Goal: Task Accomplishment & Management: Use online tool/utility

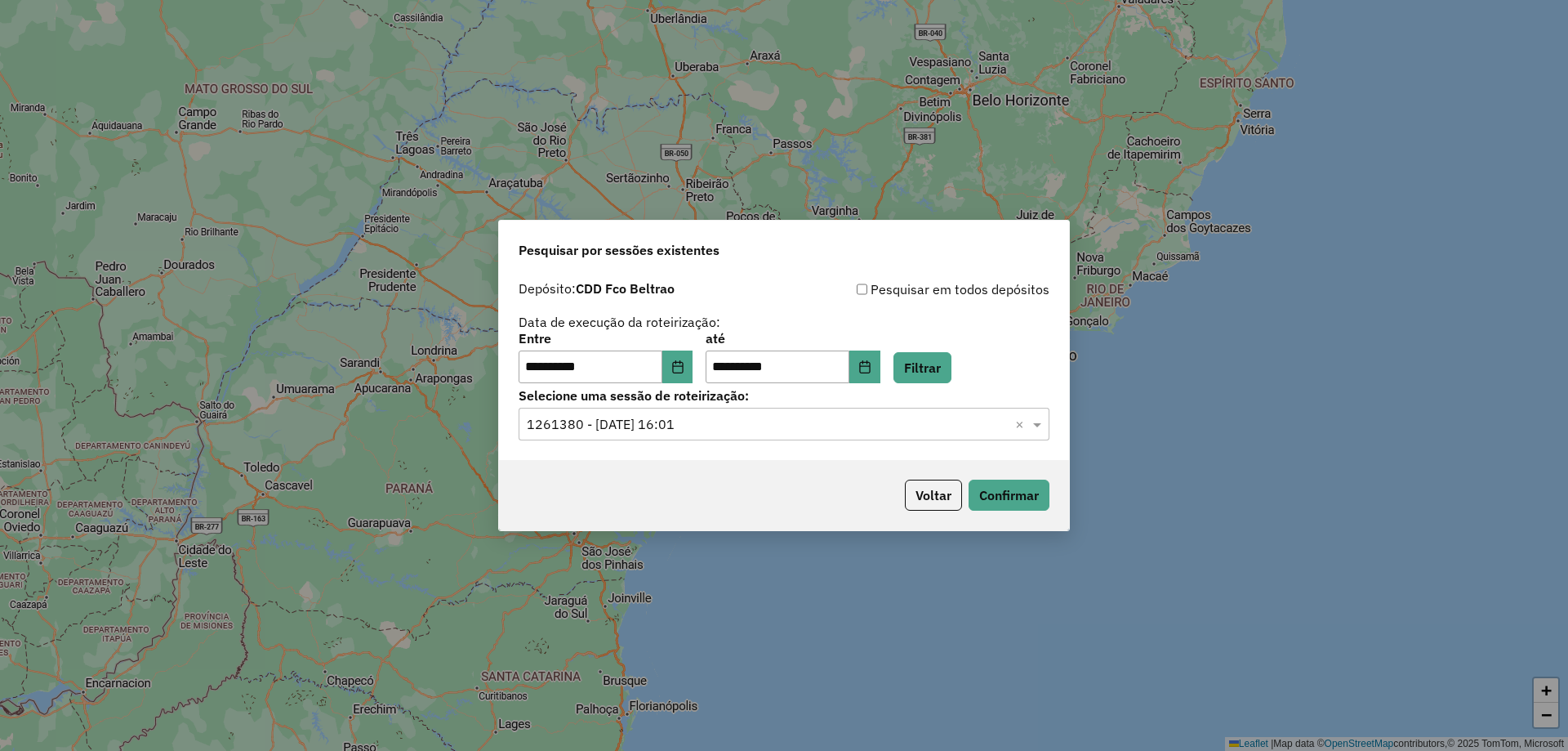
click at [660, 431] on input "text" at bounding box center [768, 425] width 482 height 20
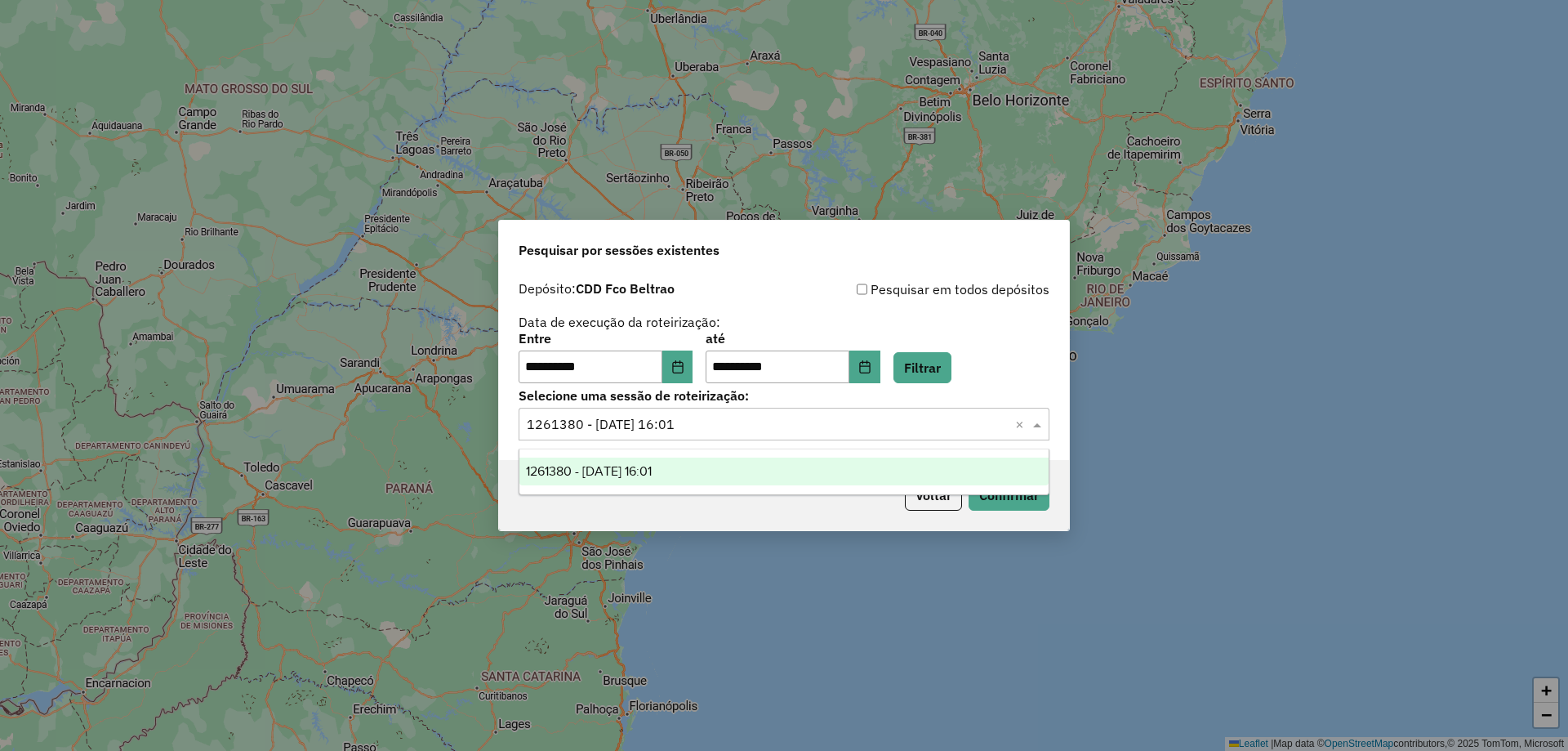
click at [1016, 511] on div "Voltar Confirmar" at bounding box center [784, 494] width 571 height 70
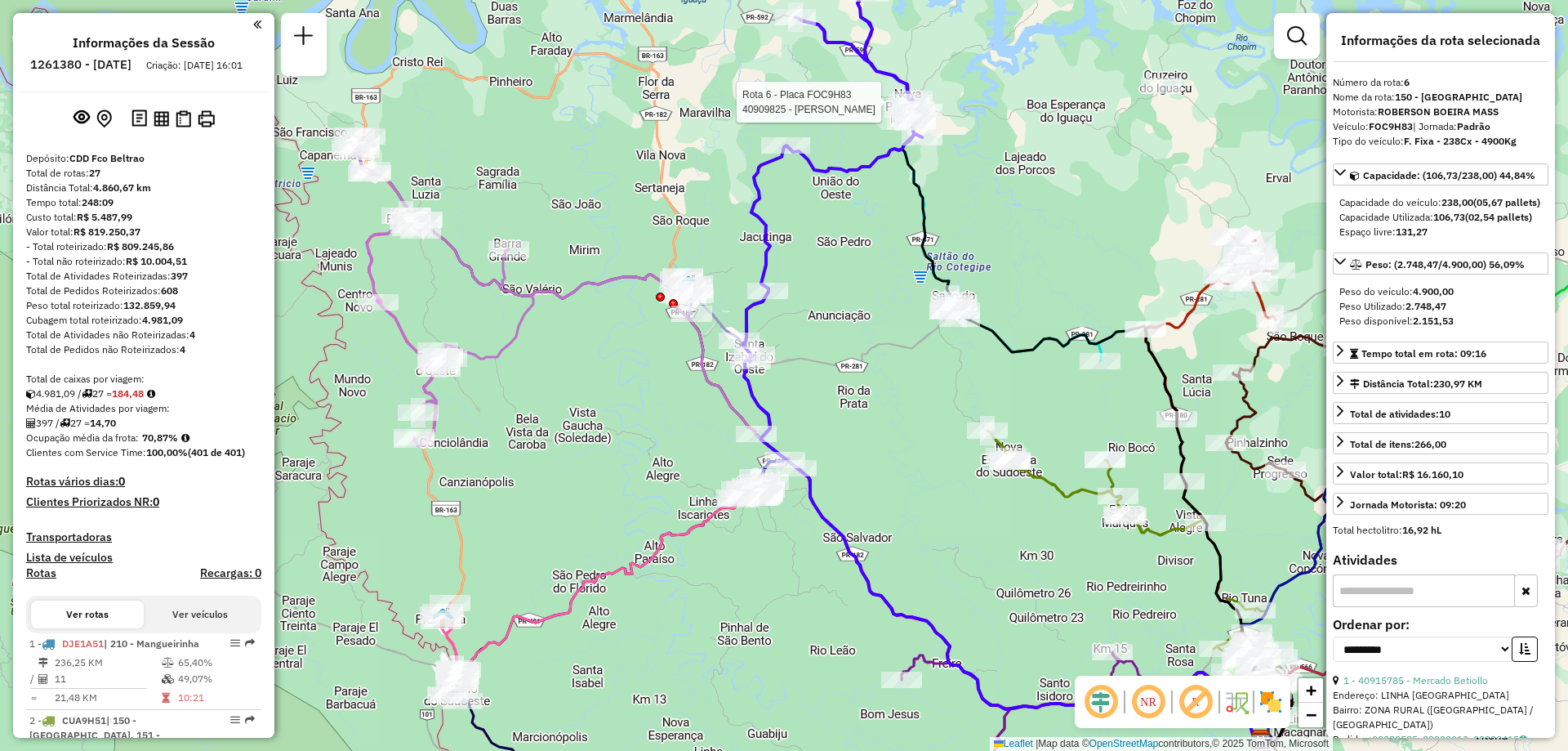
select select "**********"
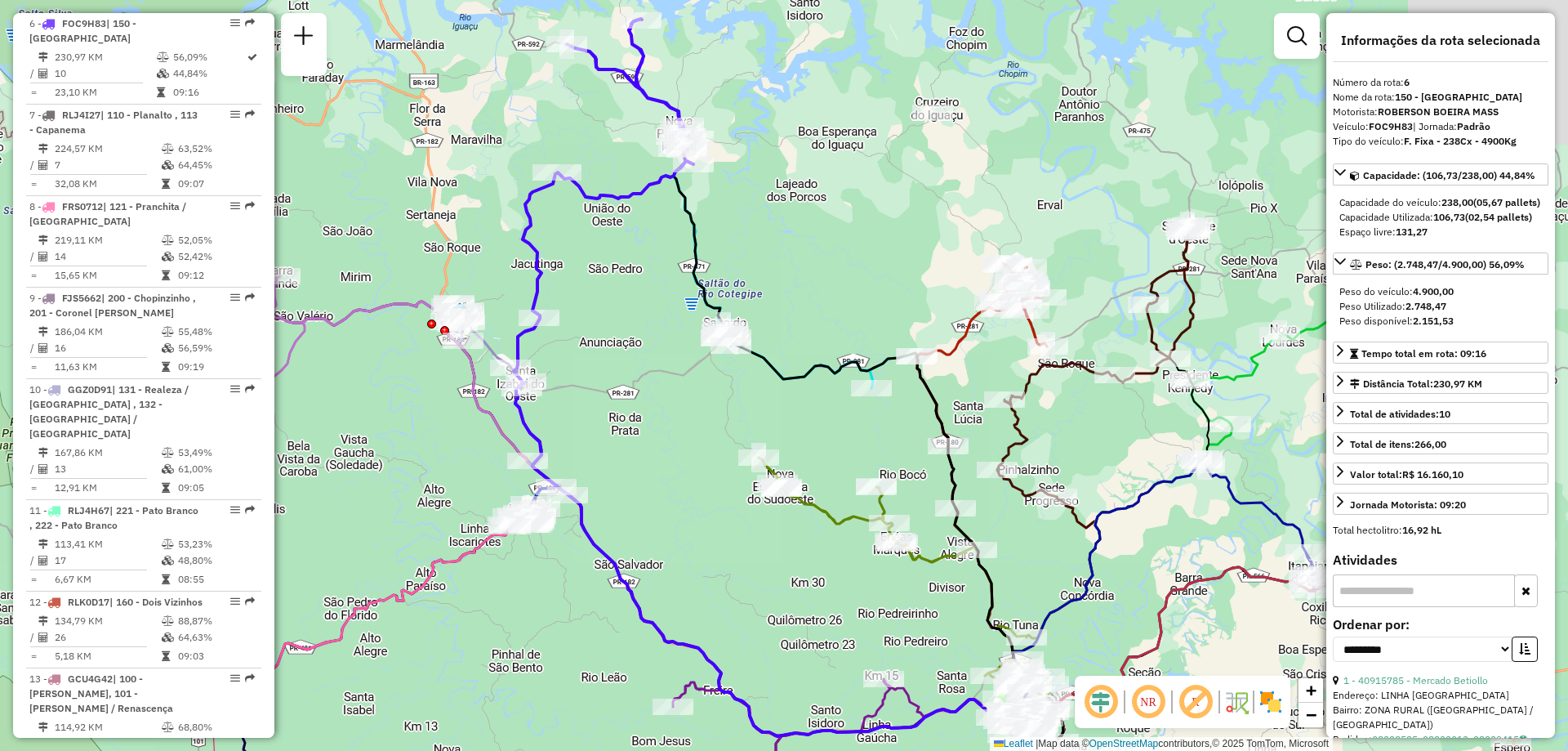
drag, startPoint x: 1051, startPoint y: 213, endPoint x: 972, endPoint y: 226, distance: 80.1
click at [957, 217] on div "Janela de atendimento Grade de atendimento Capacidade Transportadoras Veículos …" at bounding box center [784, 376] width 1568 height 751
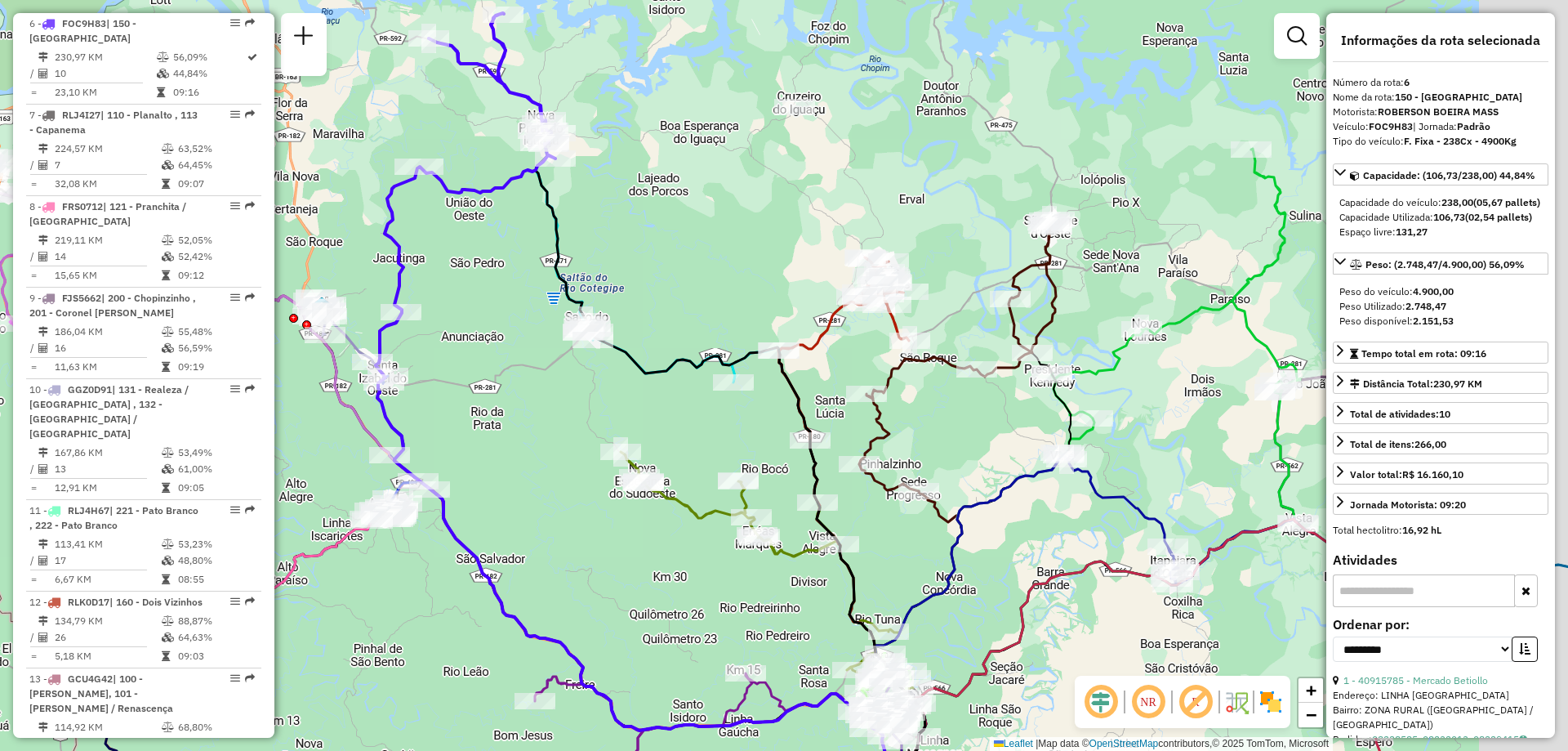
drag, startPoint x: 1033, startPoint y: 231, endPoint x: 889, endPoint y: 219, distance: 144.5
click at [889, 219] on div "Janela de atendimento Grade de atendimento Capacidade Transportadoras Veículos …" at bounding box center [784, 376] width 1568 height 751
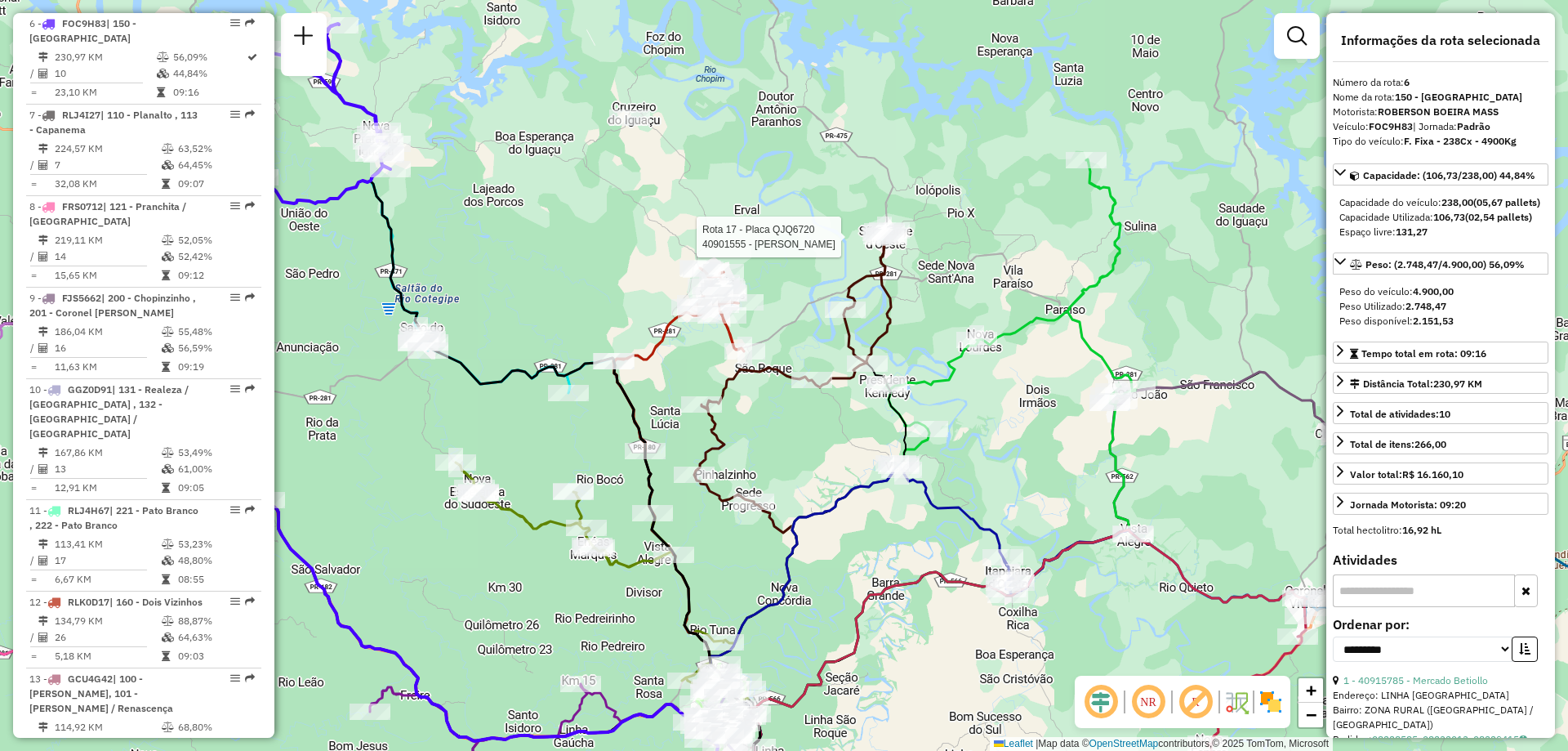
click at [1125, 221] on icon at bounding box center [1011, 312] width 249 height 306
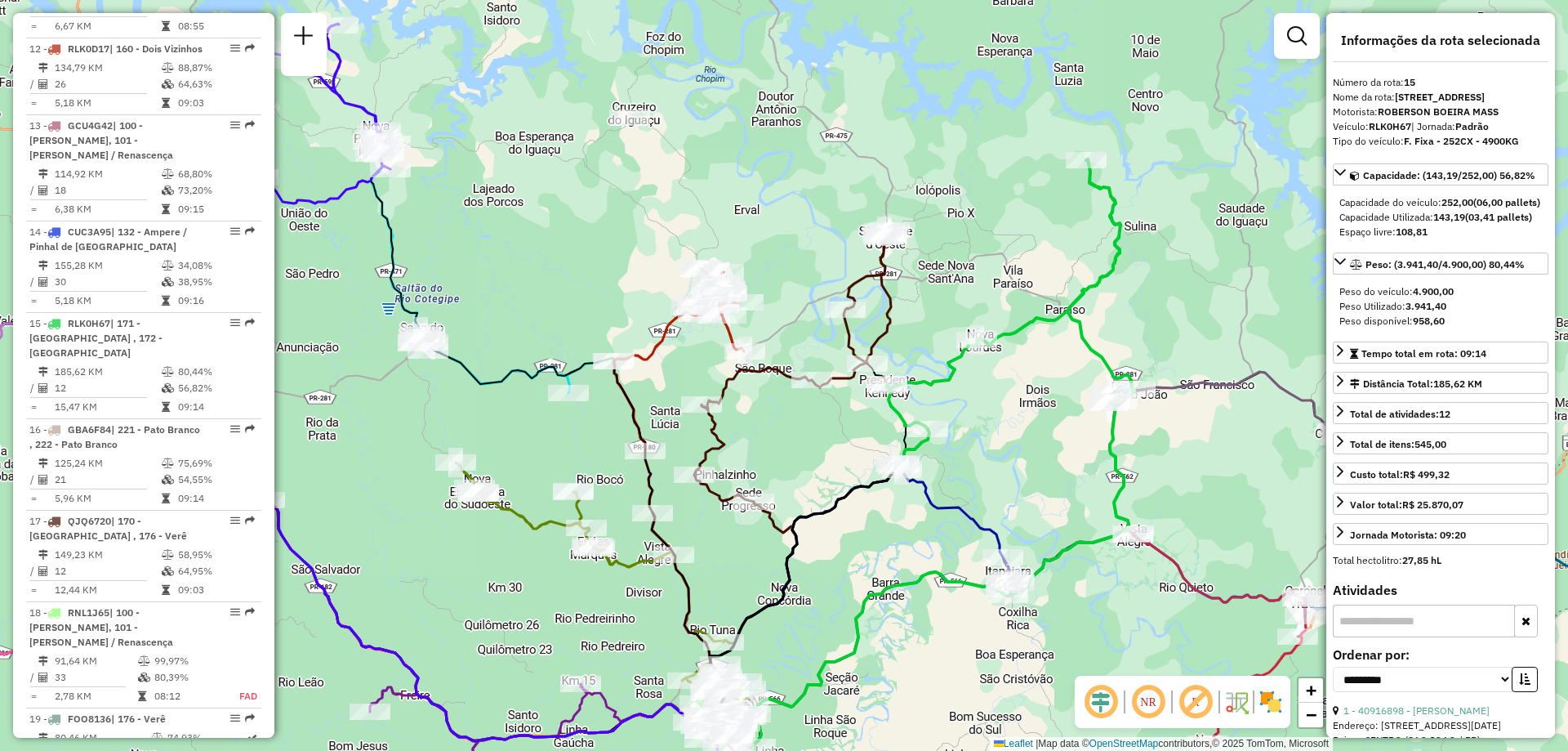
scroll to position [1975, 0]
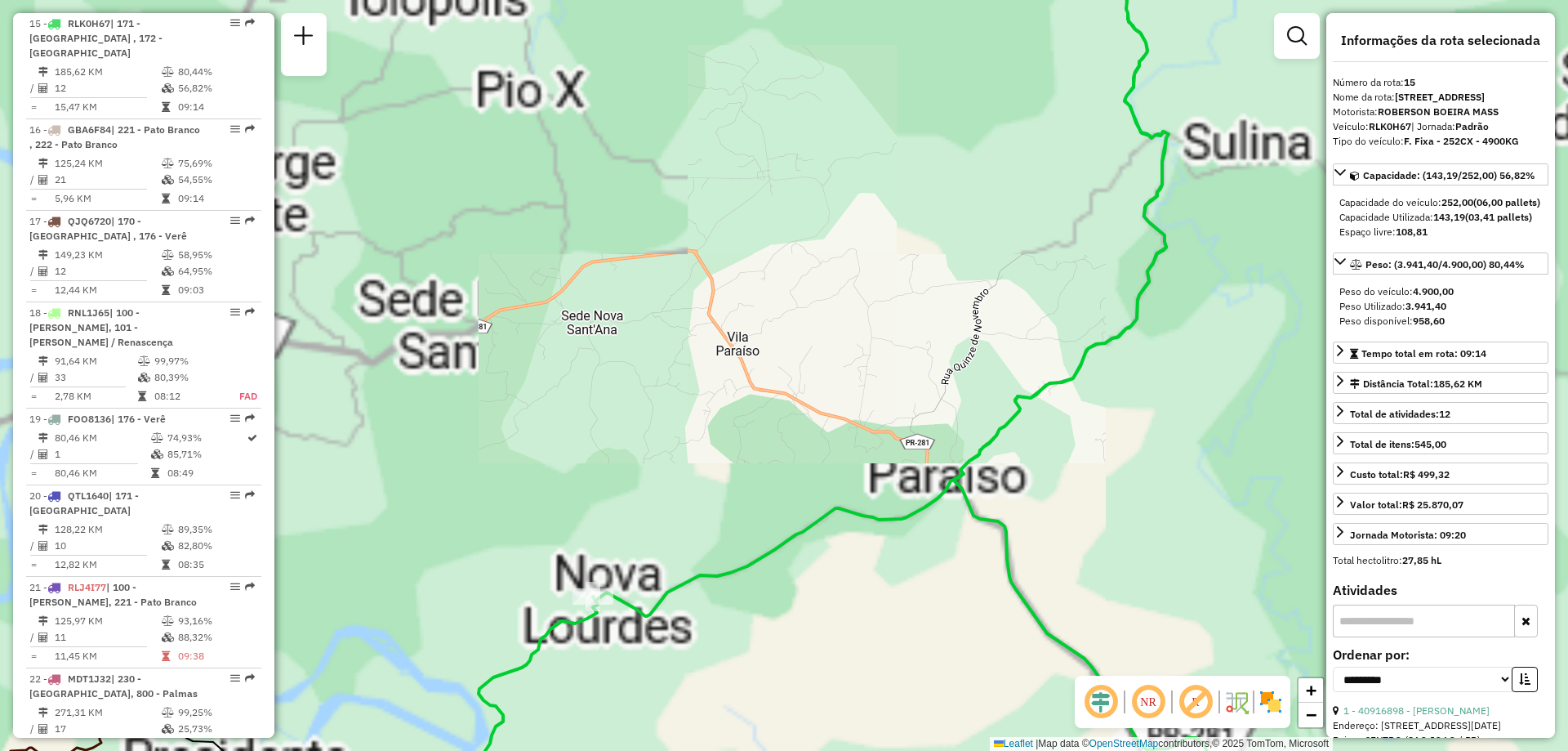
drag, startPoint x: 976, startPoint y: 320, endPoint x: 940, endPoint y: 313, distance: 36.7
click at [940, 313] on div "Janela de atendimento Grade de atendimento Capacidade Transportadoras Veículos …" at bounding box center [784, 376] width 1568 height 751
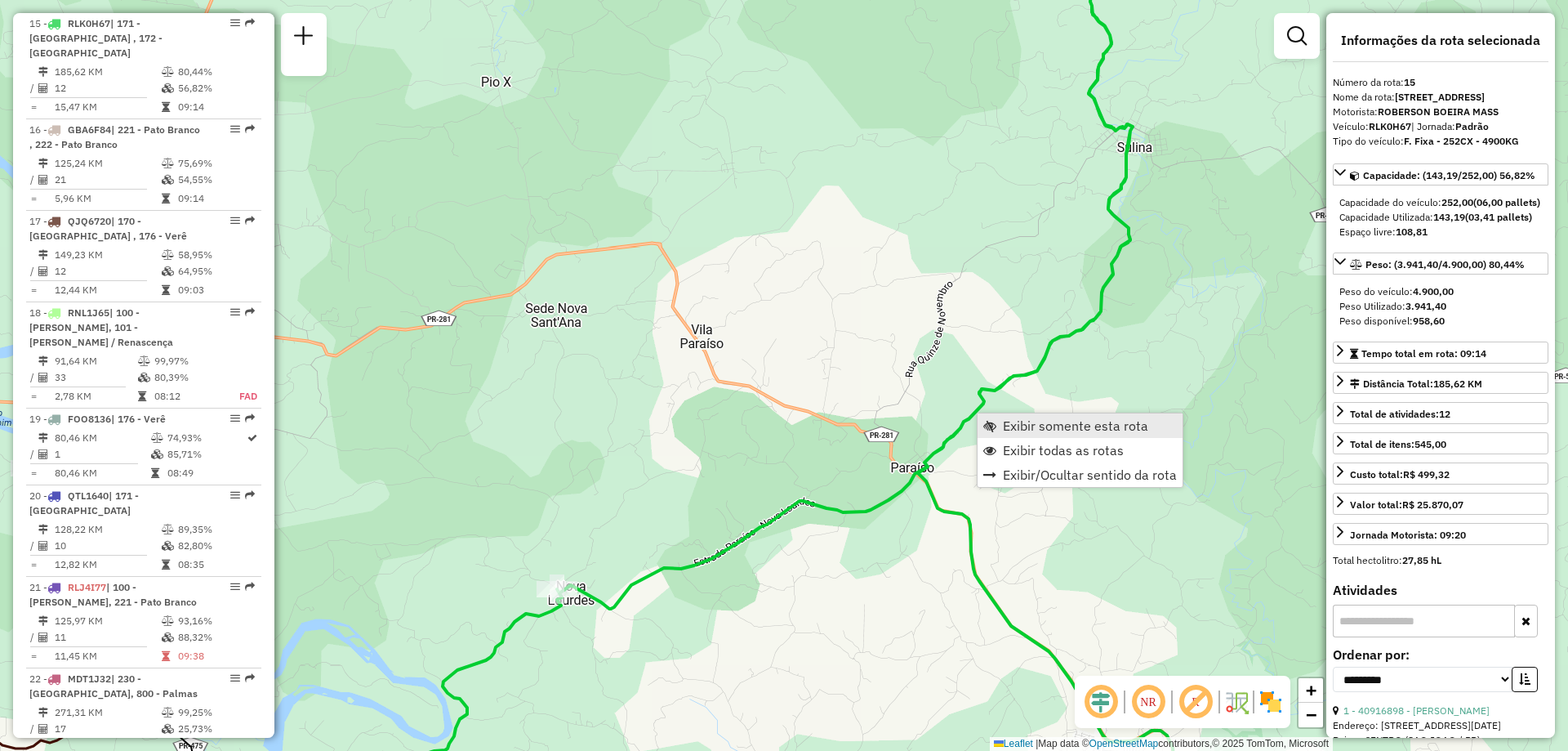
click at [1071, 421] on span "Exibir somente esta rota" at bounding box center [1076, 425] width 146 height 13
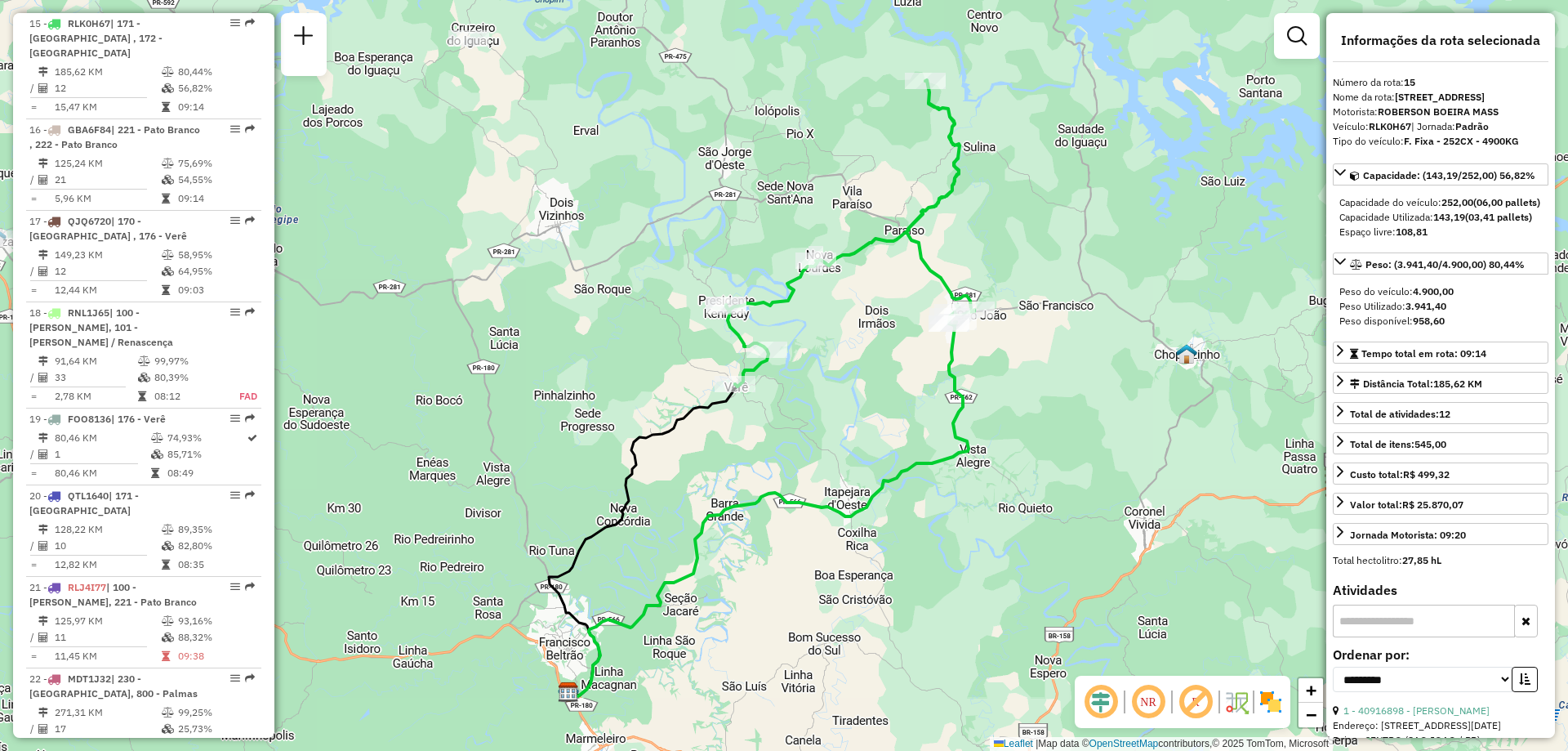
drag, startPoint x: 987, startPoint y: 159, endPoint x: 896, endPoint y: 177, distance: 92.8
click at [896, 177] on icon at bounding box center [850, 233] width 249 height 306
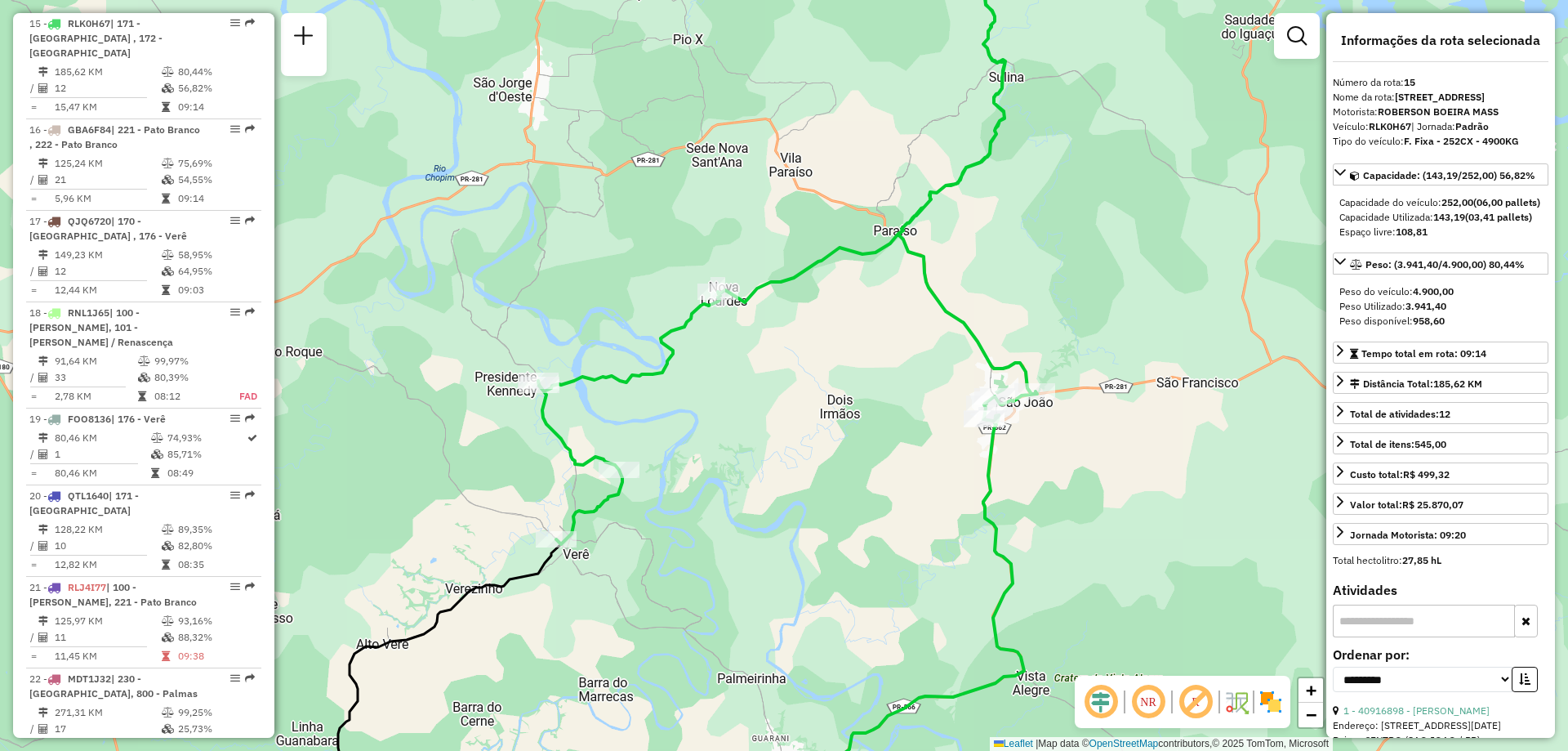
drag, startPoint x: 894, startPoint y: 180, endPoint x: 706, endPoint y: 296, distance: 220.9
click at [706, 296] on div "Janela de atendimento Grade de atendimento Capacidade Transportadoras Veículos …" at bounding box center [784, 376] width 1568 height 751
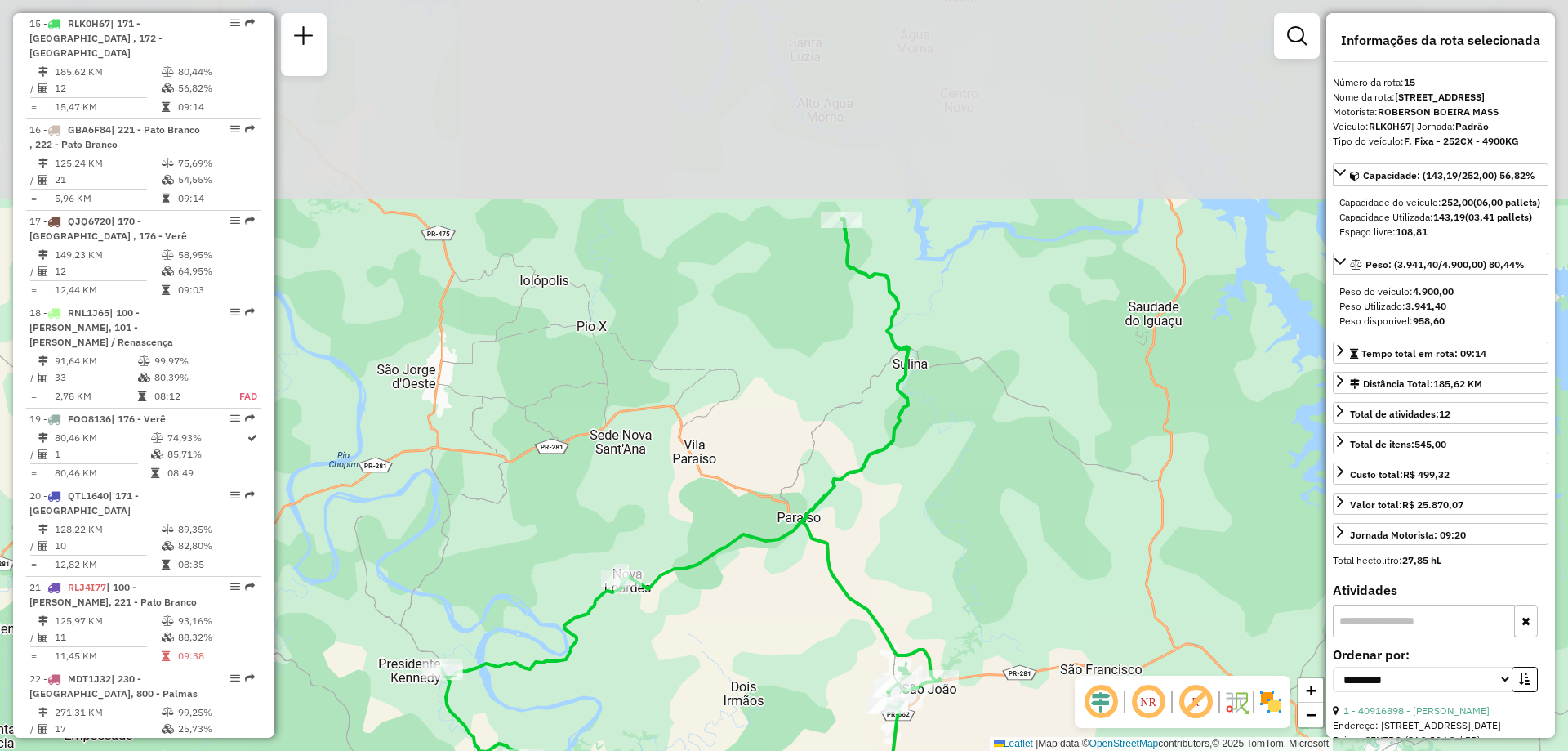
drag, startPoint x: 942, startPoint y: 189, endPoint x: 903, endPoint y: 397, distance: 211.6
click at [914, 410] on icon at bounding box center [691, 525] width 499 height 612
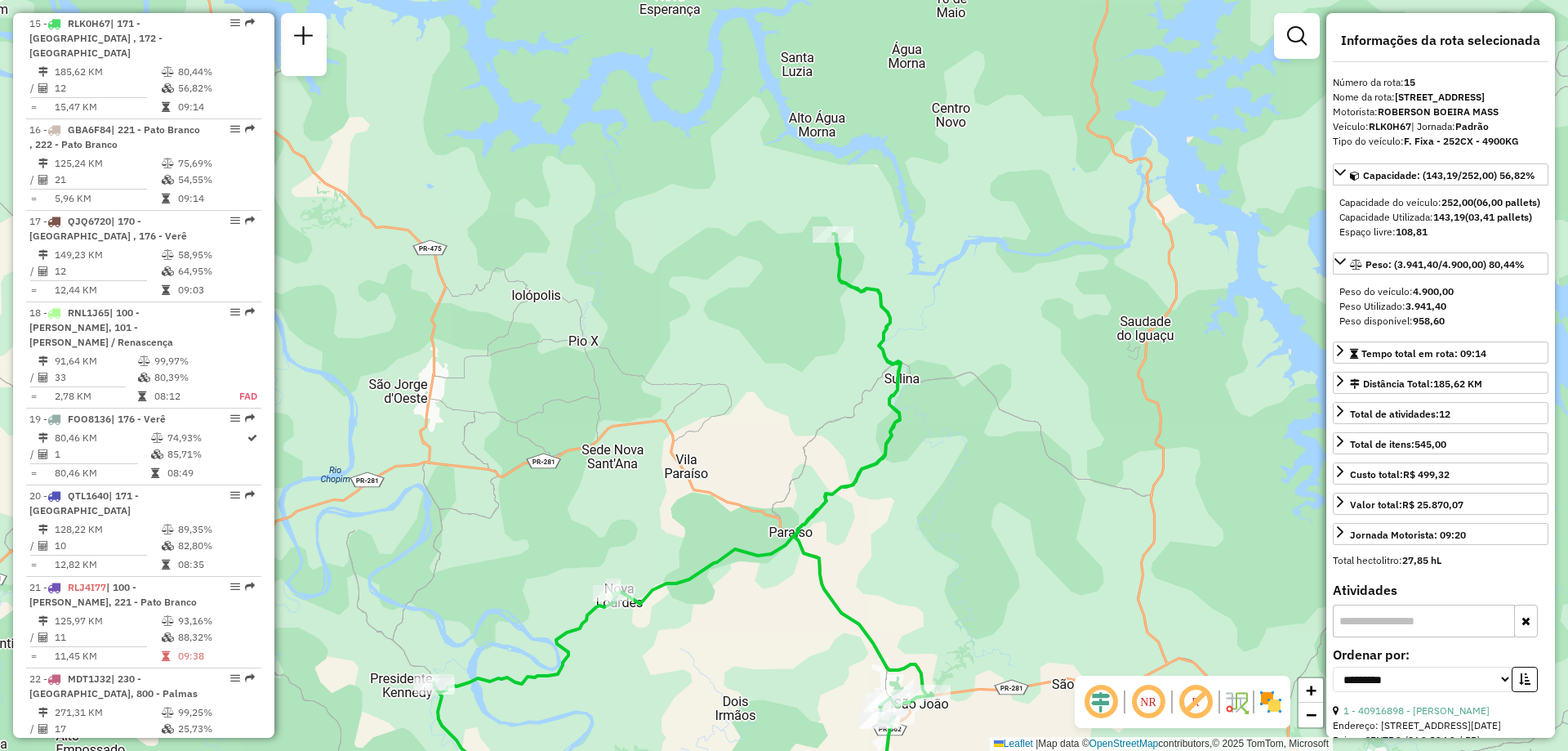
drag, startPoint x: 870, startPoint y: 426, endPoint x: 765, endPoint y: 314, distance: 153.5
click at [765, 314] on div "Janela de atendimento Grade de atendimento Capacidade Transportadoras Veículos …" at bounding box center [784, 376] width 1568 height 751
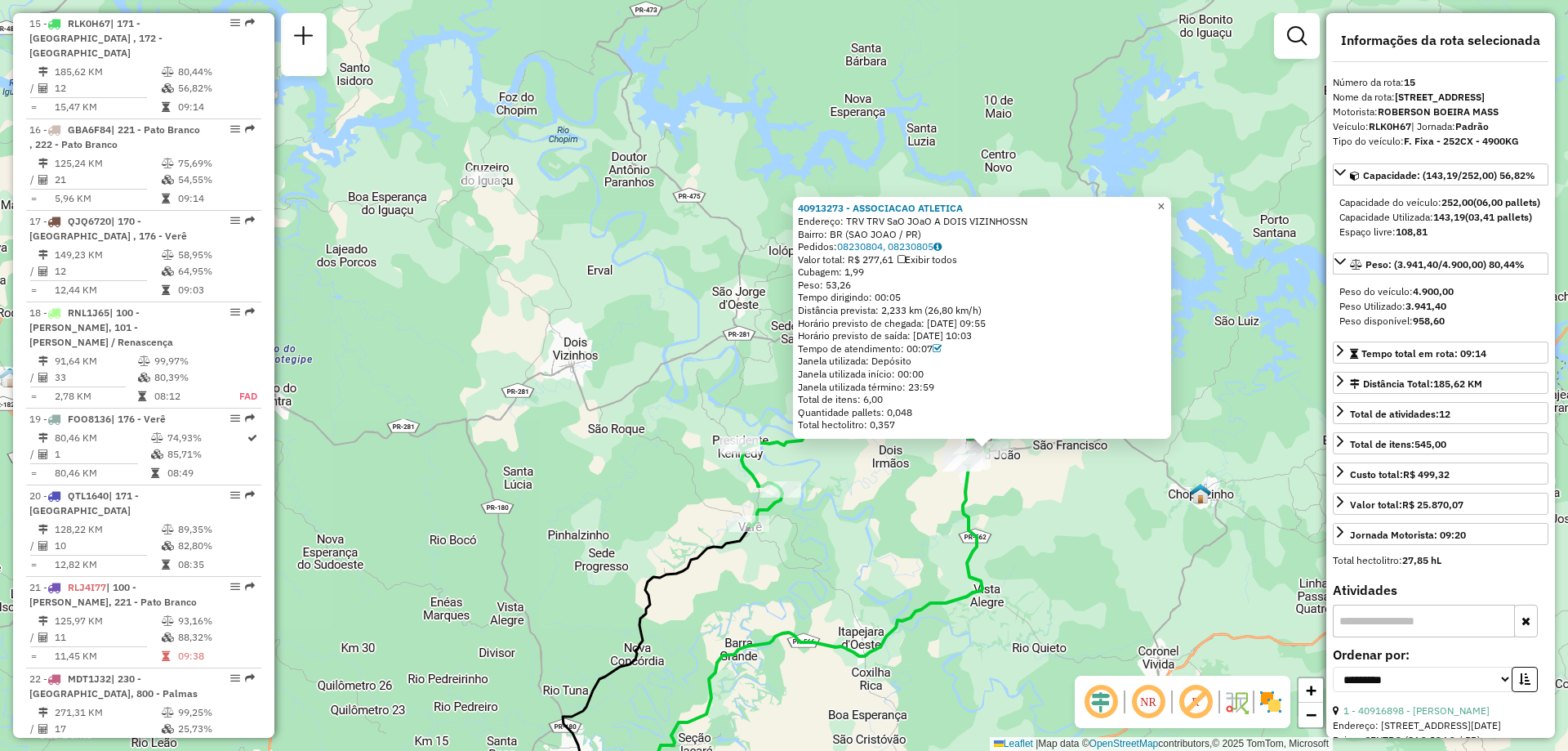
click at [1165, 207] on span "×" at bounding box center [1161, 206] width 7 height 14
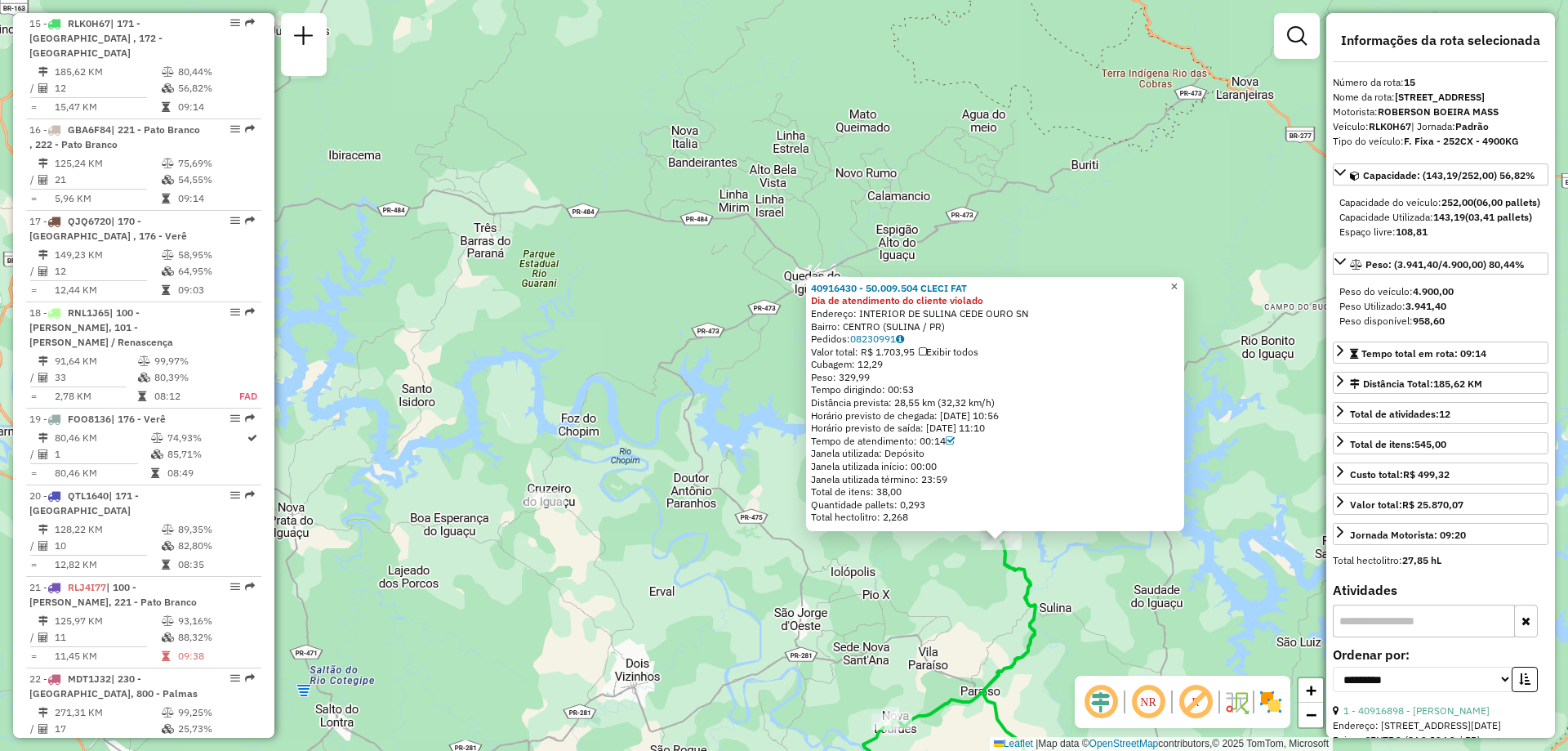
click at [1178, 286] on span "×" at bounding box center [1174, 286] width 7 height 14
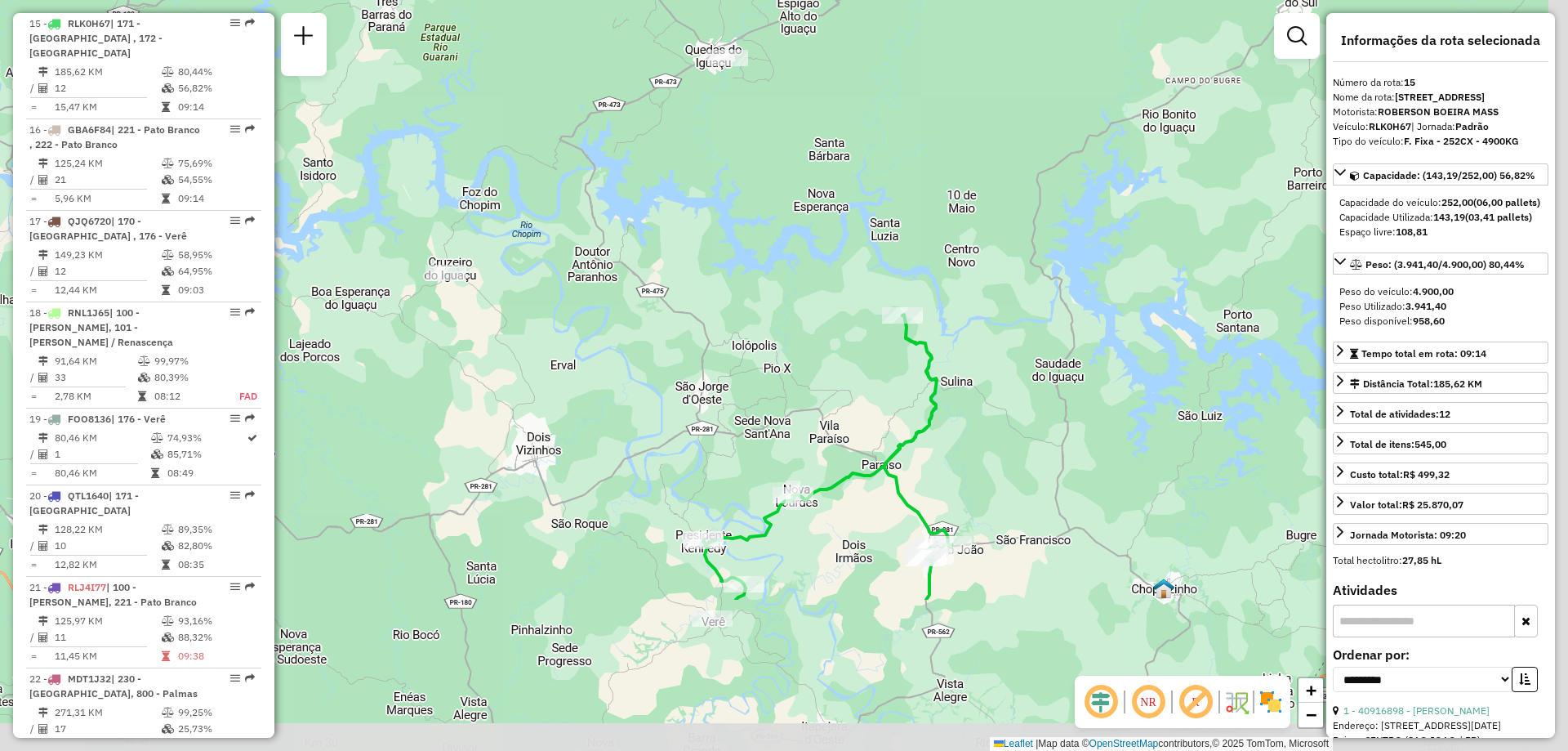
drag, startPoint x: 1090, startPoint y: 526, endPoint x: 990, endPoint y: 262, distance: 282.3
click at [990, 264] on div "Janela de atendimento Grade de atendimento Capacidade Transportadoras Veículos …" at bounding box center [784, 376] width 1568 height 751
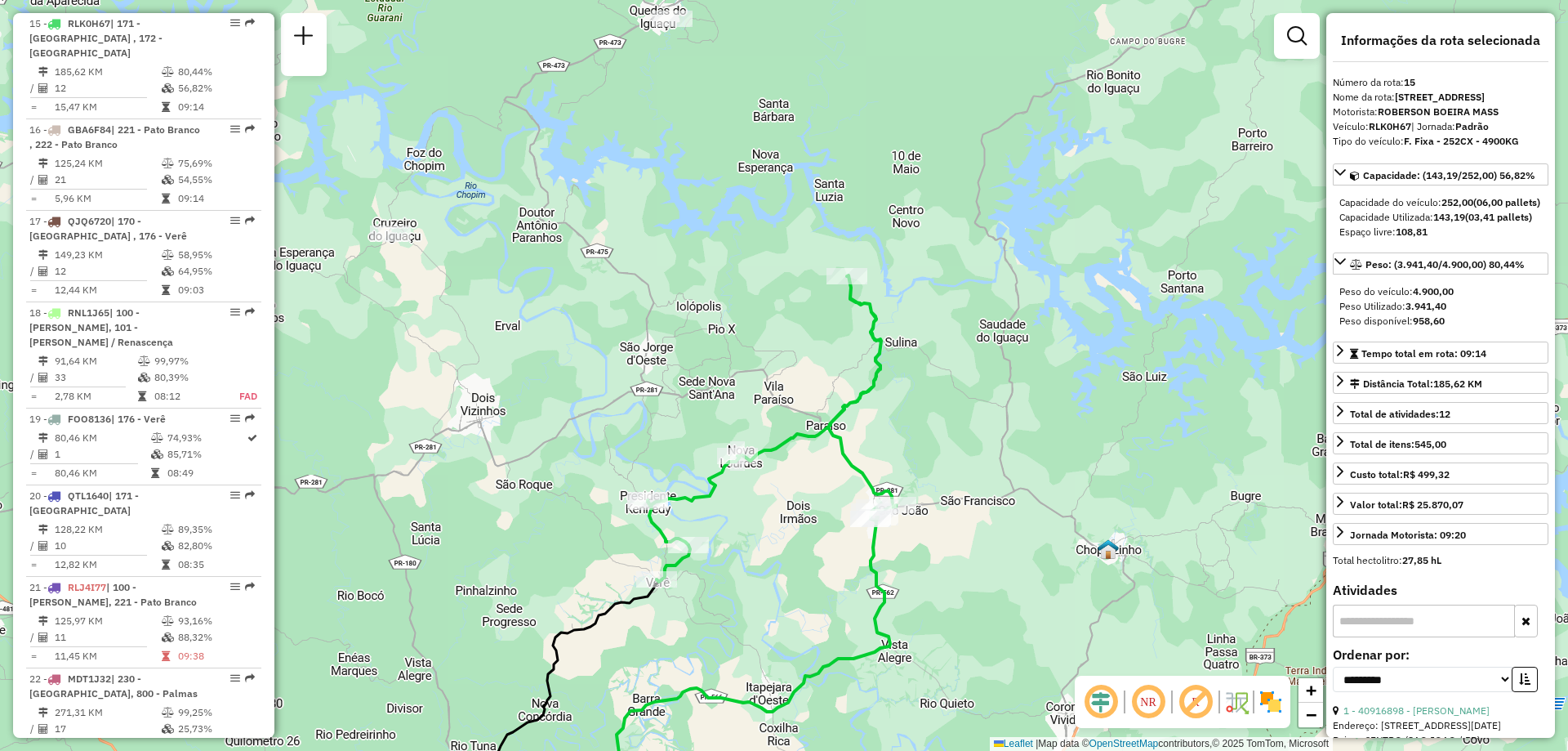
drag, startPoint x: 738, startPoint y: 307, endPoint x: 659, endPoint y: 298, distance: 79.5
click at [659, 298] on div "Janela de atendimento Grade de atendimento Capacidade Transportadoras Veículos …" at bounding box center [784, 376] width 1568 height 751
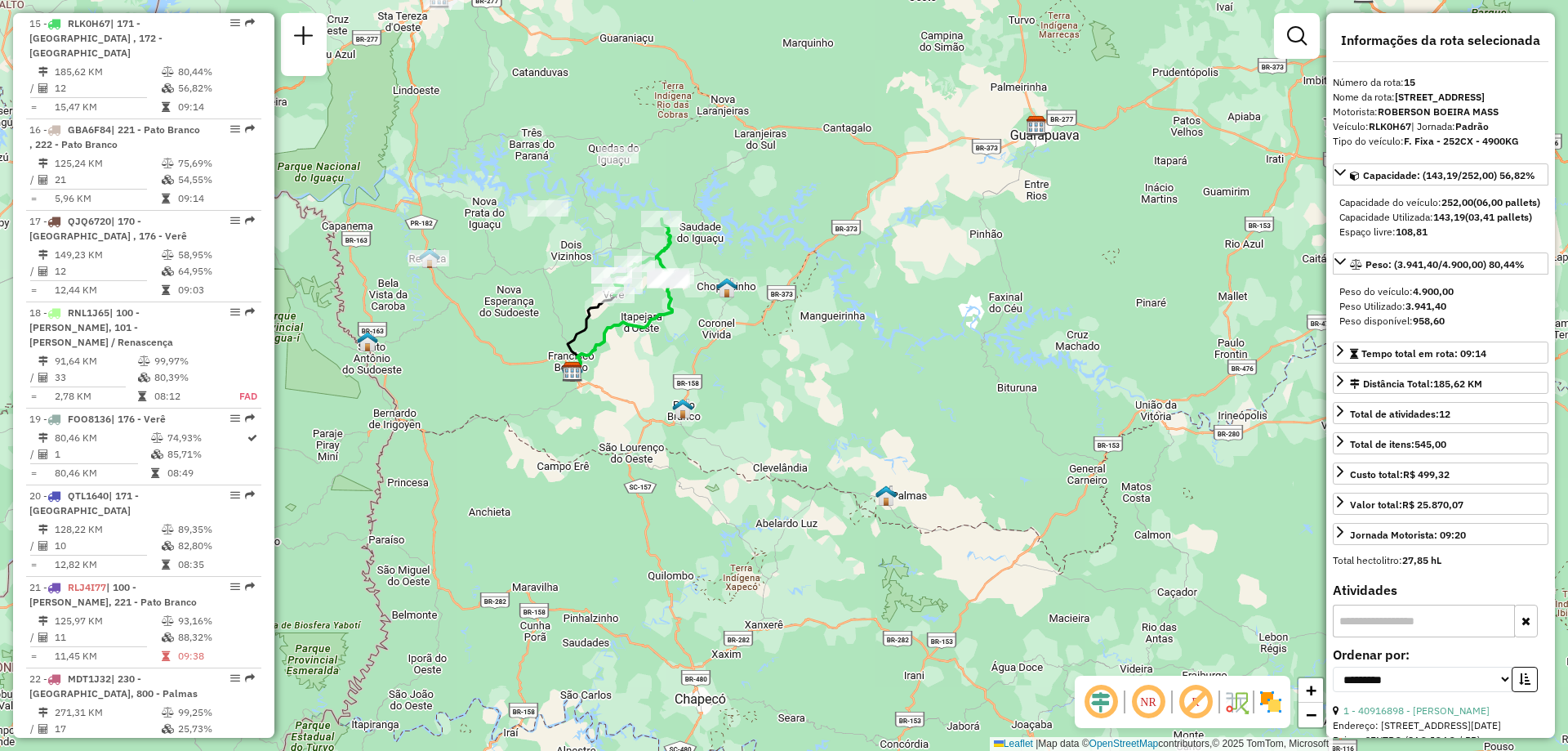
drag, startPoint x: 530, startPoint y: 169, endPoint x: 559, endPoint y: 188, distance: 34.7
click at [559, 188] on div "Janela de atendimento Grade de atendimento Capacidade Transportadoras Veículos …" at bounding box center [784, 376] width 1568 height 751
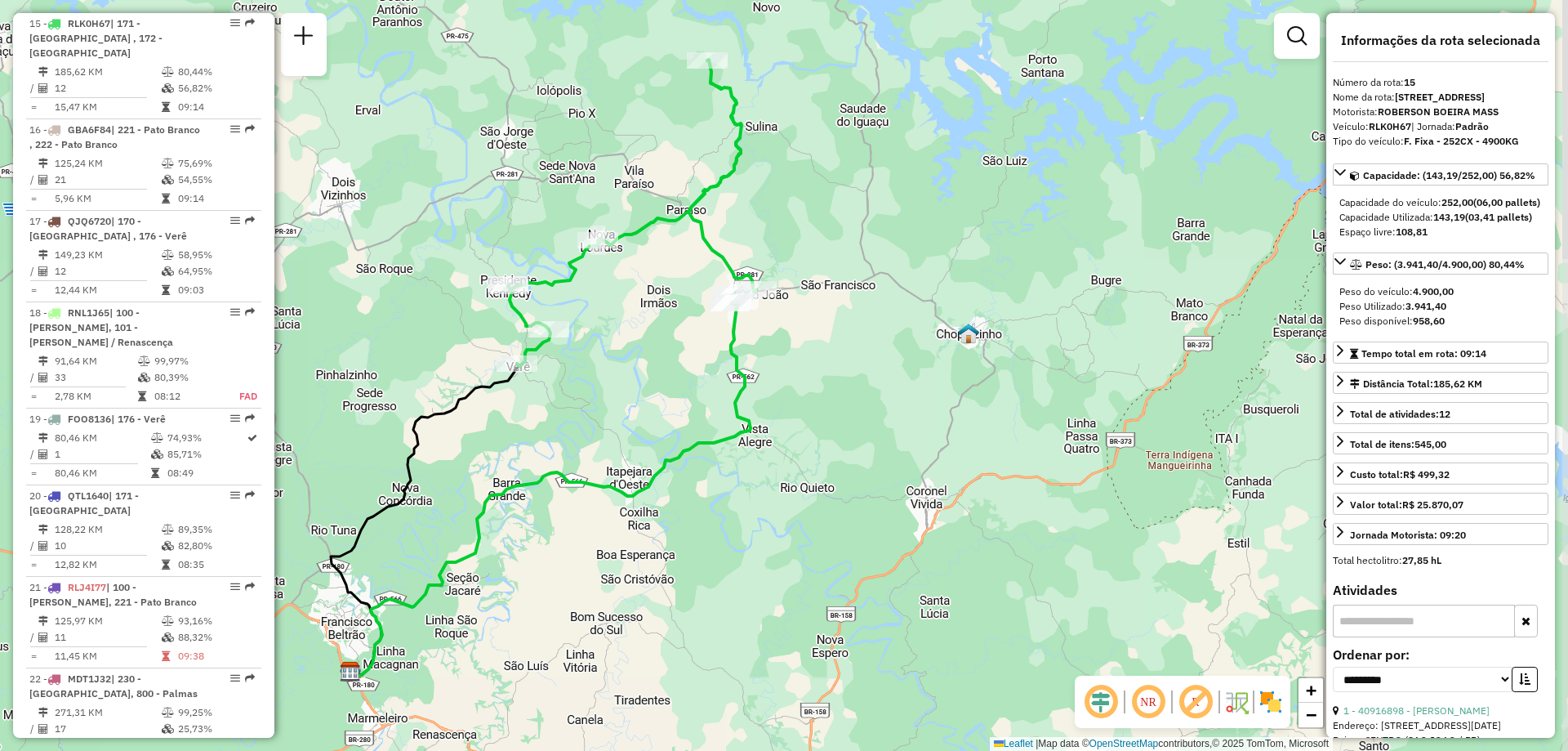
click at [562, 219] on div "Janela de atendimento Grade de atendimento Capacidade Transportadoras Veículos …" at bounding box center [784, 376] width 1568 height 751
click at [712, 246] on icon at bounding box center [635, 211] width 249 height 306
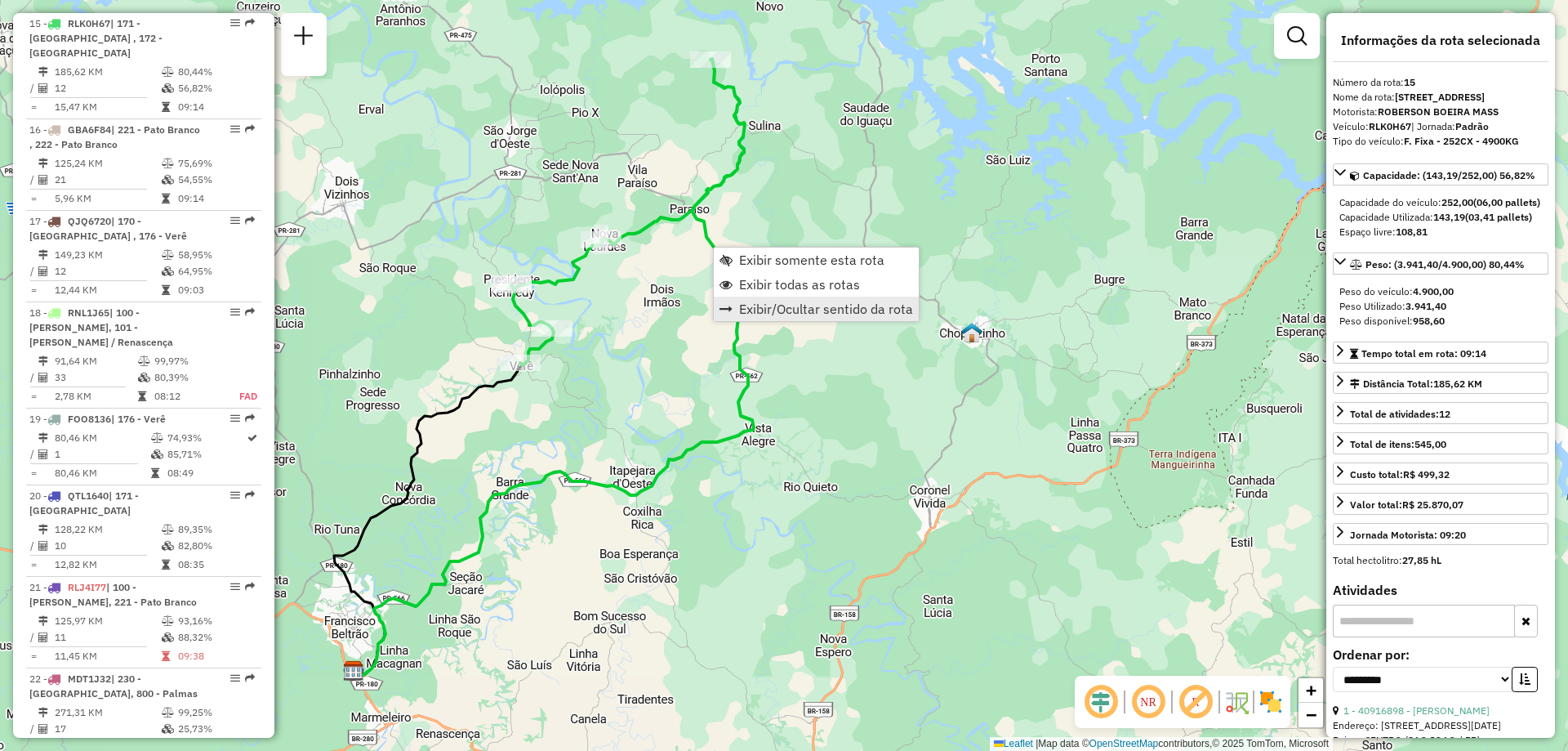
click at [837, 302] on span "Exibir/Ocultar sentido da rota" at bounding box center [826, 308] width 174 height 13
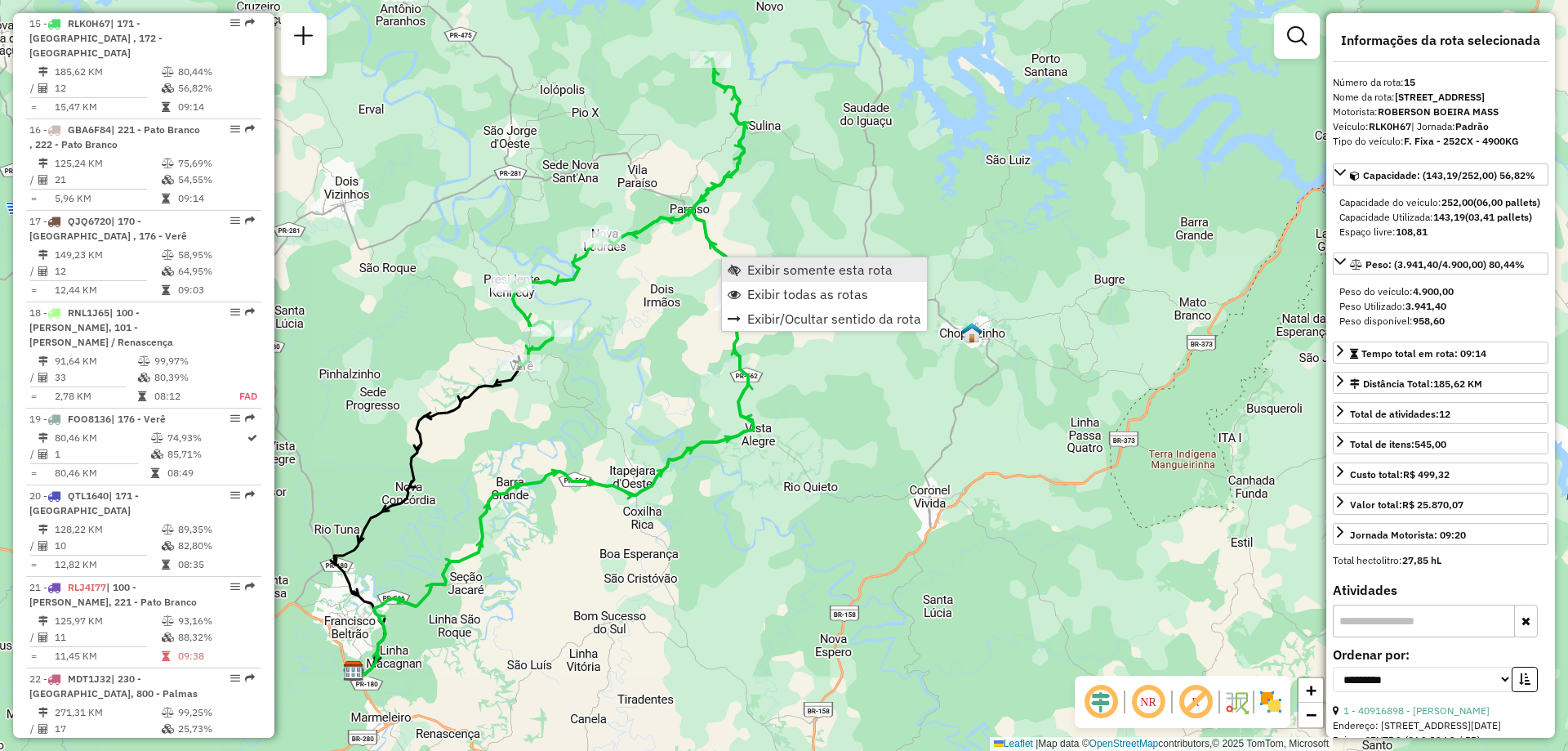
click at [808, 273] on span "Exibir somente esta rota" at bounding box center [820, 269] width 146 height 13
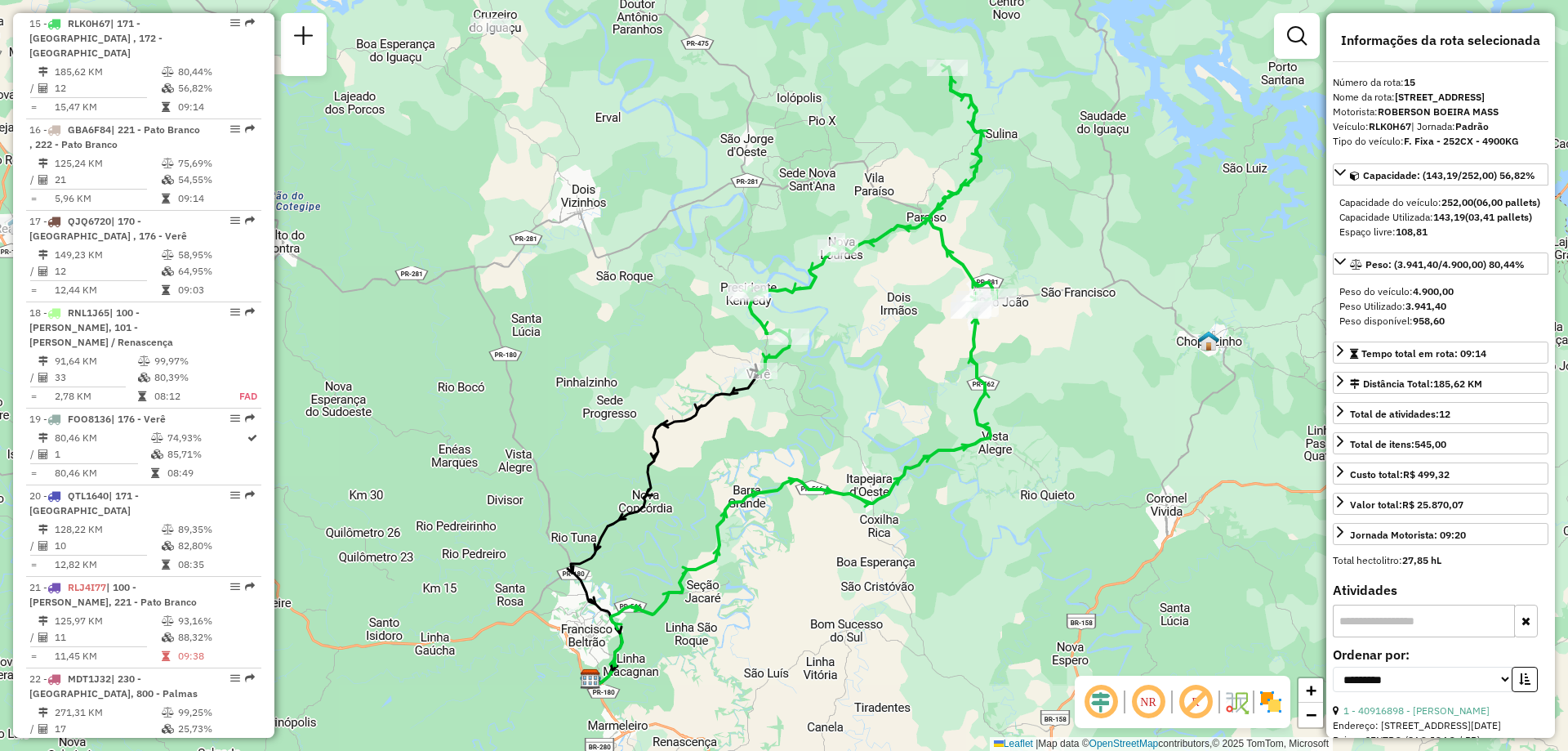
drag, startPoint x: 800, startPoint y: 297, endPoint x: 798, endPoint y: 288, distance: 9.2
click at [827, 331] on span "Exibir todas as rotas" at bounding box center [888, 336] width 121 height 13
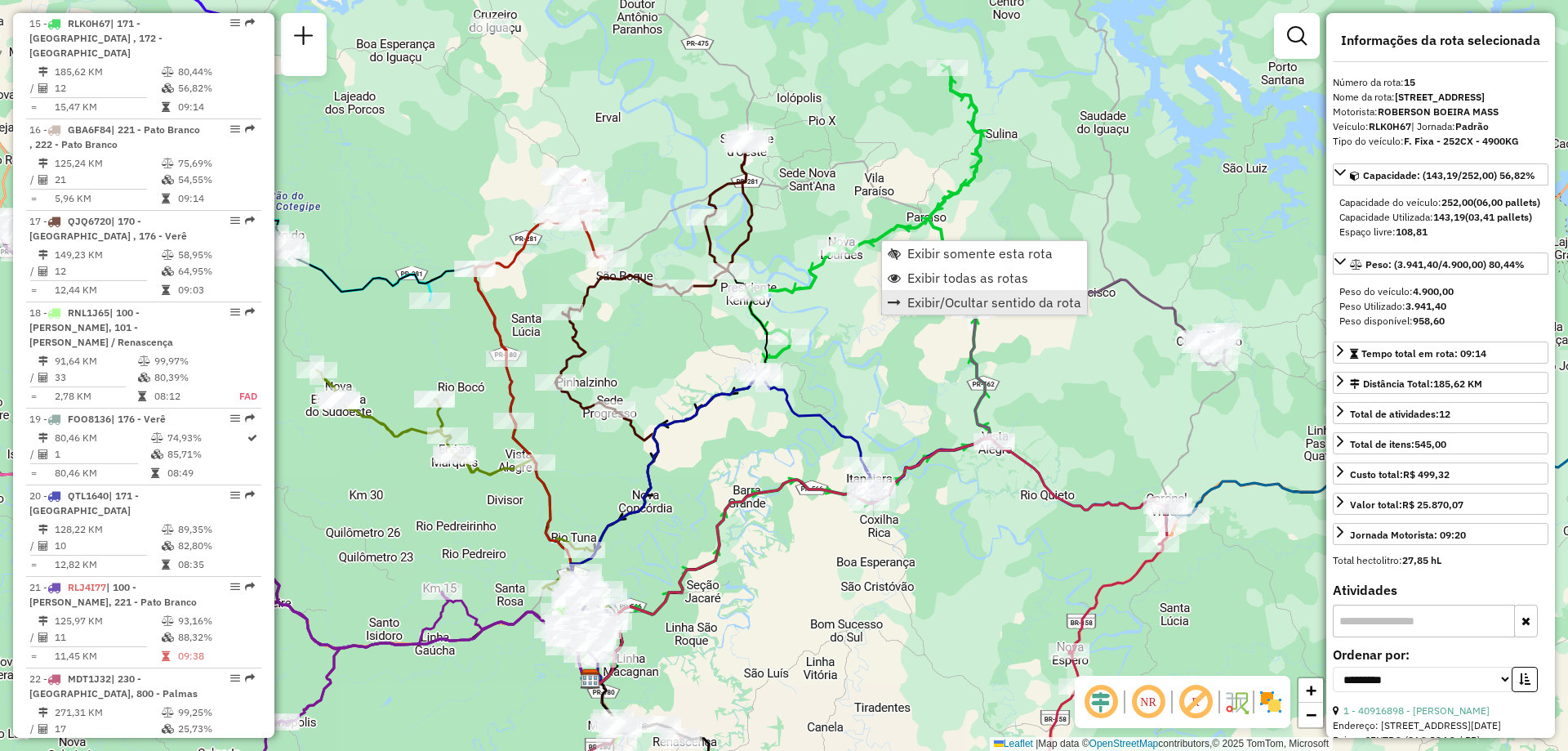
click at [927, 304] on span "Exibir/Ocultar sentido da rota" at bounding box center [994, 302] width 174 height 13
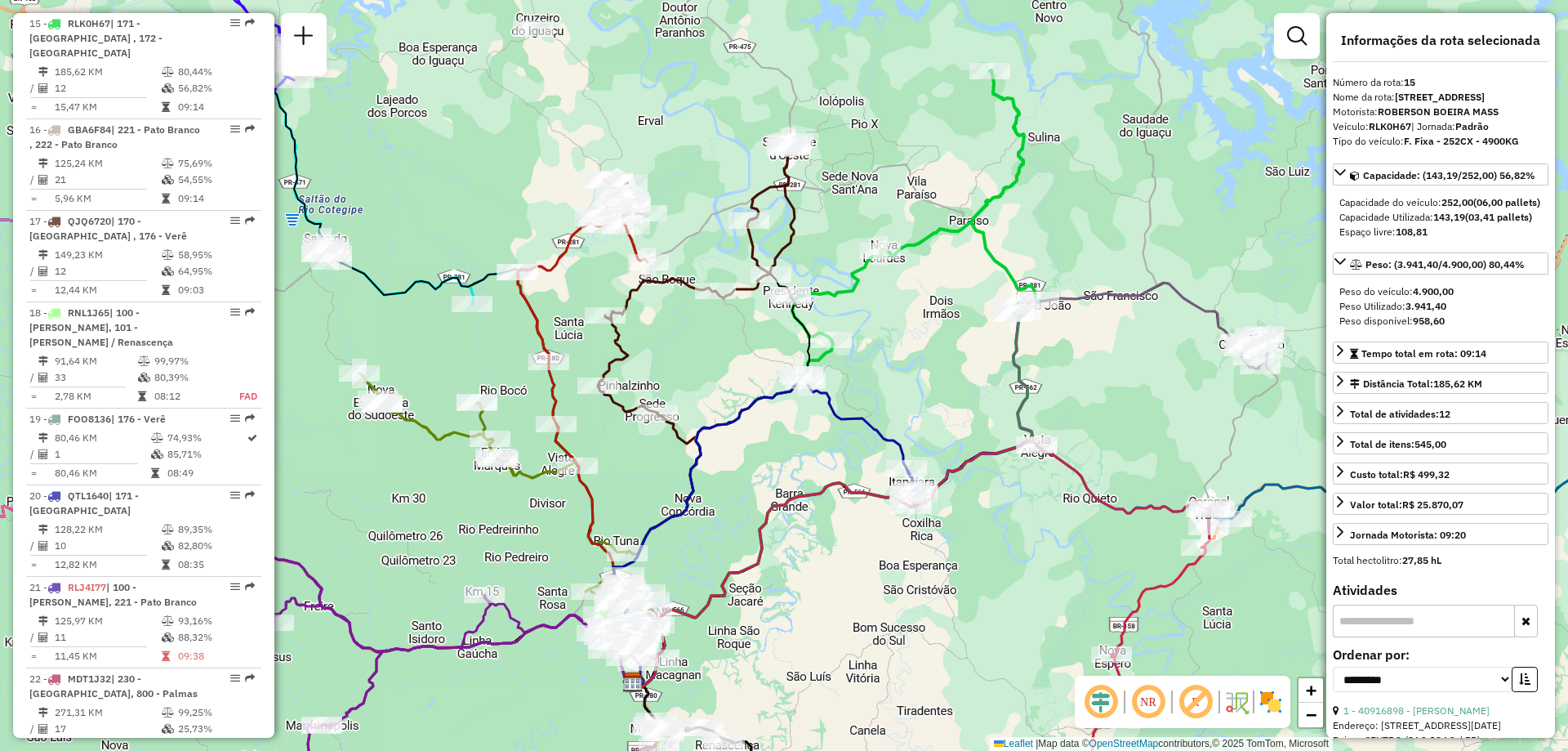
drag, startPoint x: 626, startPoint y: 370, endPoint x: 664, endPoint y: 374, distance: 38.2
click at [664, 373] on div "Janela de atendimento Grade de atendimento Capacidade Transportadoras Veículos …" at bounding box center [784, 376] width 1568 height 751
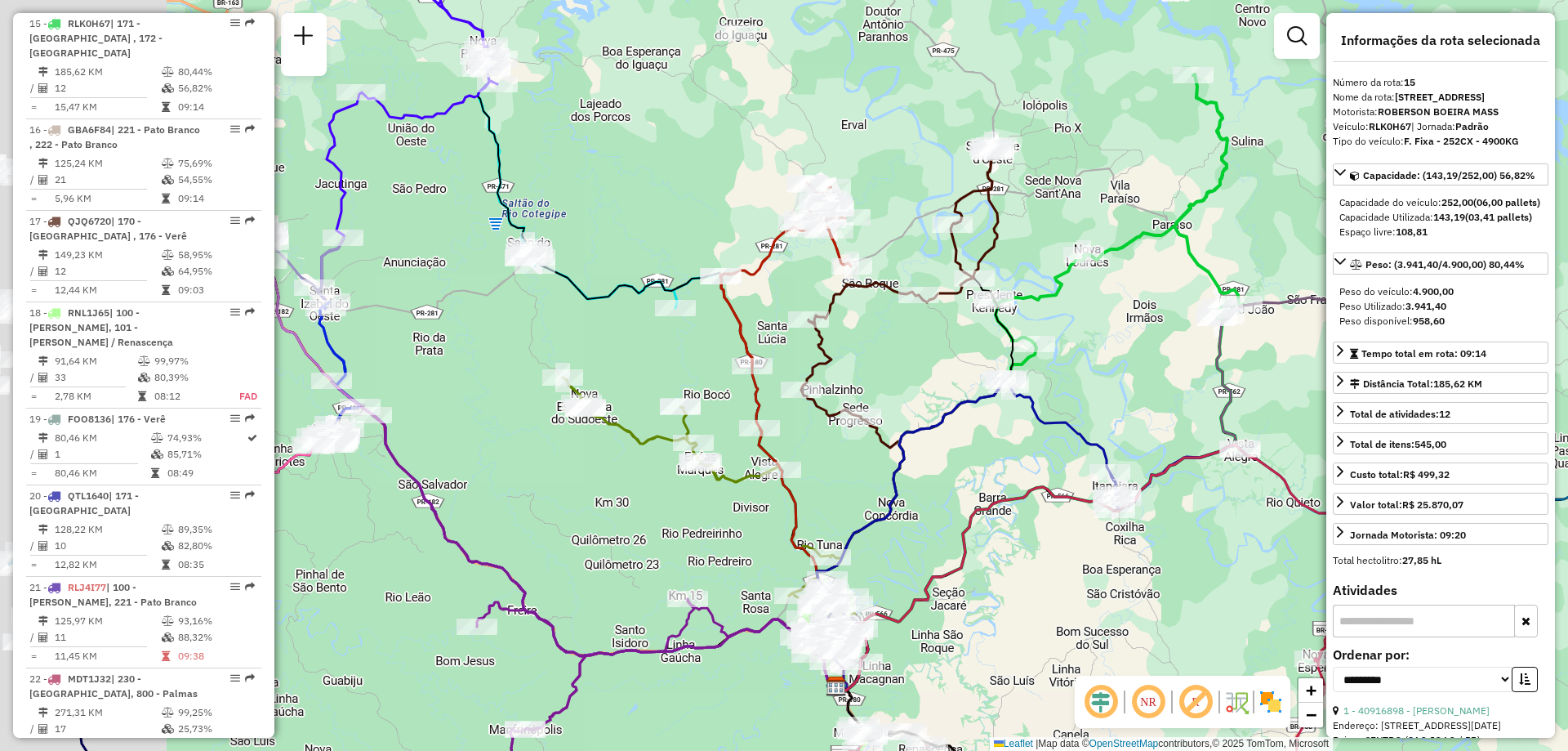
drag, startPoint x: 470, startPoint y: 374, endPoint x: 680, endPoint y: 360, distance: 210.5
click at [684, 360] on div "Janela de atendimento Grade de atendimento Capacidade Transportadoras Veículos …" at bounding box center [784, 376] width 1568 height 751
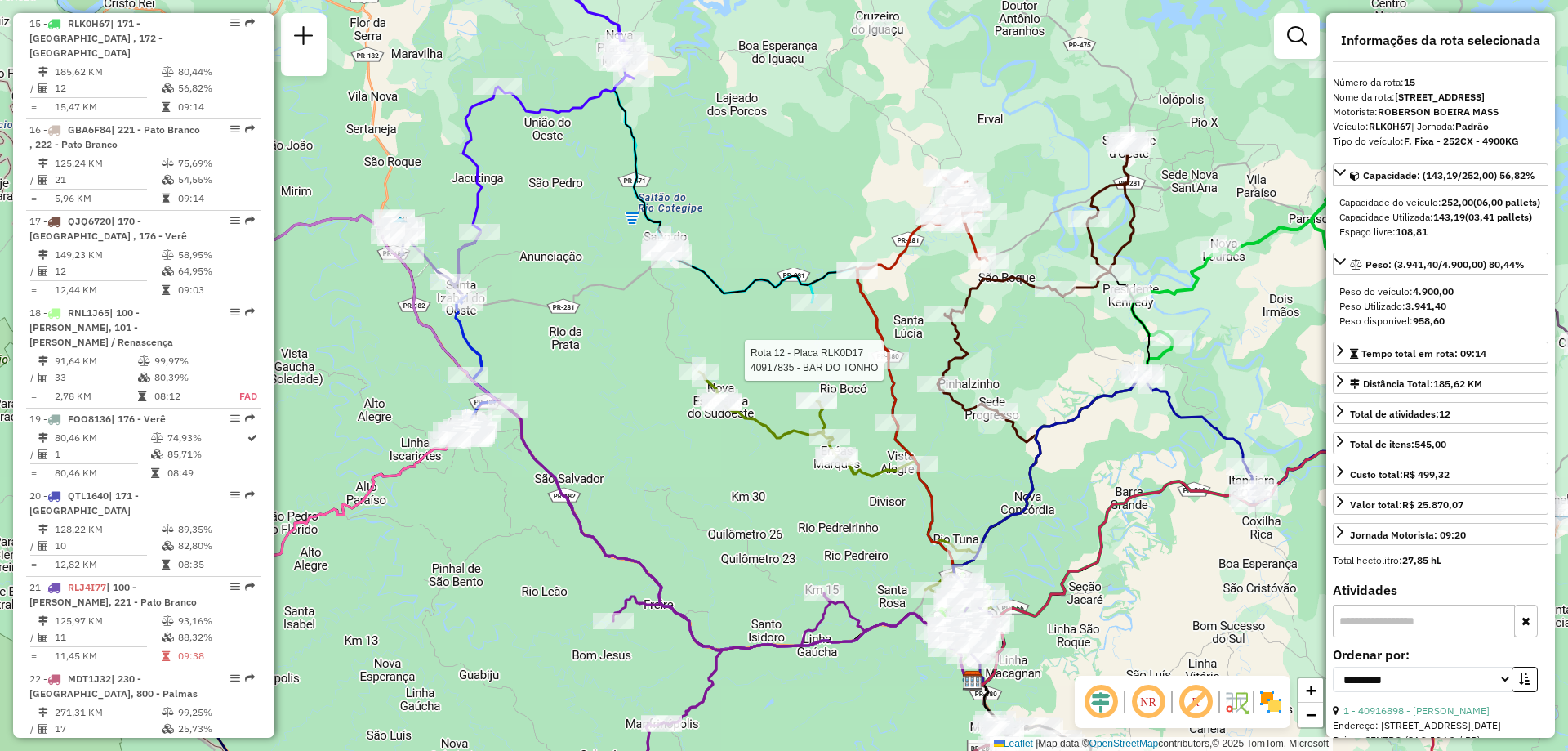
drag, startPoint x: 506, startPoint y: 378, endPoint x: 525, endPoint y: 373, distance: 19.6
click at [525, 373] on div "Rota 12 - Placa RLK0D17 40917835 - BAR DO TONHO Janela de atendimento Grade de …" at bounding box center [784, 376] width 1568 height 751
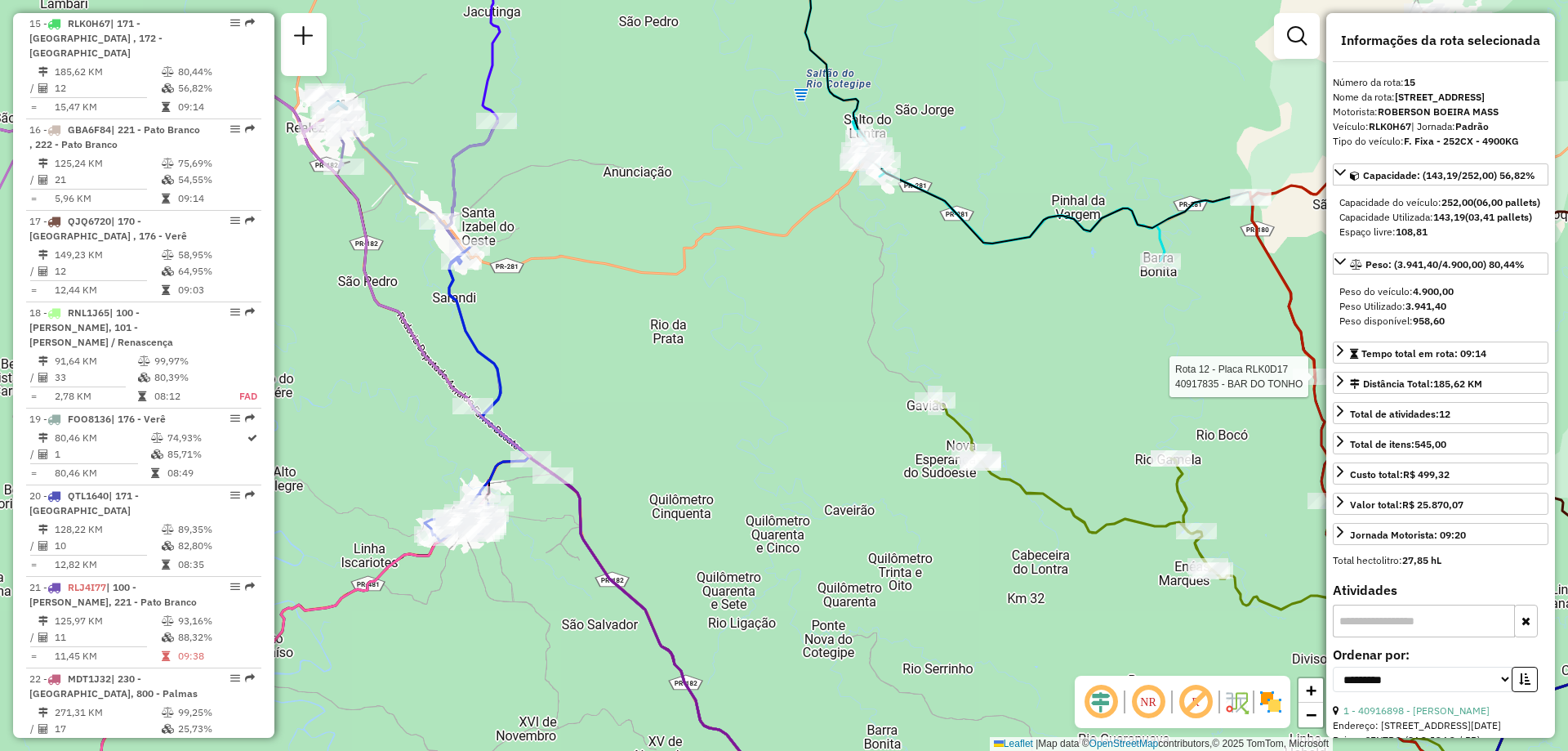
click at [469, 318] on icon at bounding box center [477, 394] width 105 height 293
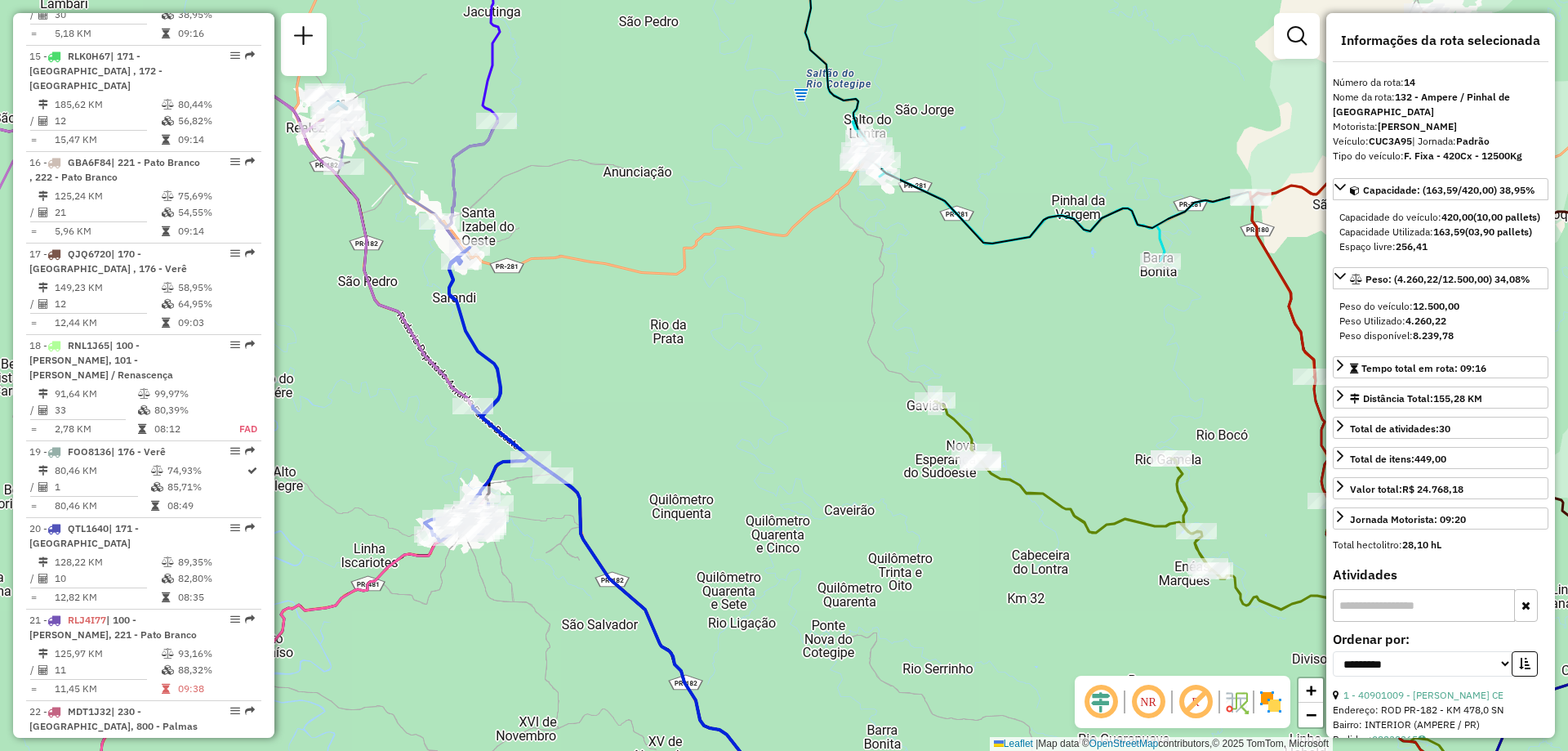
scroll to position [1883, 0]
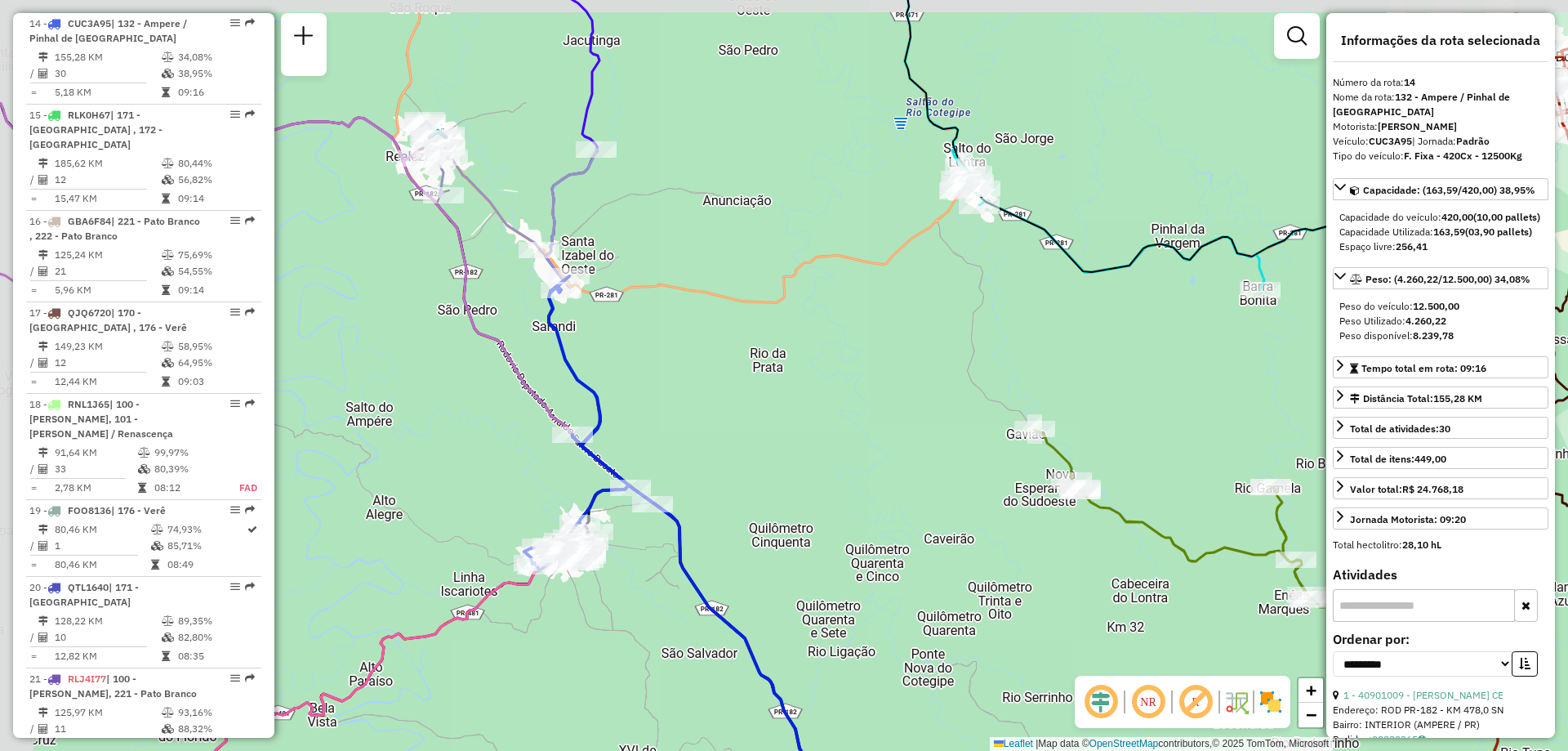
drag, startPoint x: 710, startPoint y: 450, endPoint x: 762, endPoint y: 477, distance: 58.6
click at [816, 483] on div "Janela de atendimento Grade de atendimento Capacidade Transportadoras Veículos …" at bounding box center [784, 376] width 1568 height 751
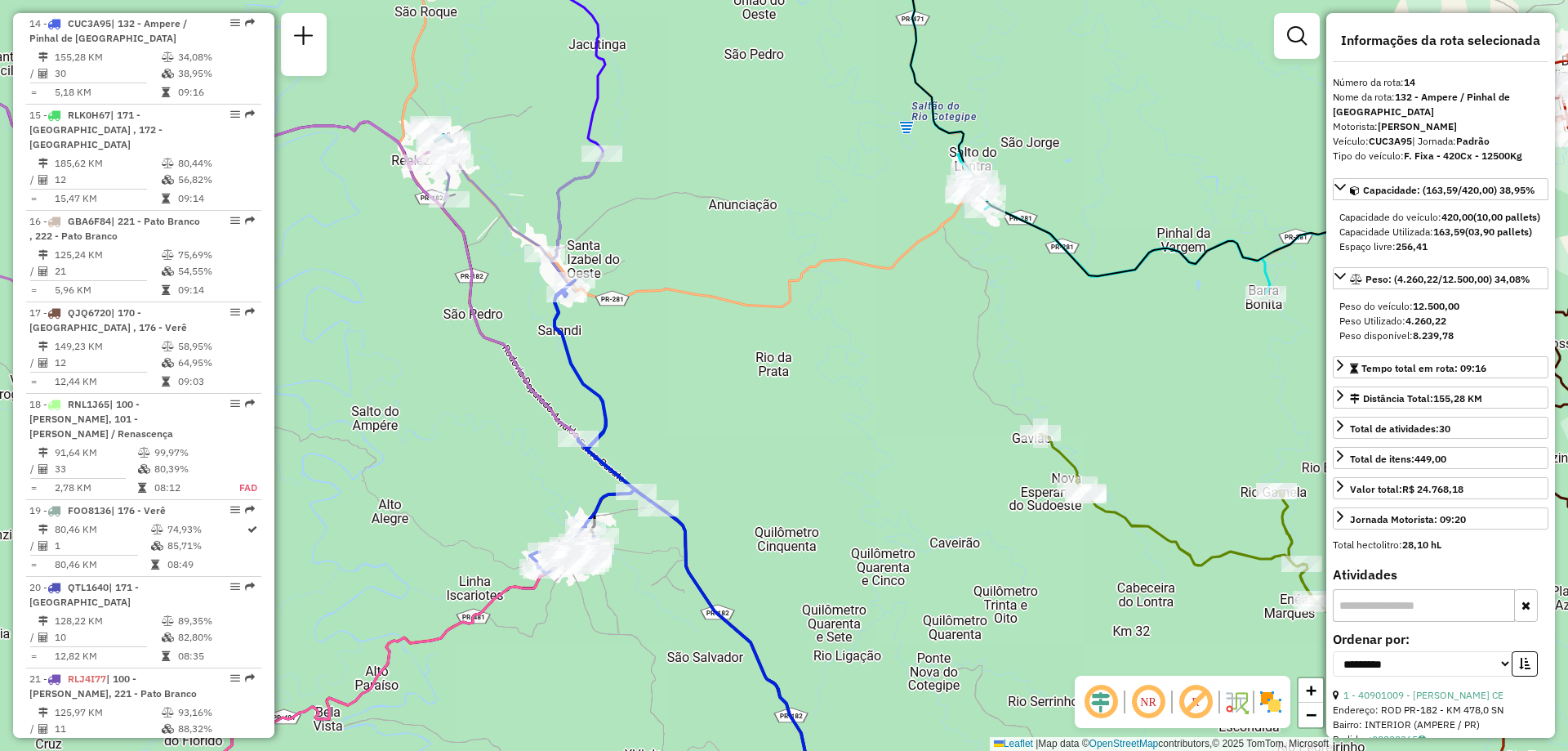
click at [516, 231] on icon at bounding box center [514, 192] width 177 height 135
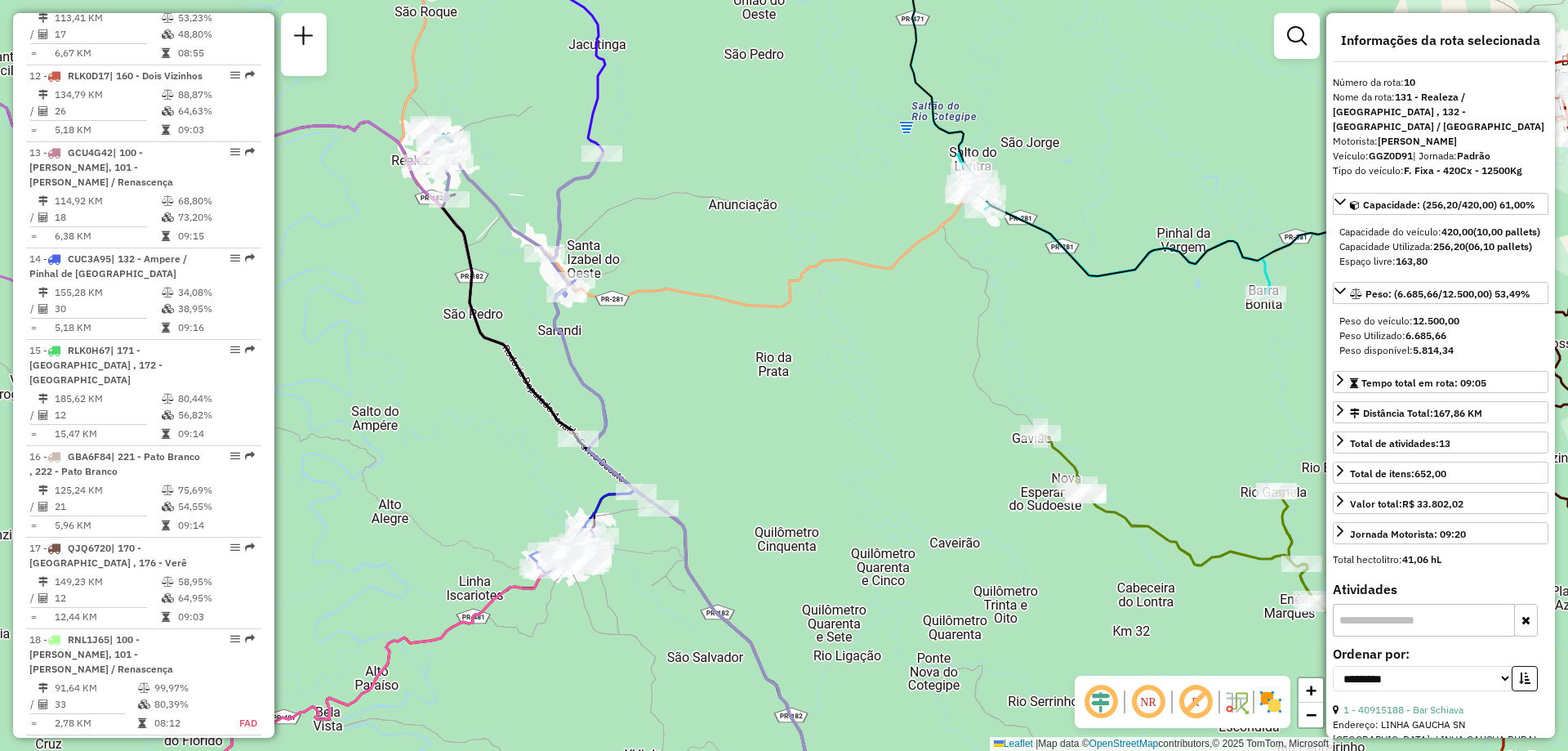
scroll to position [1488, 0]
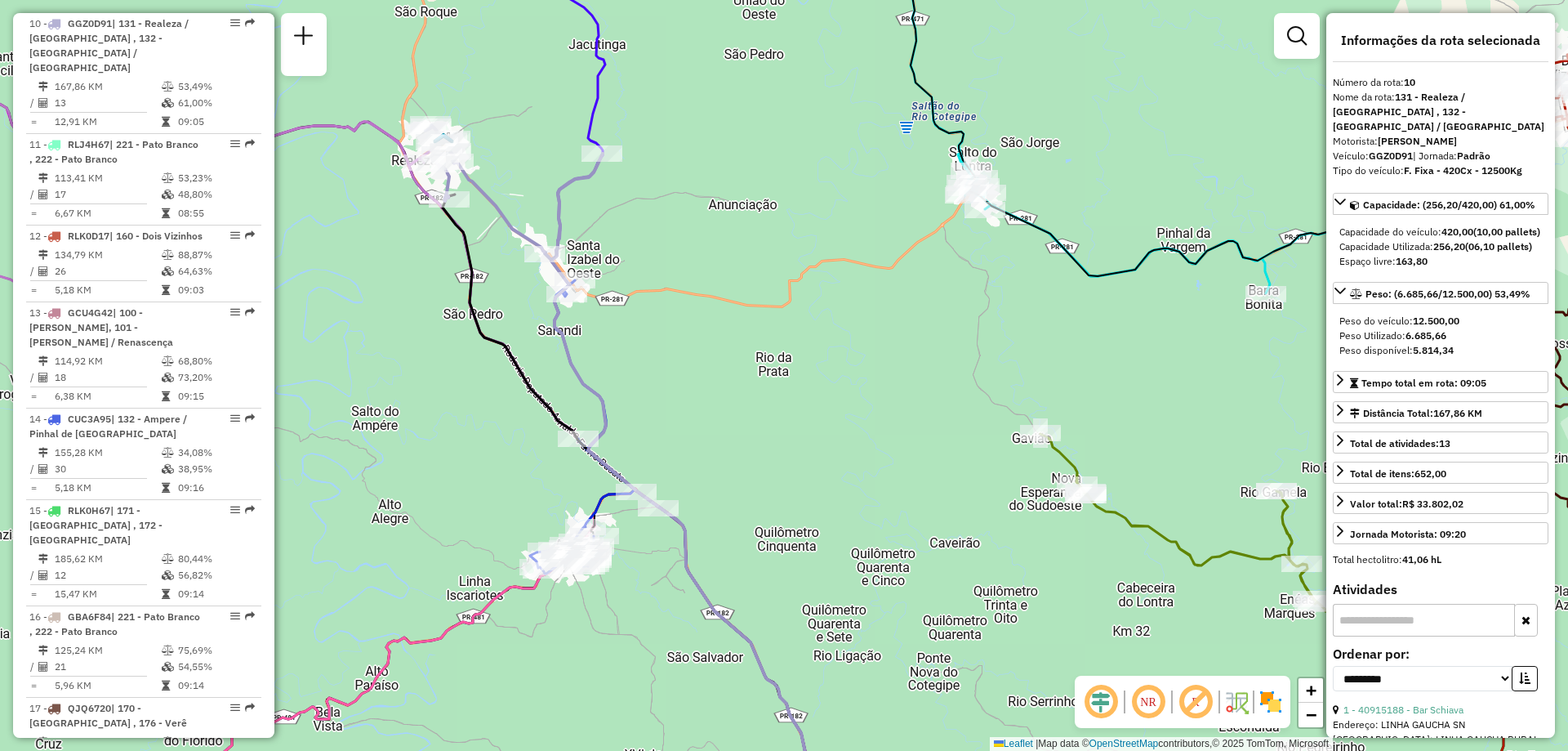
click at [560, 217] on icon at bounding box center [514, 192] width 177 height 135
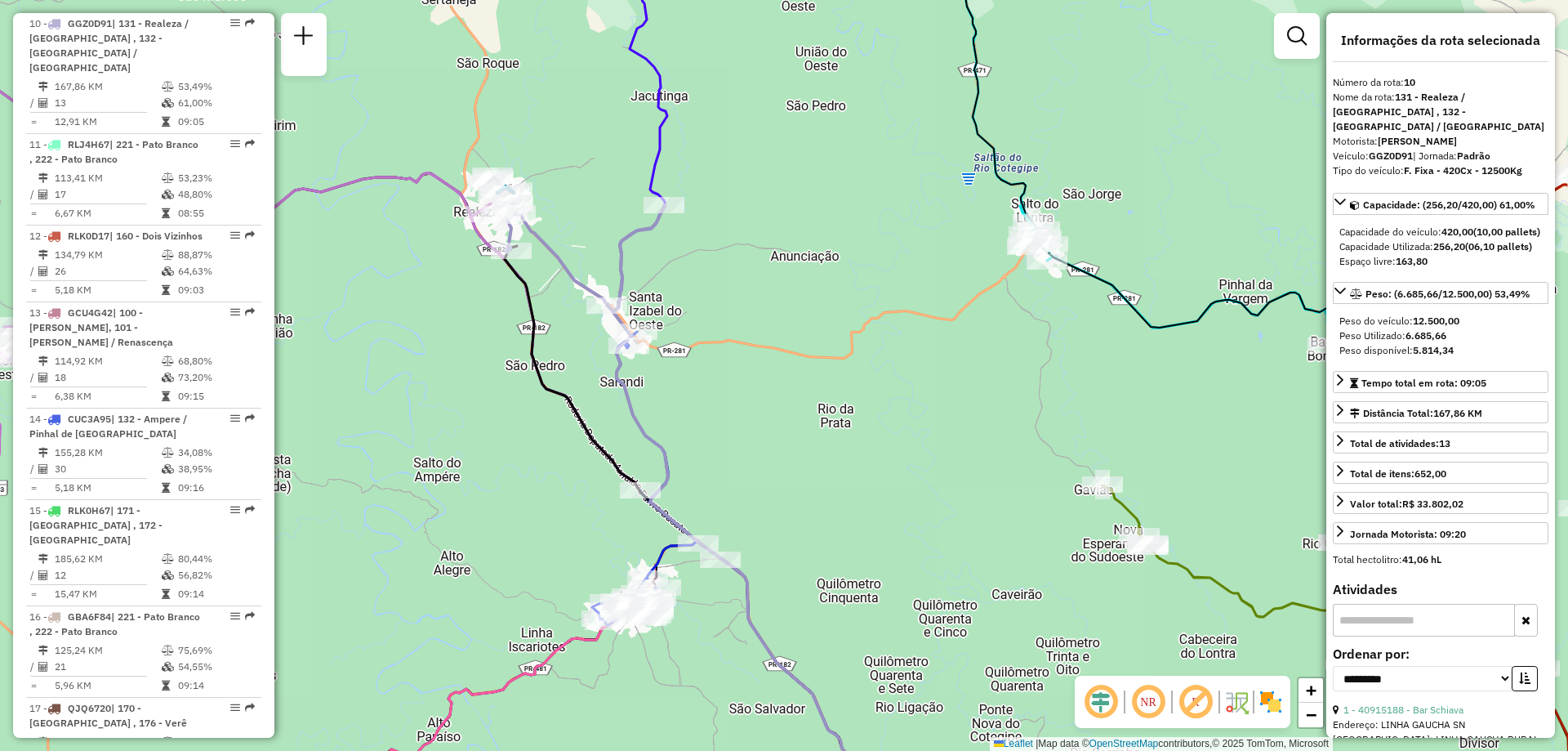
drag, startPoint x: 735, startPoint y: 294, endPoint x: 770, endPoint y: 316, distance: 41.3
click at [770, 316] on div "Janela de atendimento Grade de atendimento Capacidade Transportadoras Veículos …" at bounding box center [784, 376] width 1568 height 751
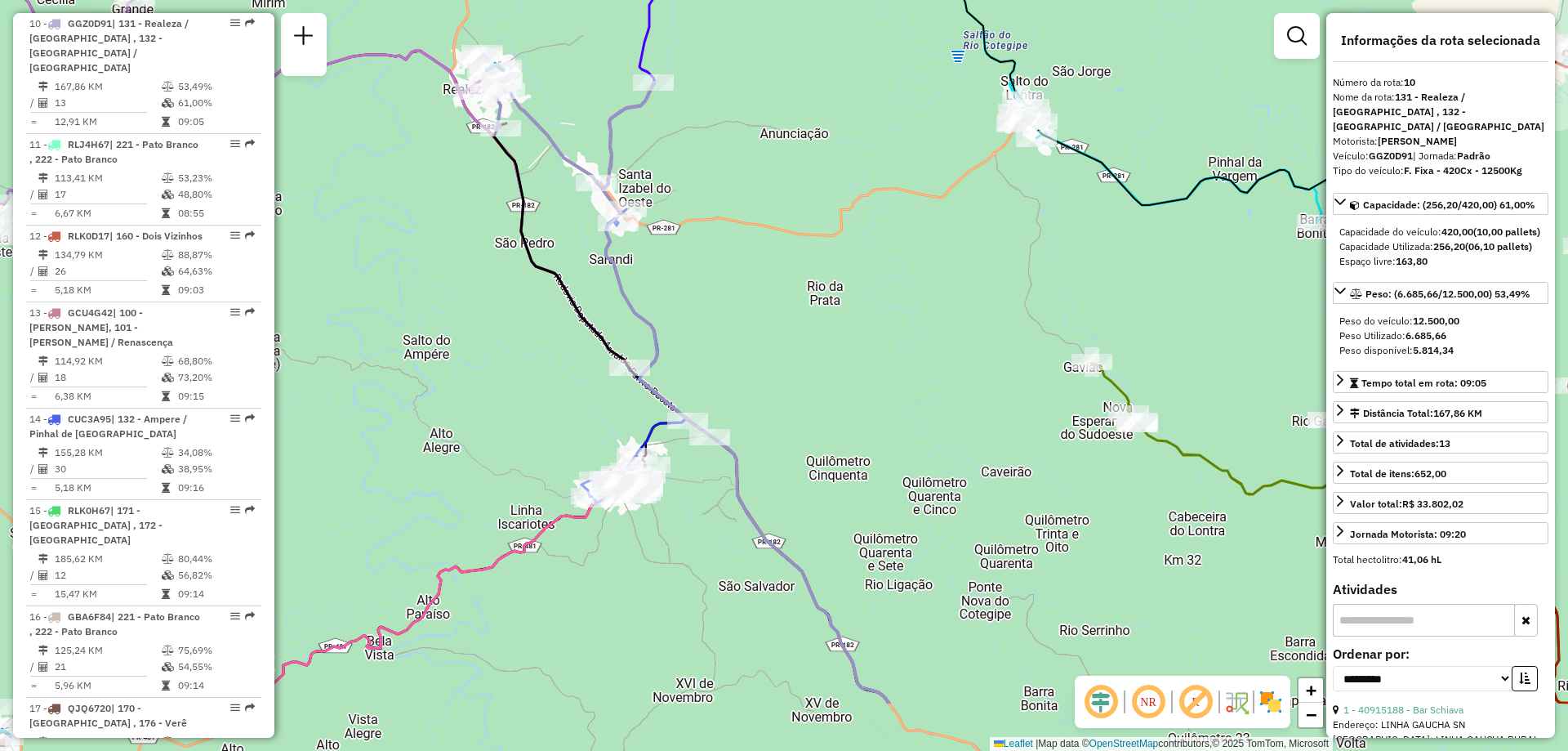
drag, startPoint x: 767, startPoint y: 473, endPoint x: 754, endPoint y: 366, distance: 107.8
click at [754, 366] on div "Janela de atendimento Grade de atendimento Capacidade Transportadoras Veículos …" at bounding box center [784, 376] width 1568 height 751
click at [647, 422] on icon at bounding box center [632, 354] width 105 height 293
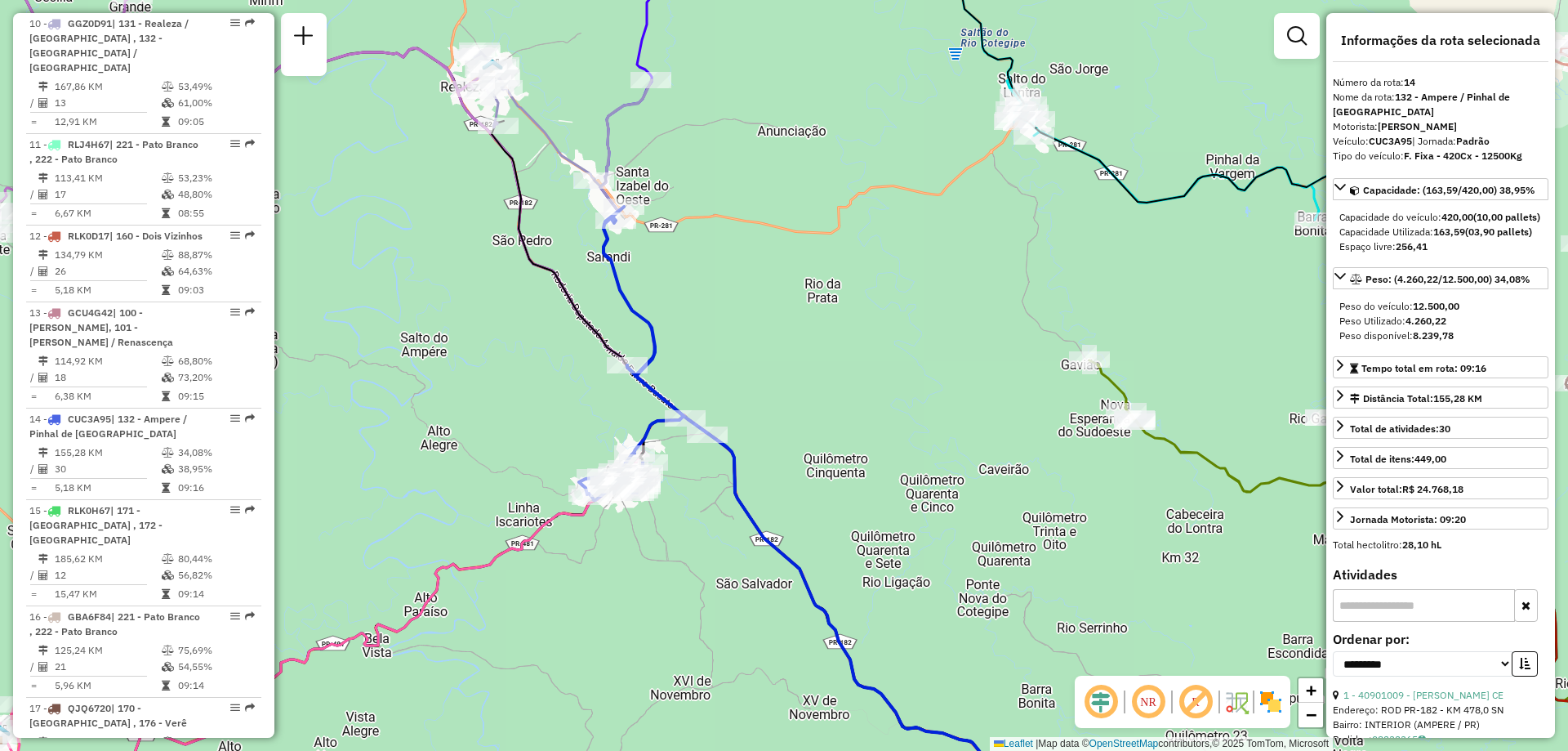
scroll to position [1883, 0]
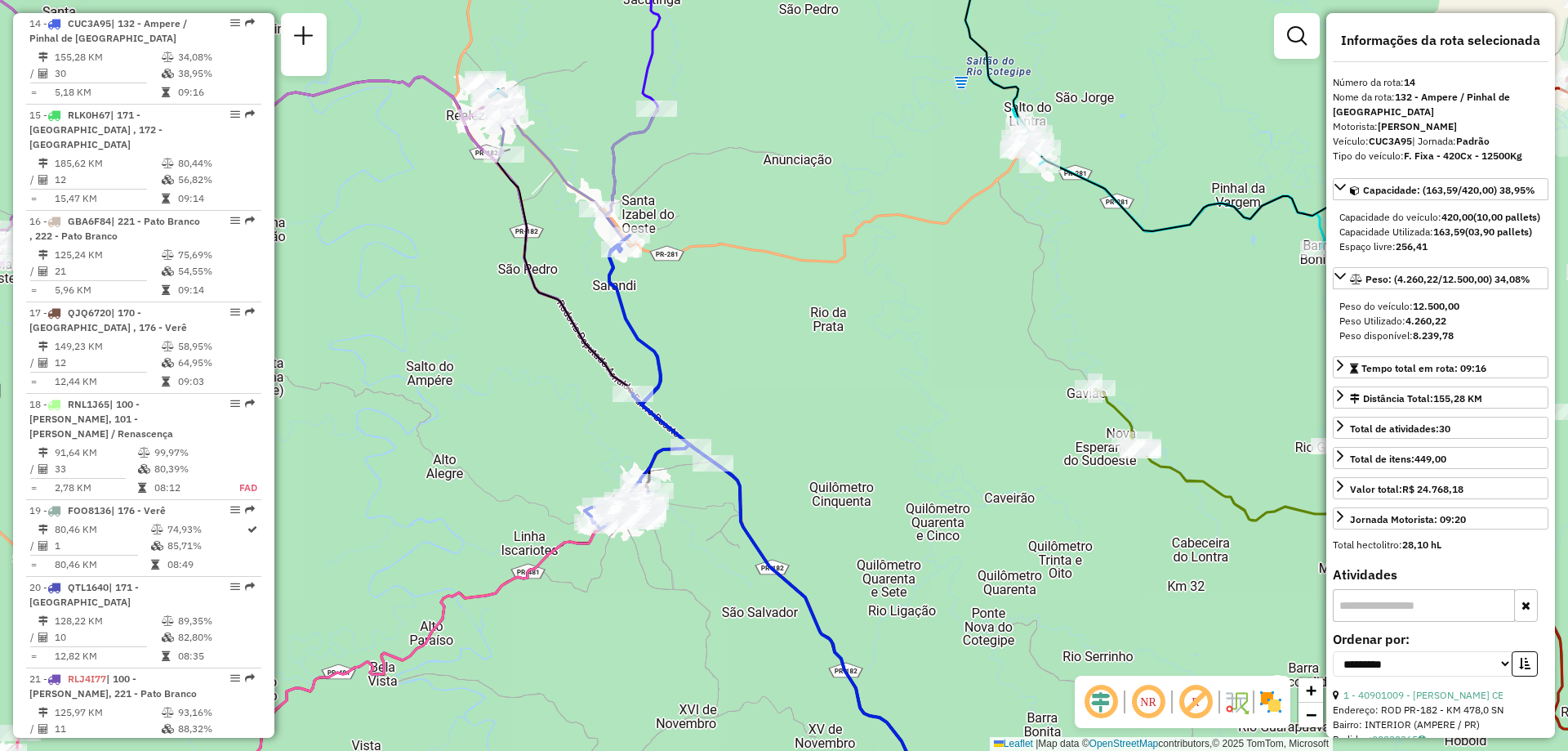
drag, startPoint x: 700, startPoint y: 204, endPoint x: 720, endPoint y: 295, distance: 93.2
click at [720, 295] on div "Janela de atendimento Grade de atendimento Capacidade Transportadoras Veículos …" at bounding box center [784, 376] width 1568 height 751
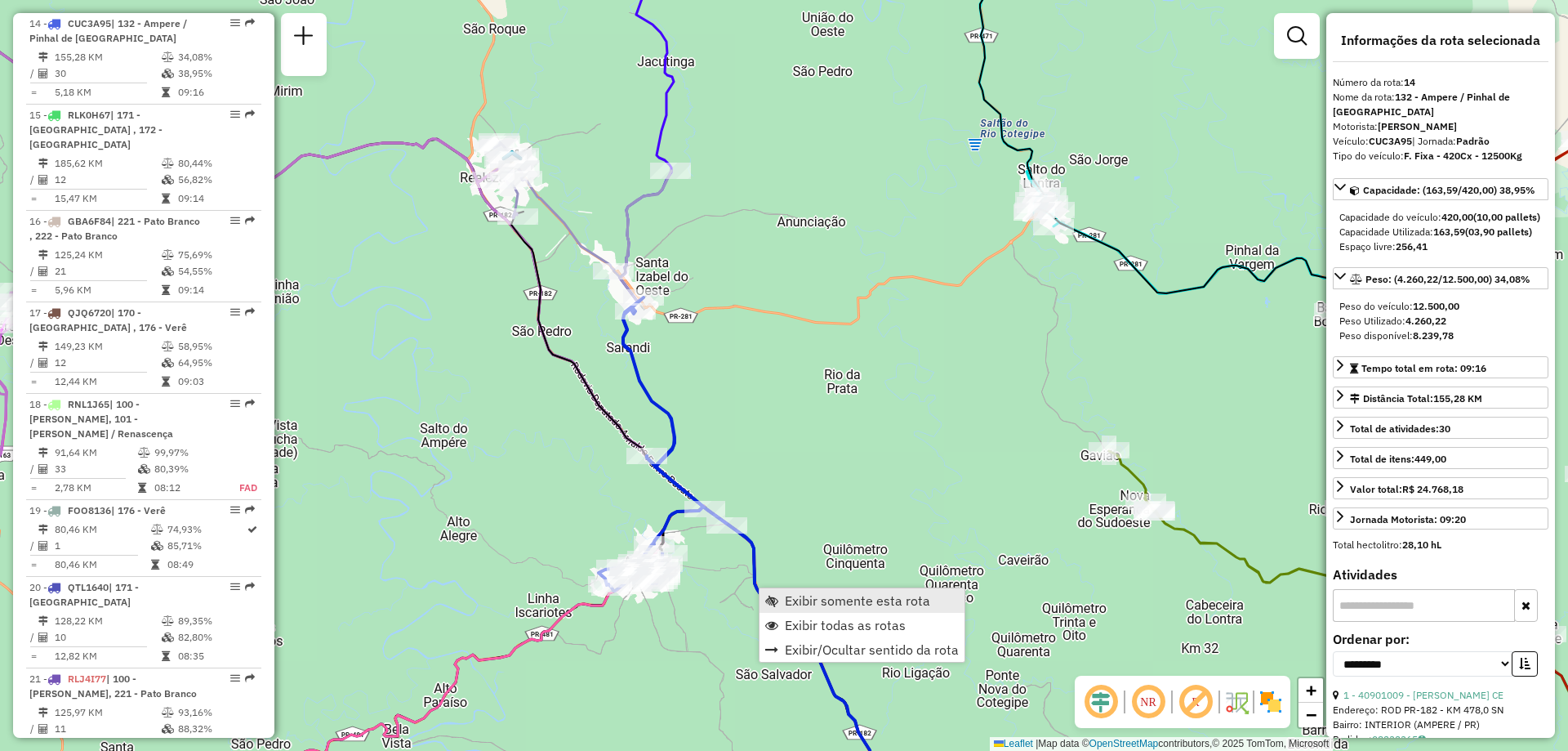
click at [832, 604] on span "Exibir somente esta rota" at bounding box center [857, 600] width 146 height 13
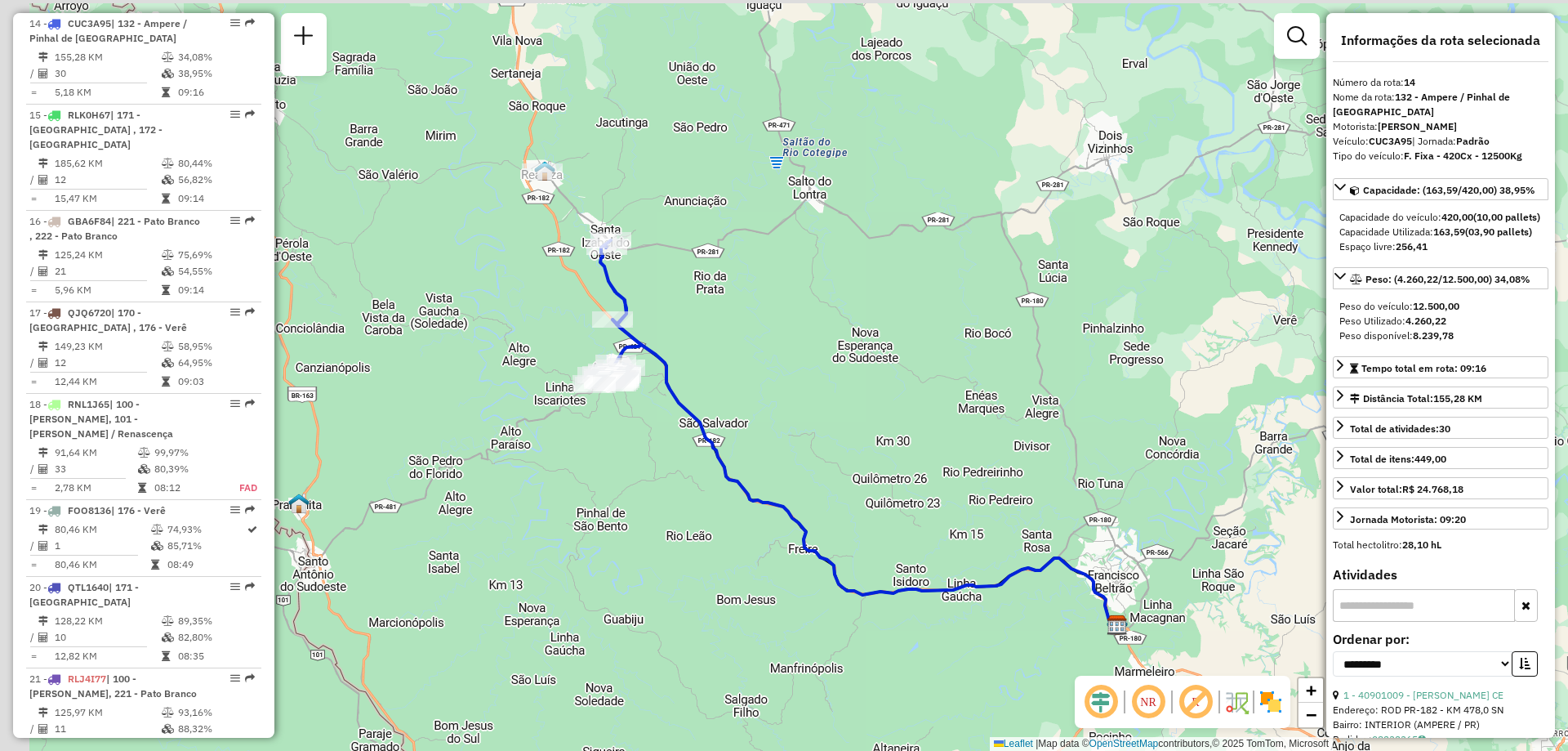
drag, startPoint x: 564, startPoint y: 398, endPoint x: 566, endPoint y: 407, distance: 9.2
click at [566, 404] on div "Janela de atendimento Grade de atendimento Capacidade Transportadoras Veículos …" at bounding box center [784, 376] width 1568 height 751
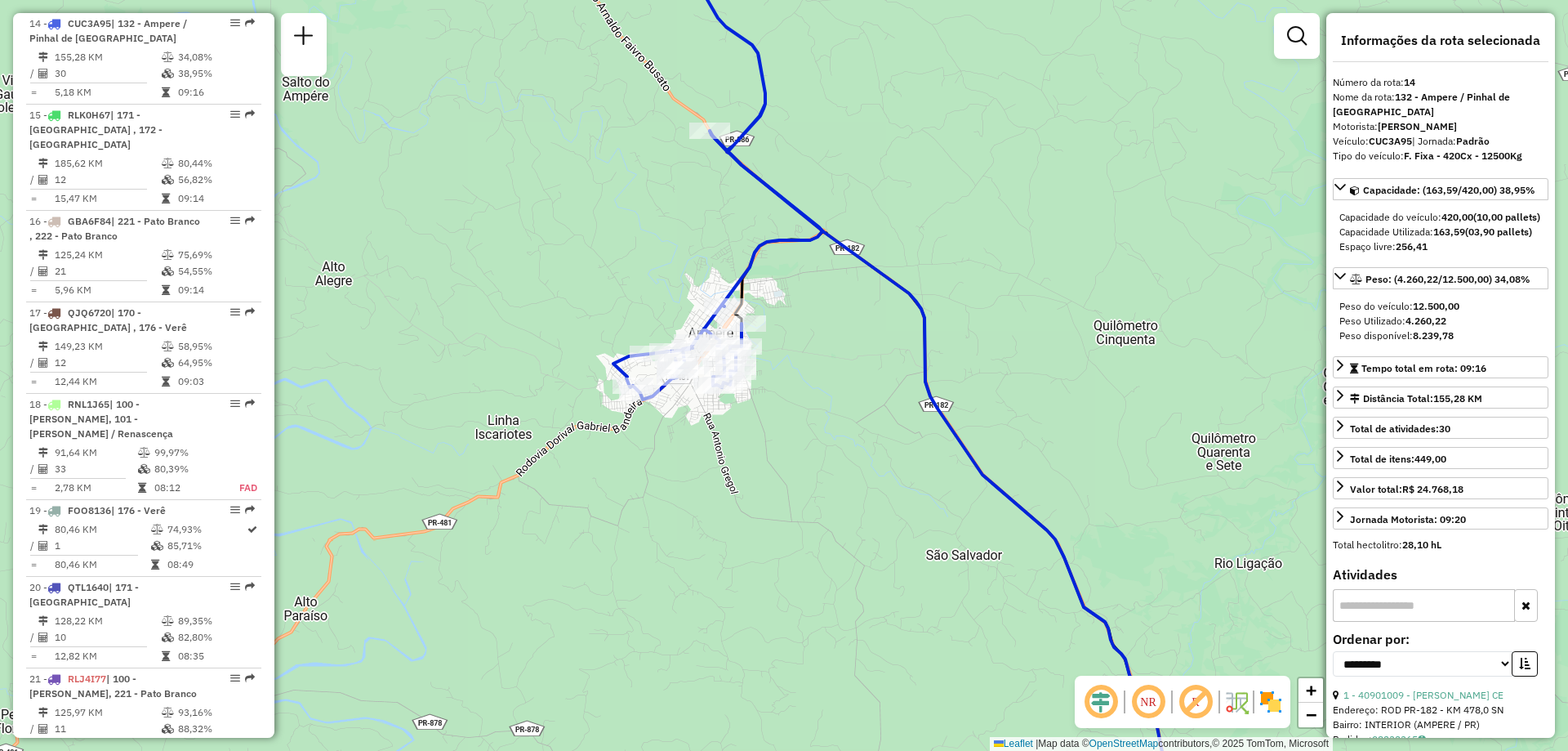
click at [762, 245] on icon at bounding box center [717, 161] width 209 height 475
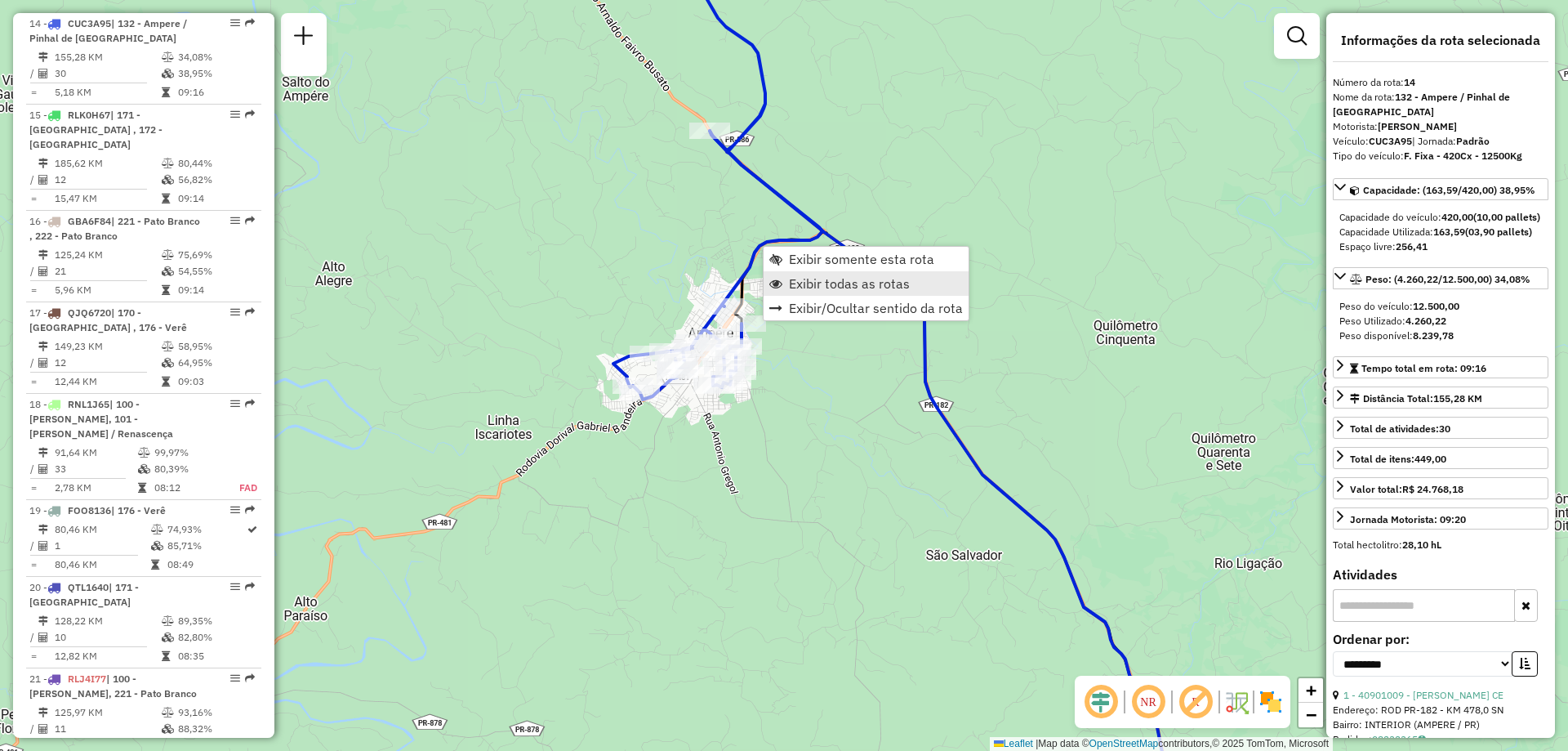
click at [884, 282] on span "Exibir todas as rotas" at bounding box center [850, 283] width 121 height 13
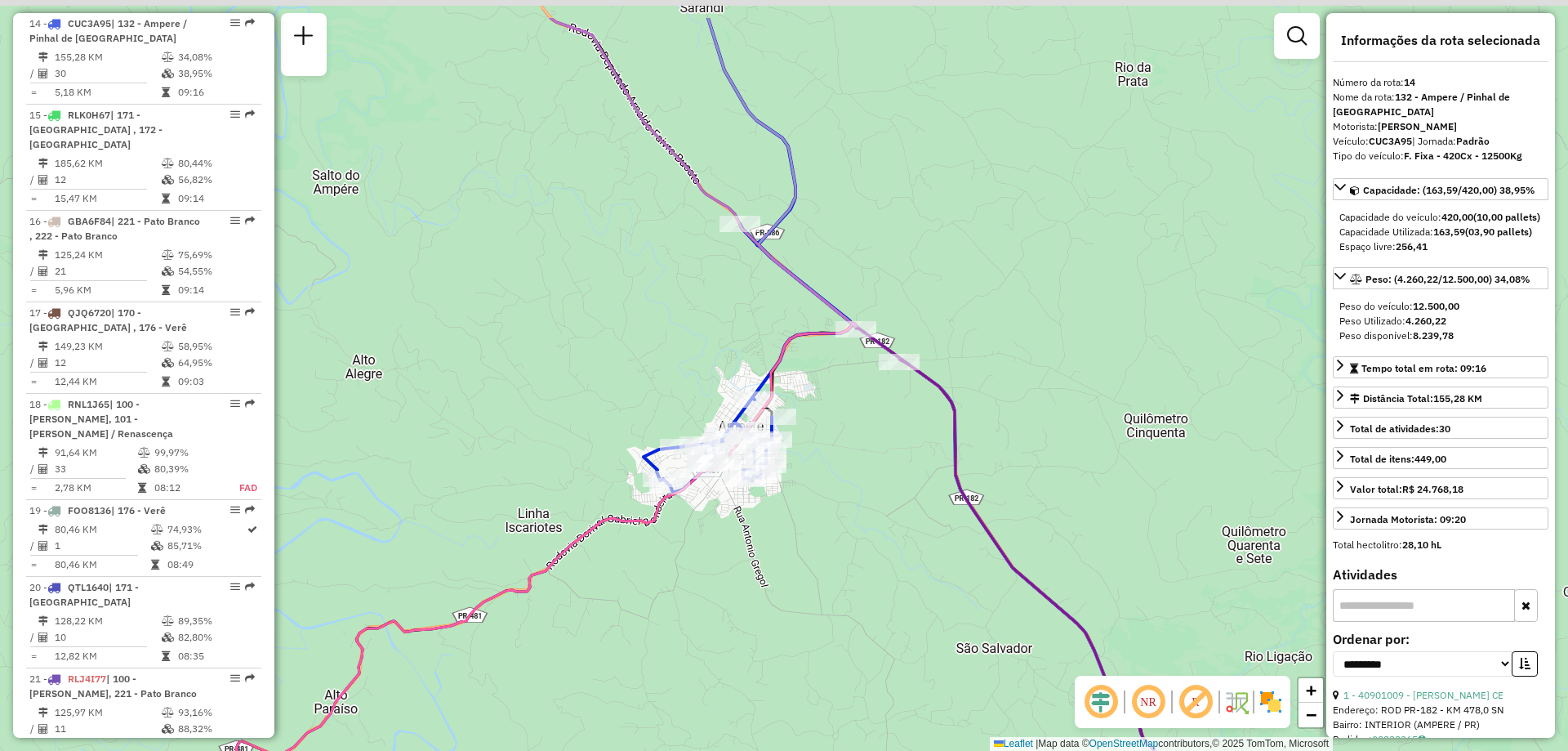
drag, startPoint x: 866, startPoint y: 272, endPoint x: 875, endPoint y: 312, distance: 41.0
click at [875, 312] on div "Janela de atendimento Grade de atendimento Capacidade Transportadoras Veículos …" at bounding box center [784, 376] width 1568 height 751
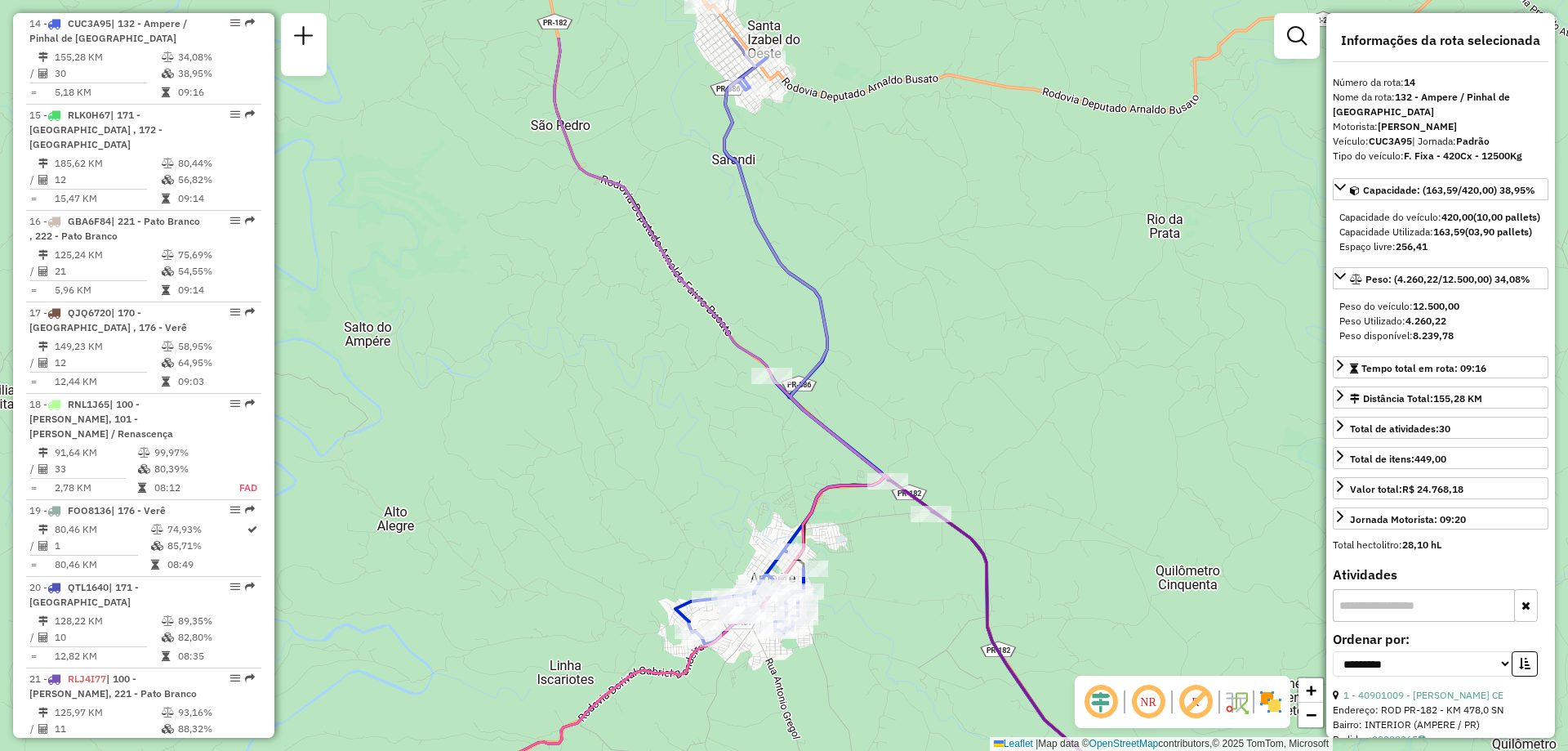
drag, startPoint x: 883, startPoint y: 273, endPoint x: 888, endPoint y: 408, distance: 135.1
click at [912, 435] on div "Janela de atendimento Grade de atendimento Capacidade Transportadoras Veículos …" at bounding box center [784, 376] width 1568 height 751
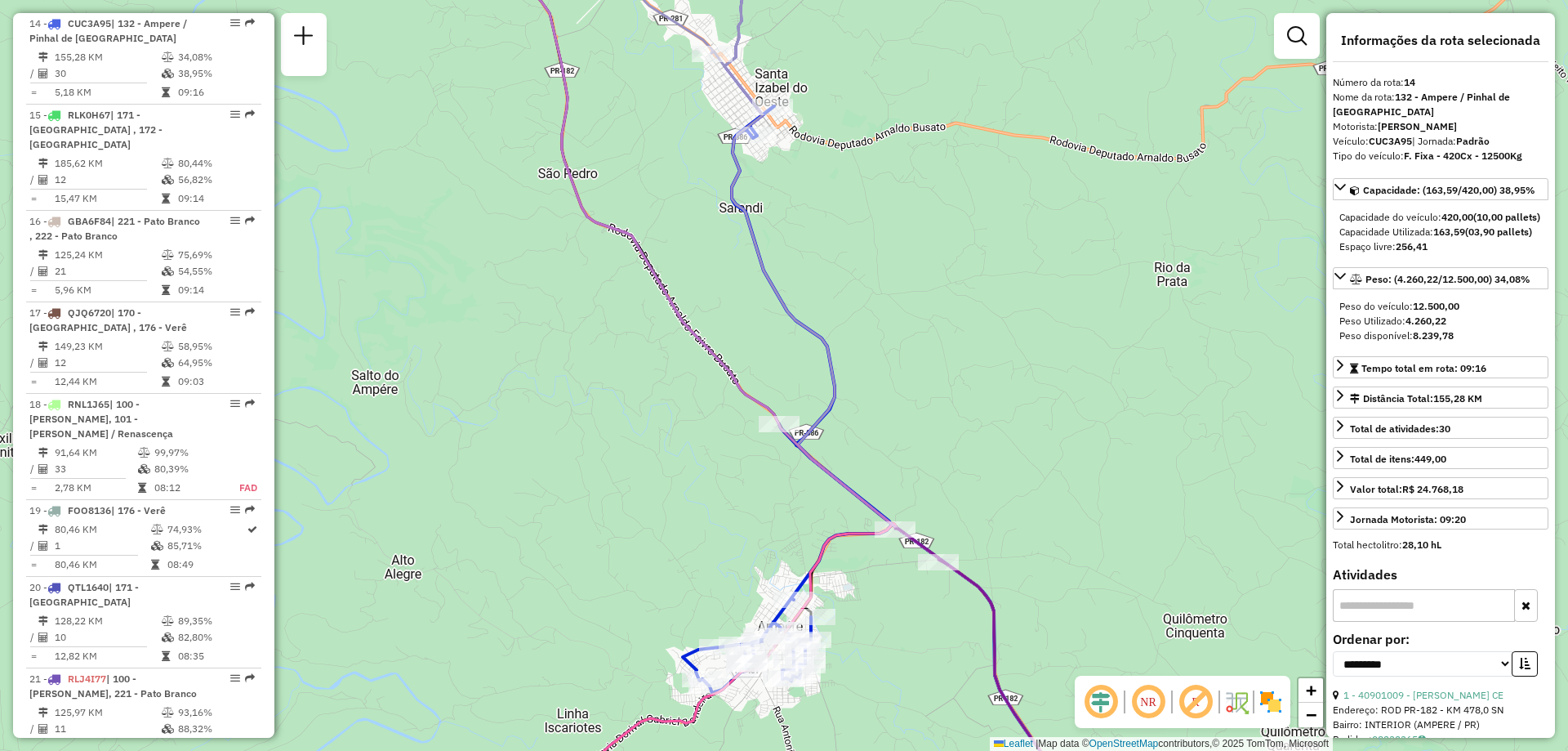
drag, startPoint x: 822, startPoint y: 210, endPoint x: 838, endPoint y: 252, distance: 44.9
click at [838, 252] on div "Janela de atendimento Grade de atendimento Capacidade Transportadoras Veículos …" at bounding box center [784, 376] width 1568 height 751
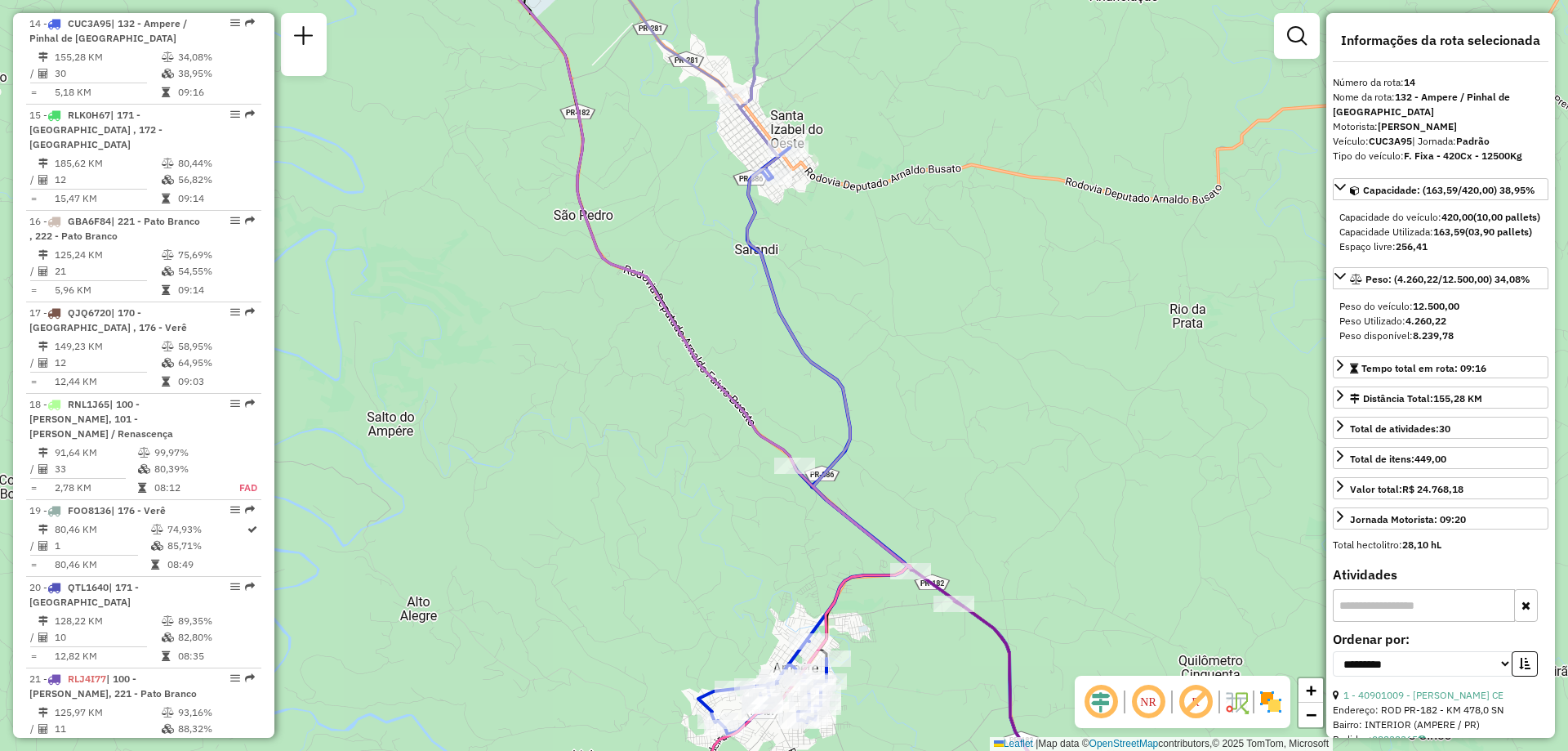
click at [762, 261] on icon at bounding box center [913, 376] width 347 height 902
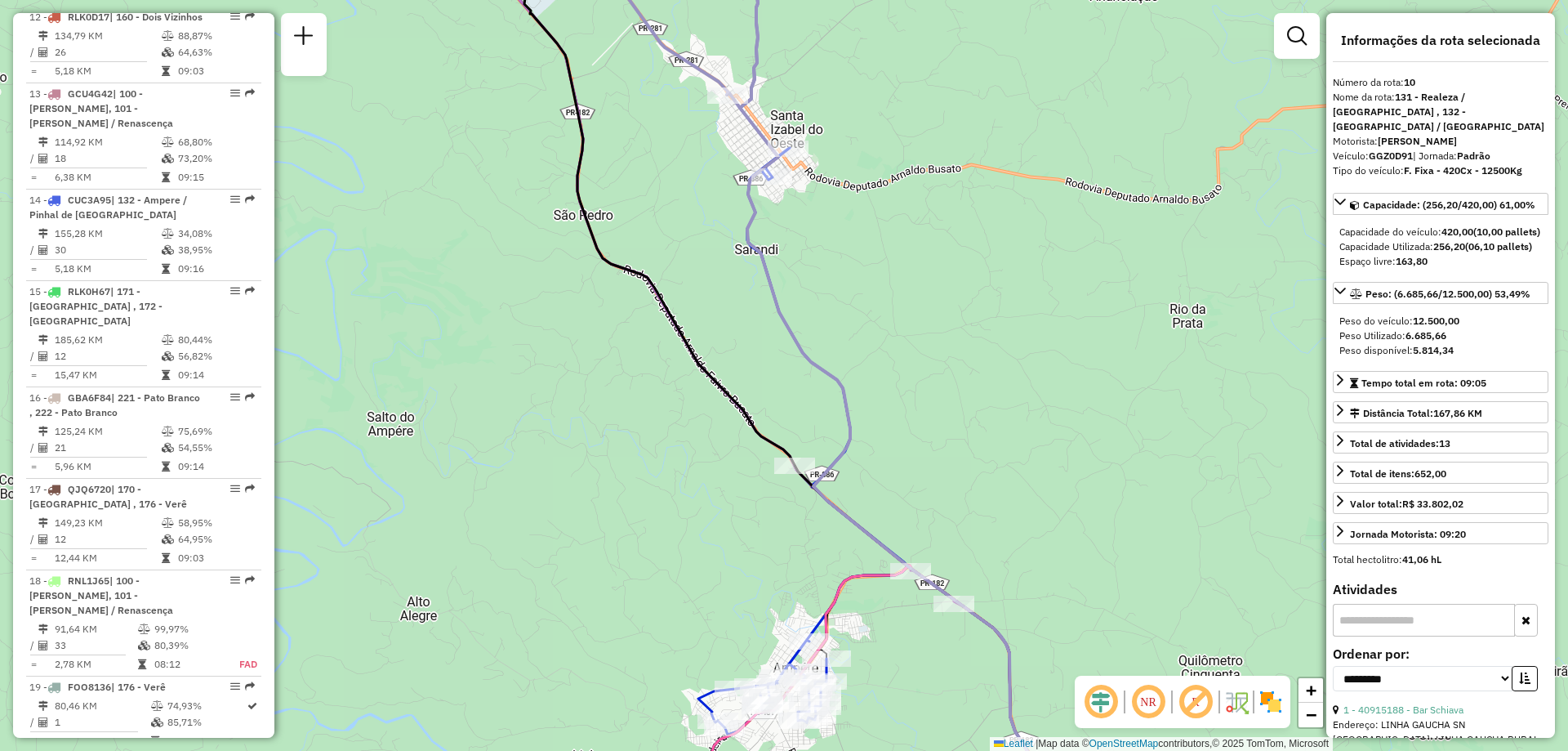
scroll to position [1488, 0]
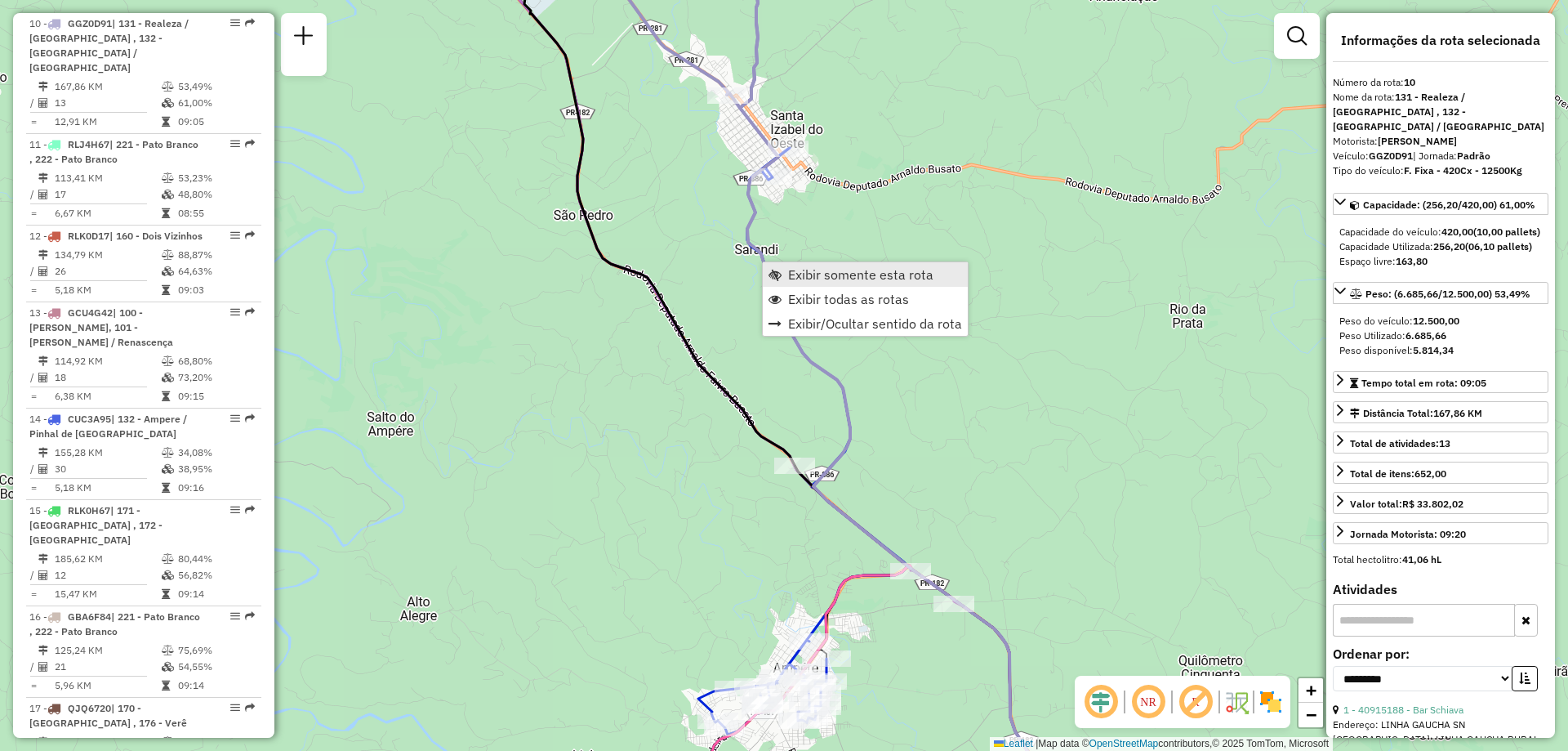
click at [835, 276] on span "Exibir somente esta rota" at bounding box center [861, 273] width 146 height 13
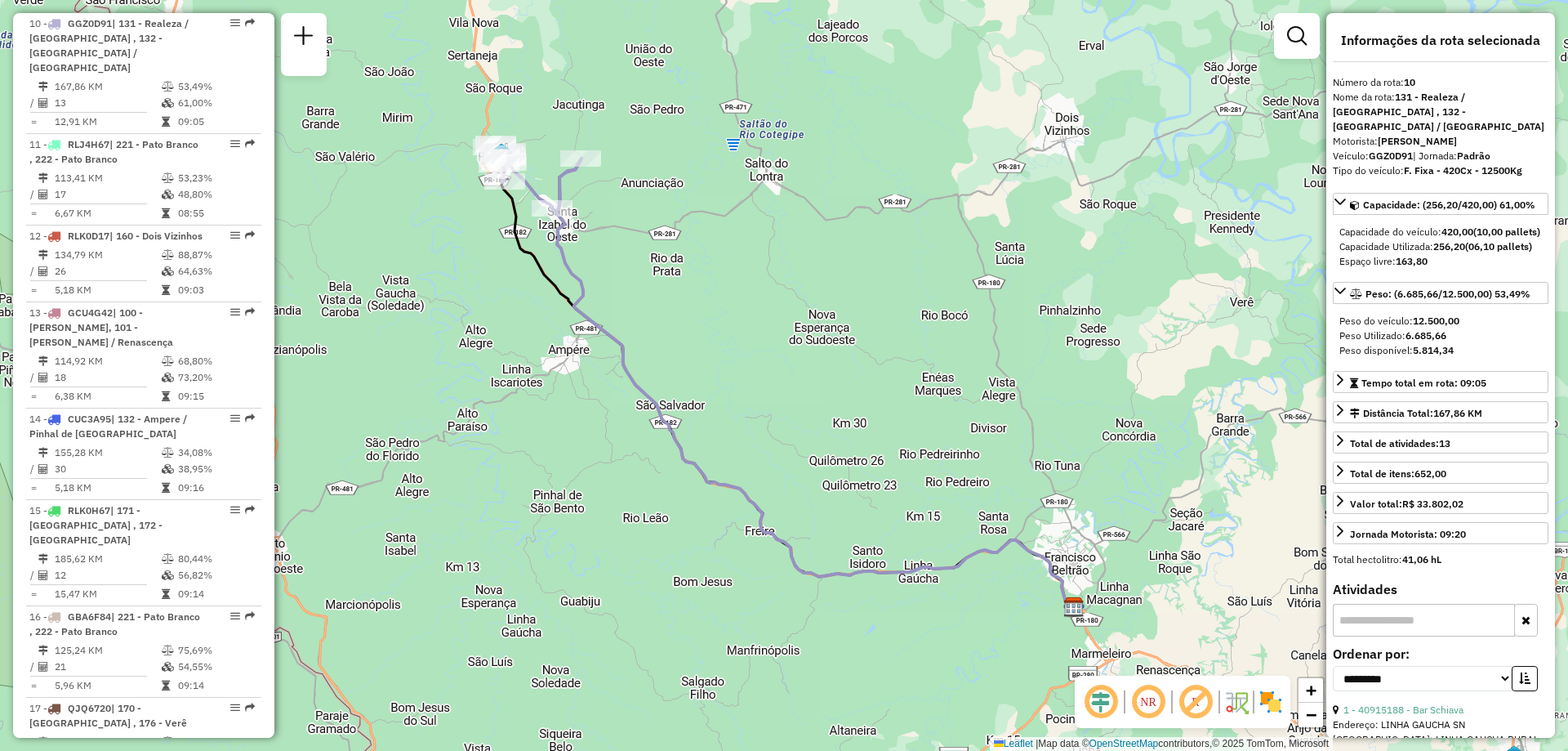
drag, startPoint x: 615, startPoint y: 223, endPoint x: 658, endPoint y: 268, distance: 62.2
click at [658, 268] on div "Janela de atendimento Grade de atendimento Capacidade Transportadoras Veículos …" at bounding box center [784, 376] width 1568 height 751
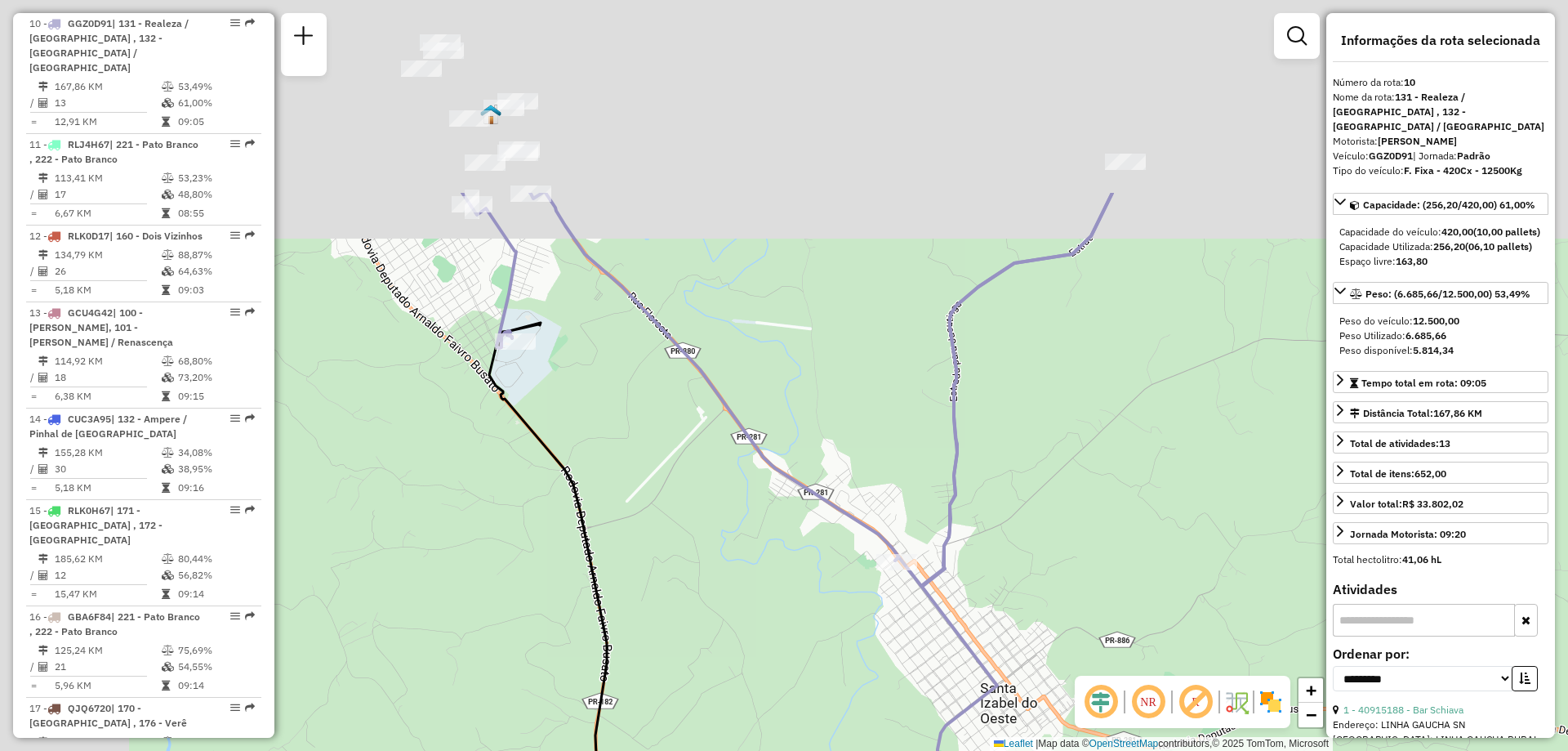
drag, startPoint x: 476, startPoint y: 326, endPoint x: 771, endPoint y: 646, distance: 435.2
click at [771, 645] on div "Janela de atendimento Grade de atendimento Capacidade Transportadoras Veículos …" at bounding box center [784, 376] width 1568 height 751
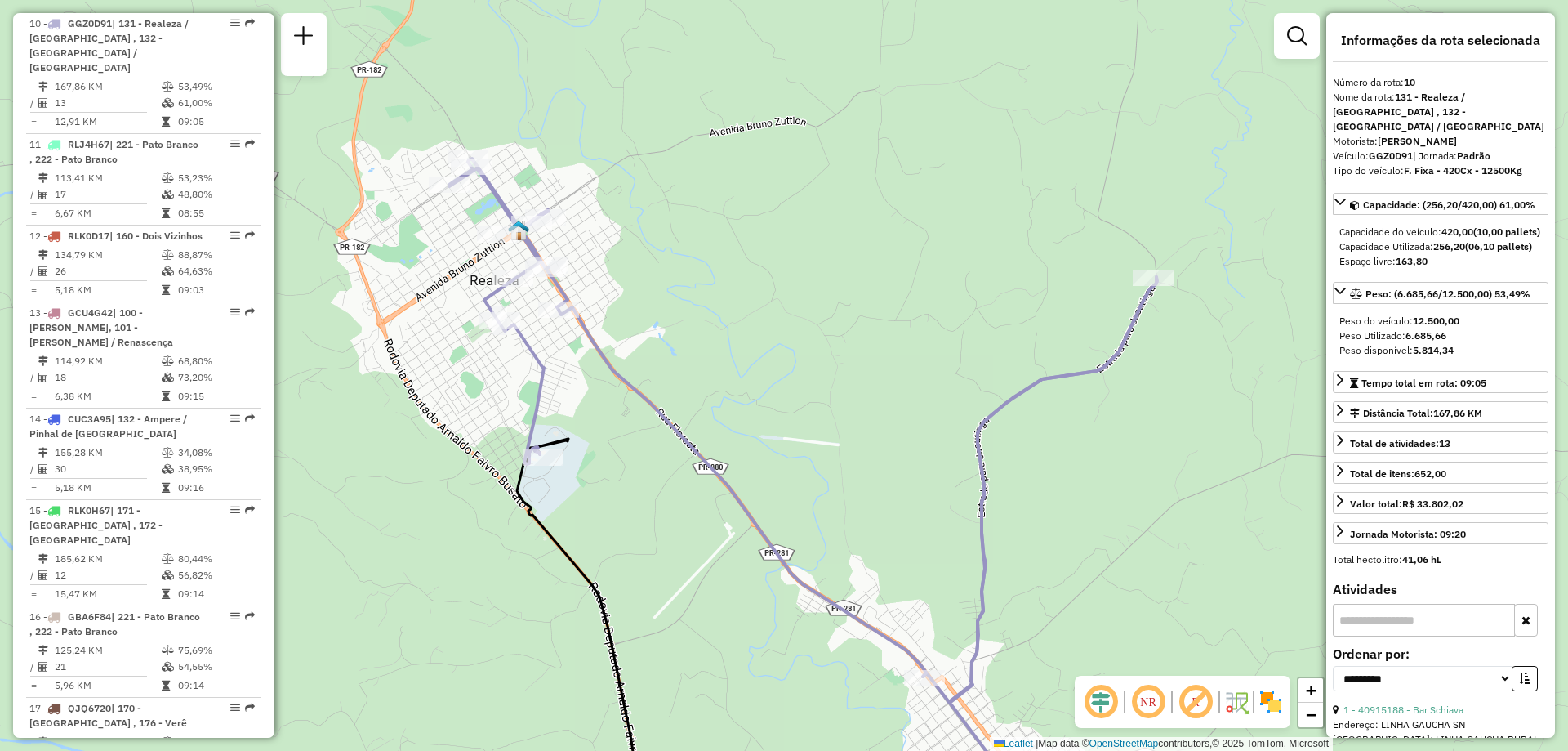
drag, startPoint x: 828, startPoint y: 347, endPoint x: 742, endPoint y: 269, distance: 116.1
click at [742, 269] on div "Janela de atendimento Grade de atendimento Capacidade Transportadoras Veículos …" at bounding box center [784, 376] width 1568 height 751
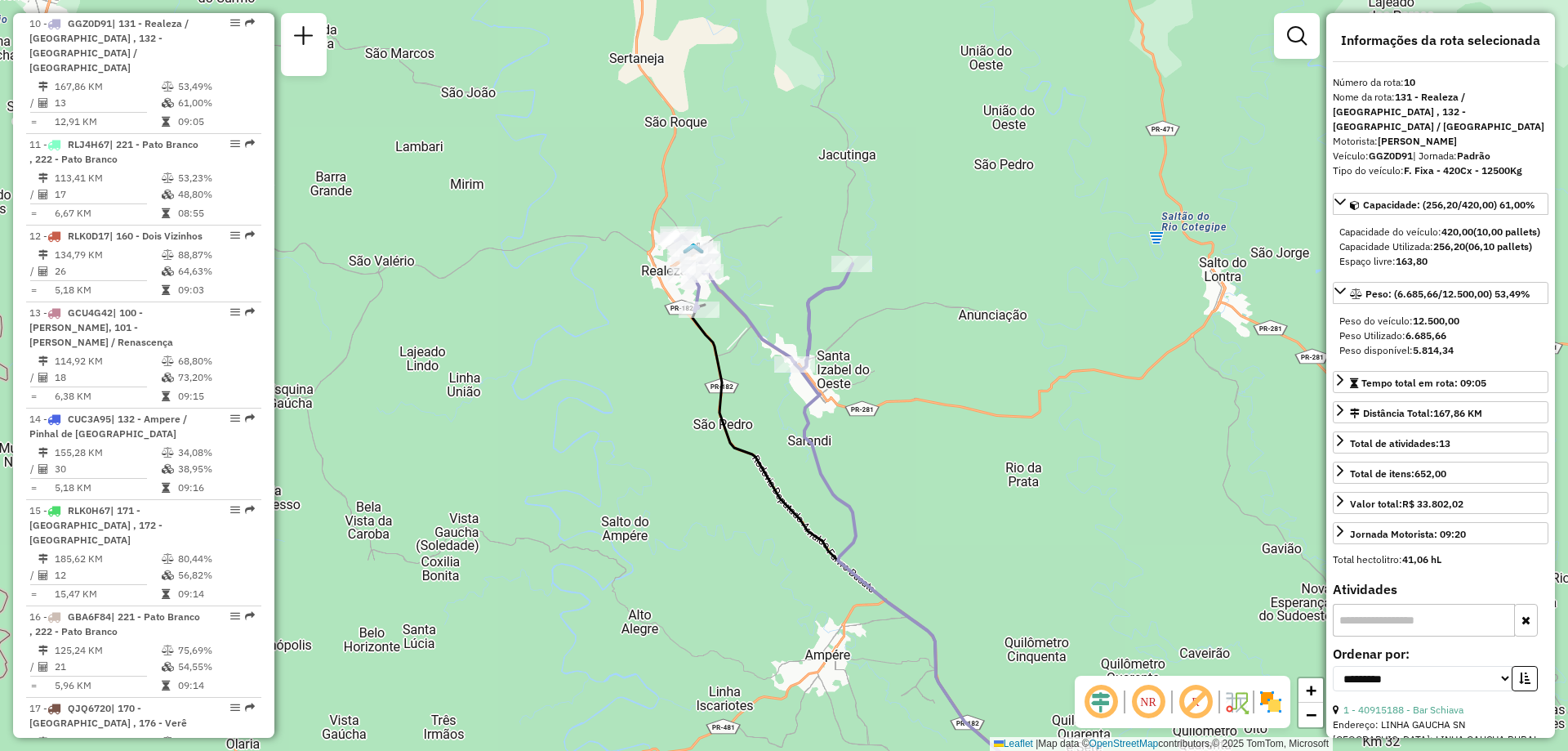
click at [784, 305] on div "Janela de atendimento Grade de atendimento Capacidade Transportadoras Veículos …" at bounding box center [784, 376] width 1568 height 751
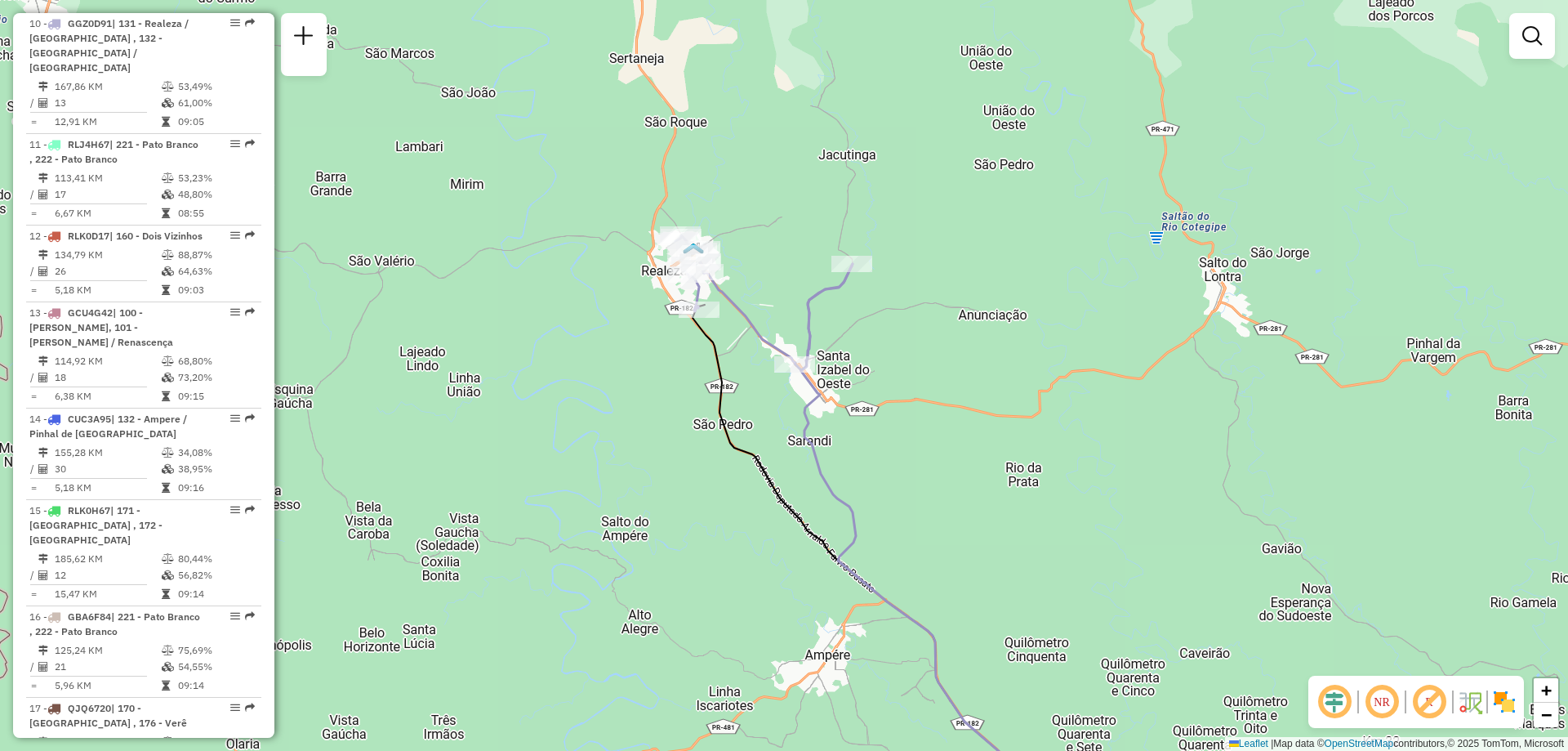
click at [748, 335] on icon at bounding box center [764, 303] width 177 height 135
select select "**********"
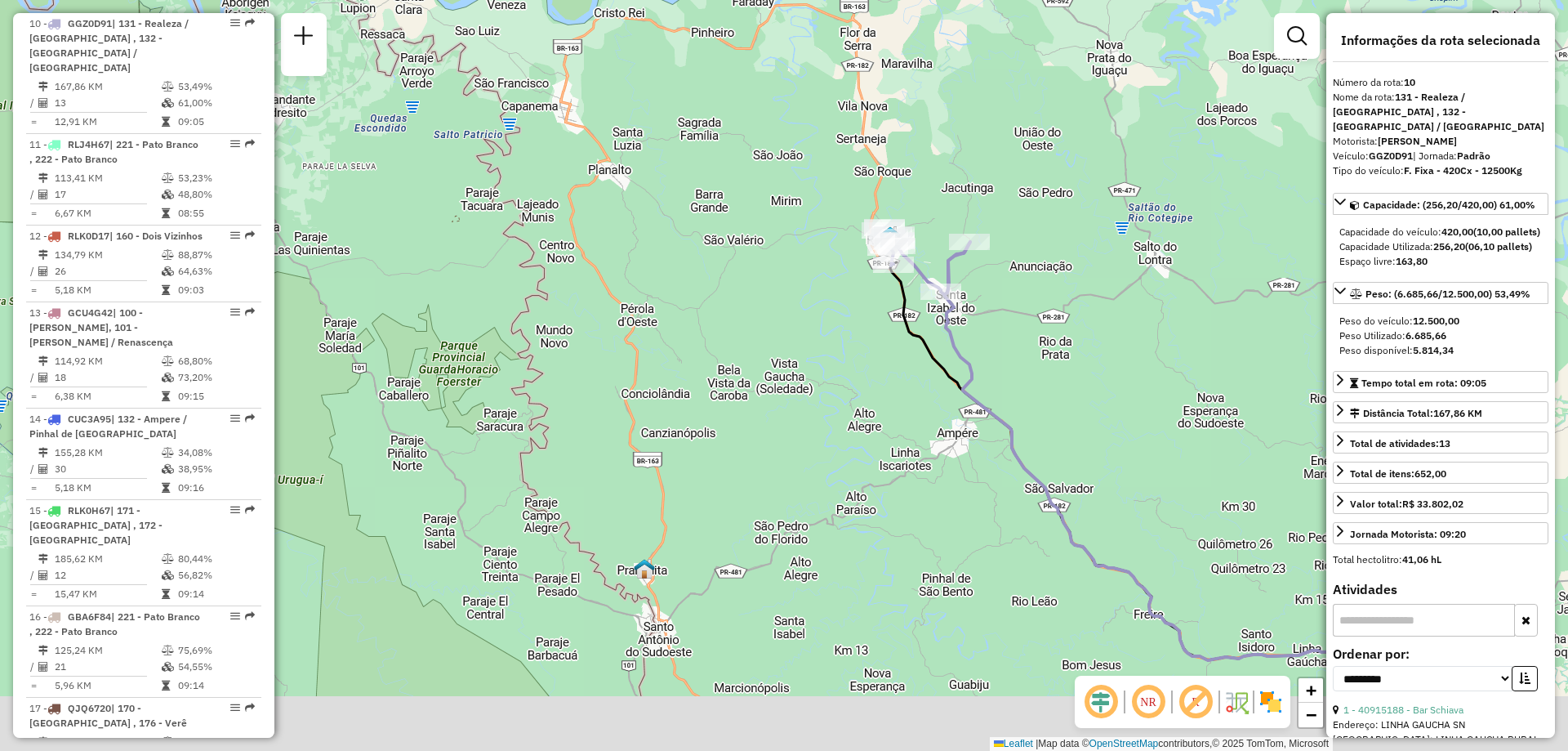
drag, startPoint x: 981, startPoint y: 460, endPoint x: 943, endPoint y: 378, distance: 90.4
click at [943, 385] on div "Janela de atendimento Grade de atendimento Capacidade Transportadoras Veículos …" at bounding box center [784, 376] width 1568 height 751
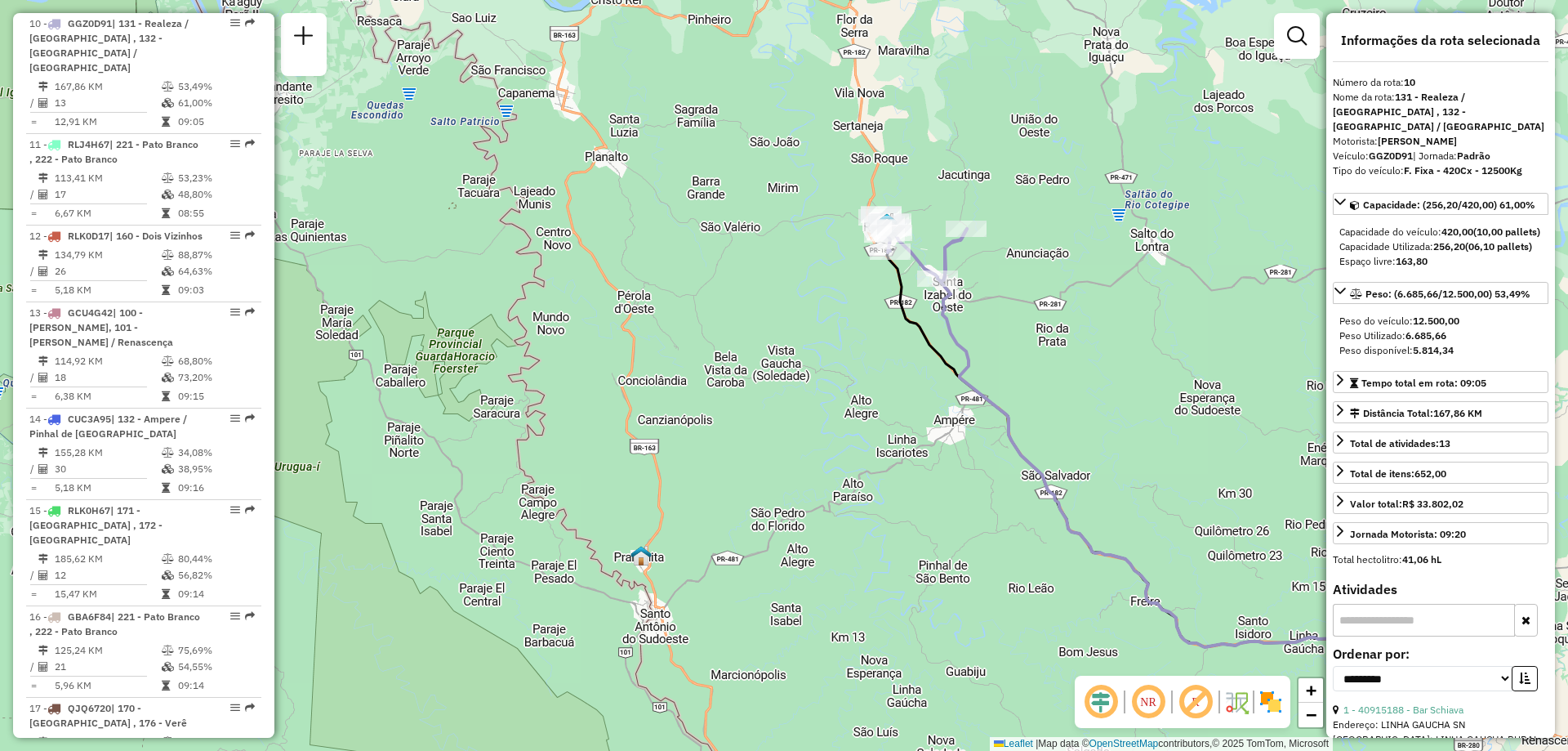
click at [966, 356] on icon at bounding box center [1201, 453] width 519 height 449
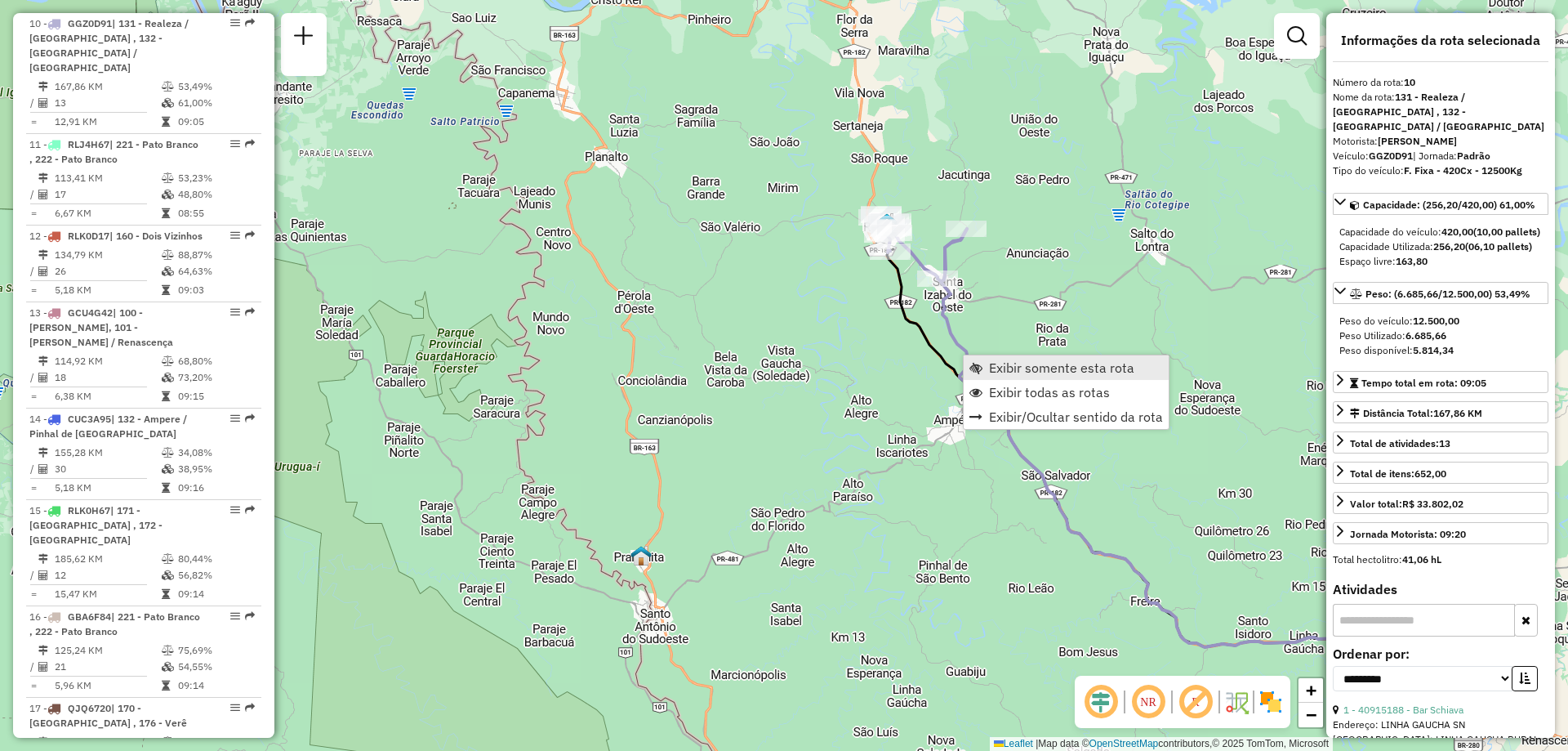
click at [1051, 366] on span "Exibir somente esta rota" at bounding box center [1062, 367] width 146 height 13
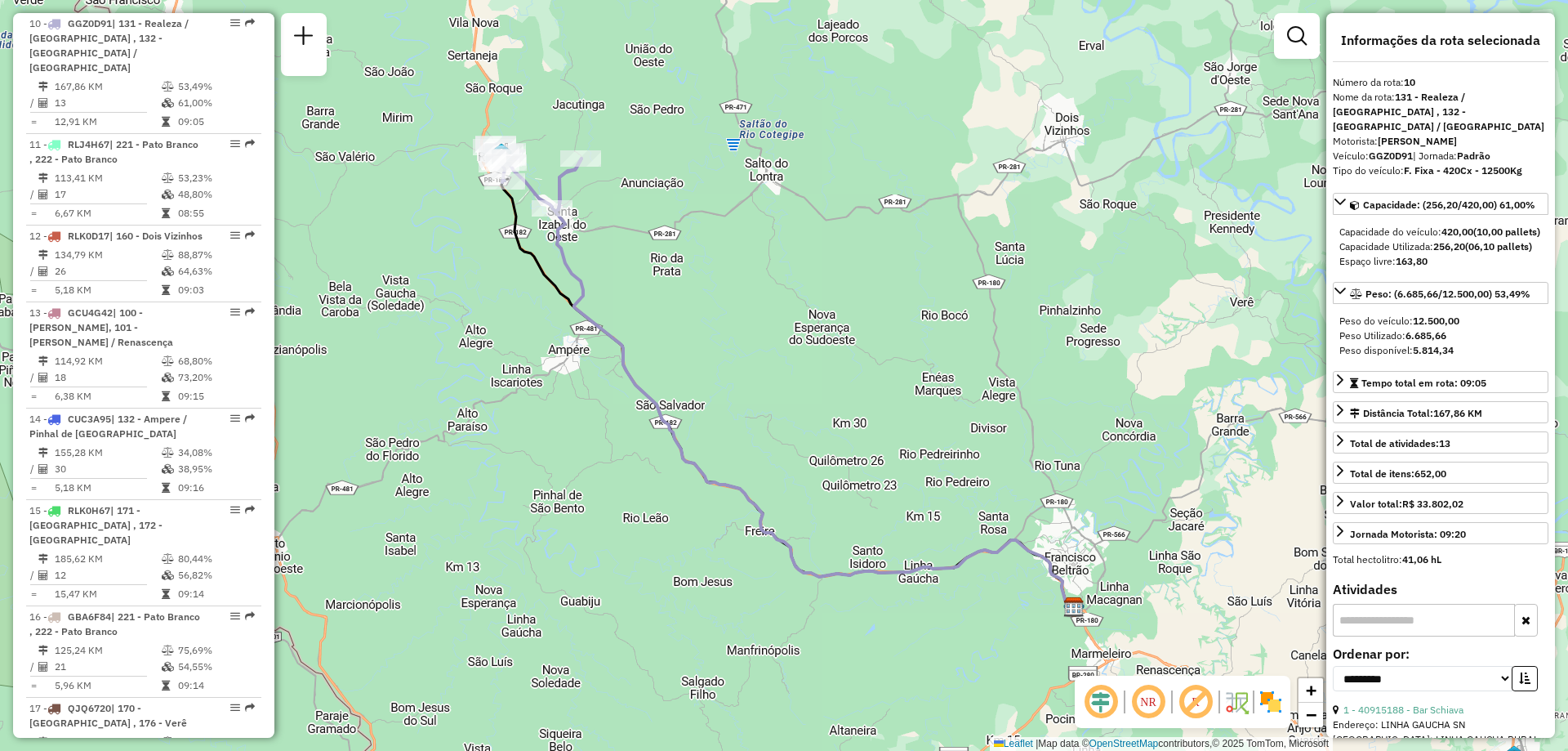
click at [567, 262] on icon at bounding box center [815, 382] width 519 height 449
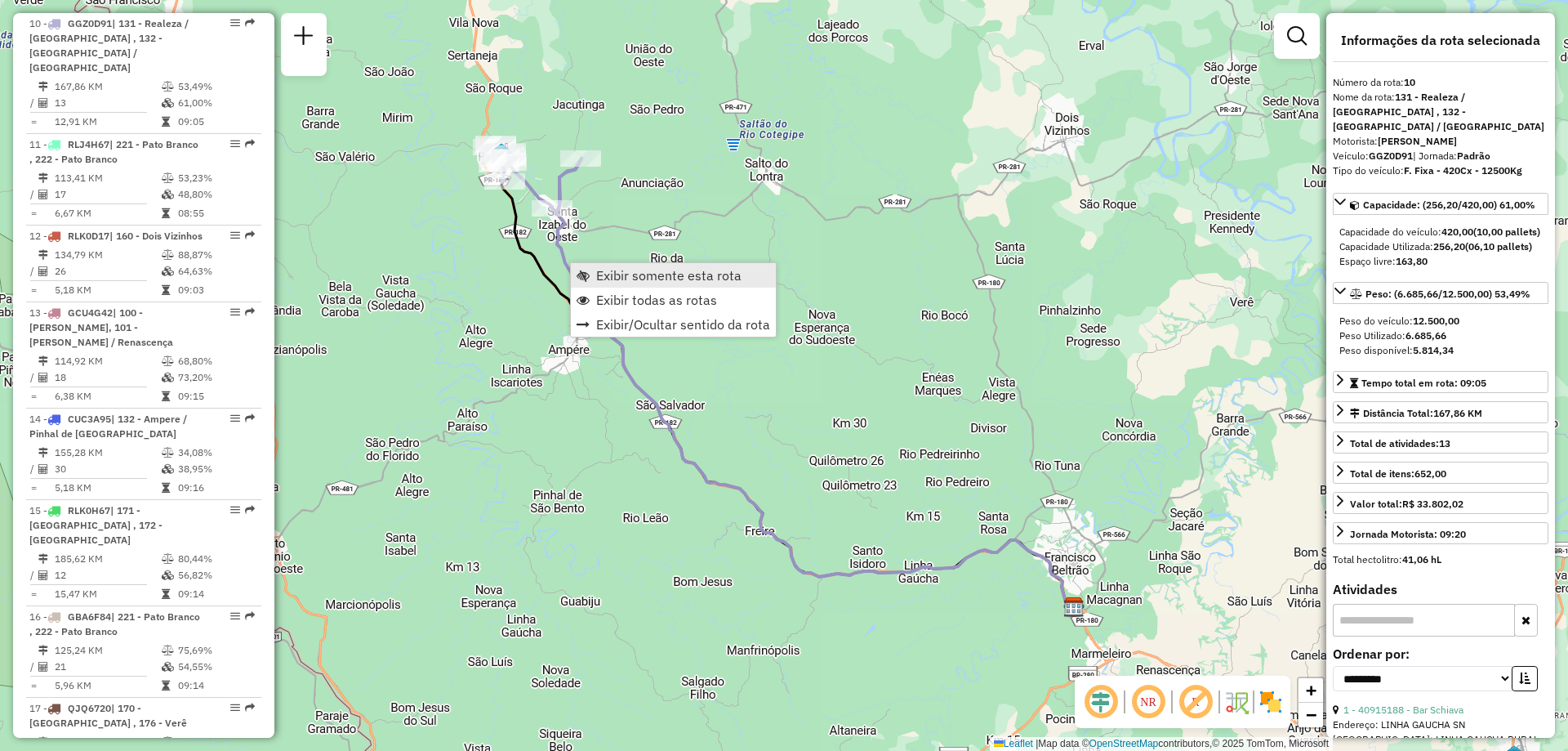
click at [617, 271] on span "Exibir somente esta rota" at bounding box center [669, 274] width 146 height 13
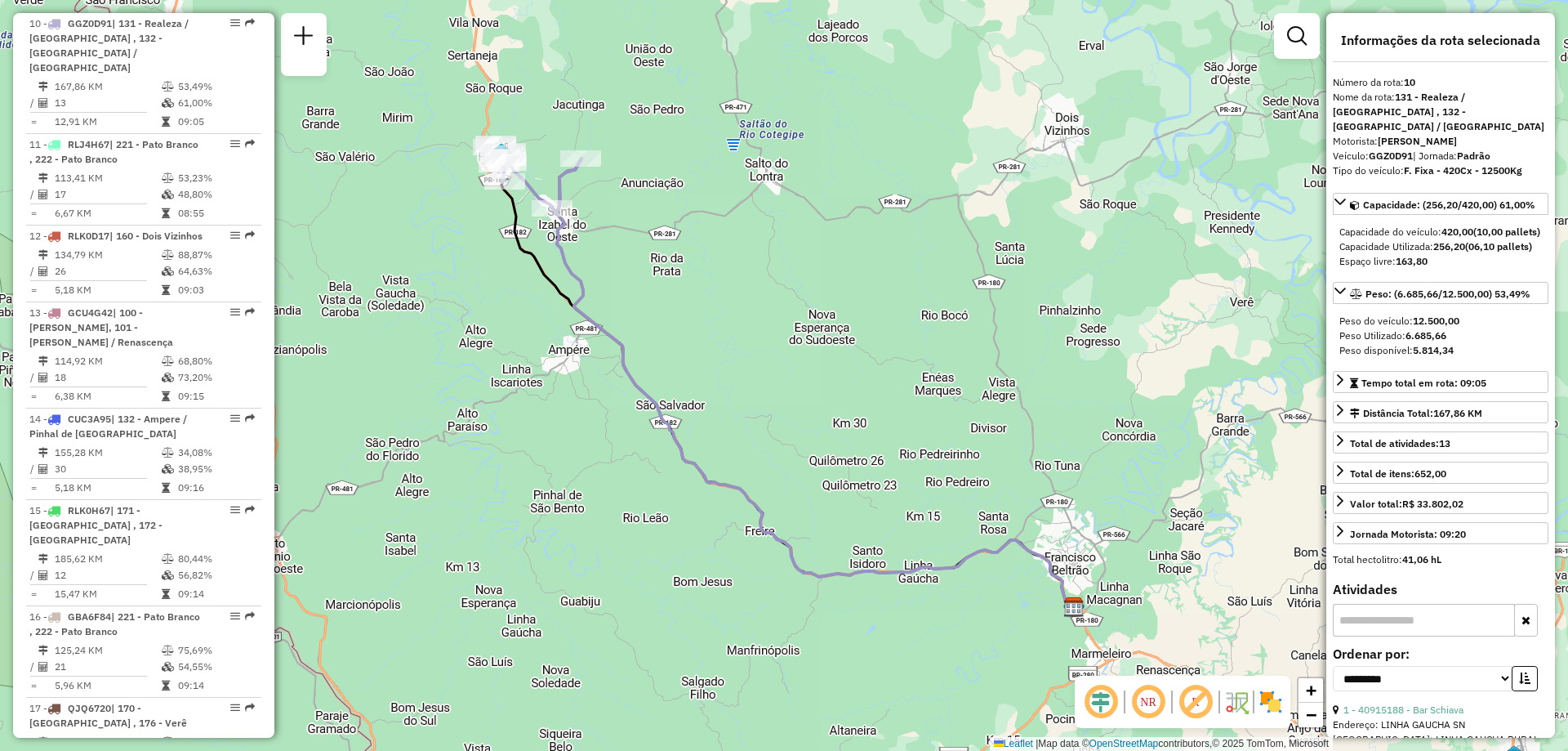
click at [566, 275] on icon at bounding box center [815, 382] width 519 height 449
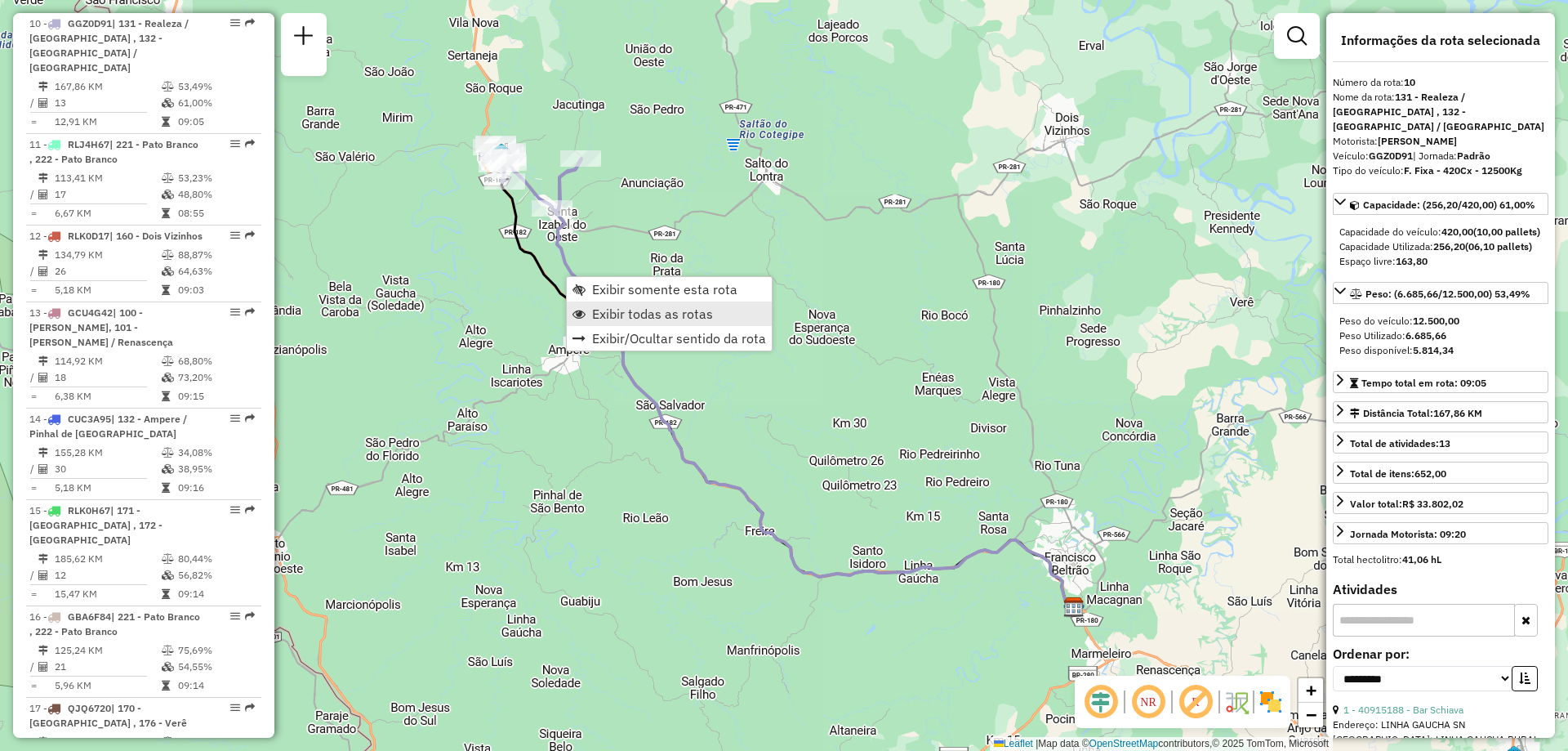
click at [611, 308] on span "Exibir todas as rotas" at bounding box center [653, 313] width 121 height 13
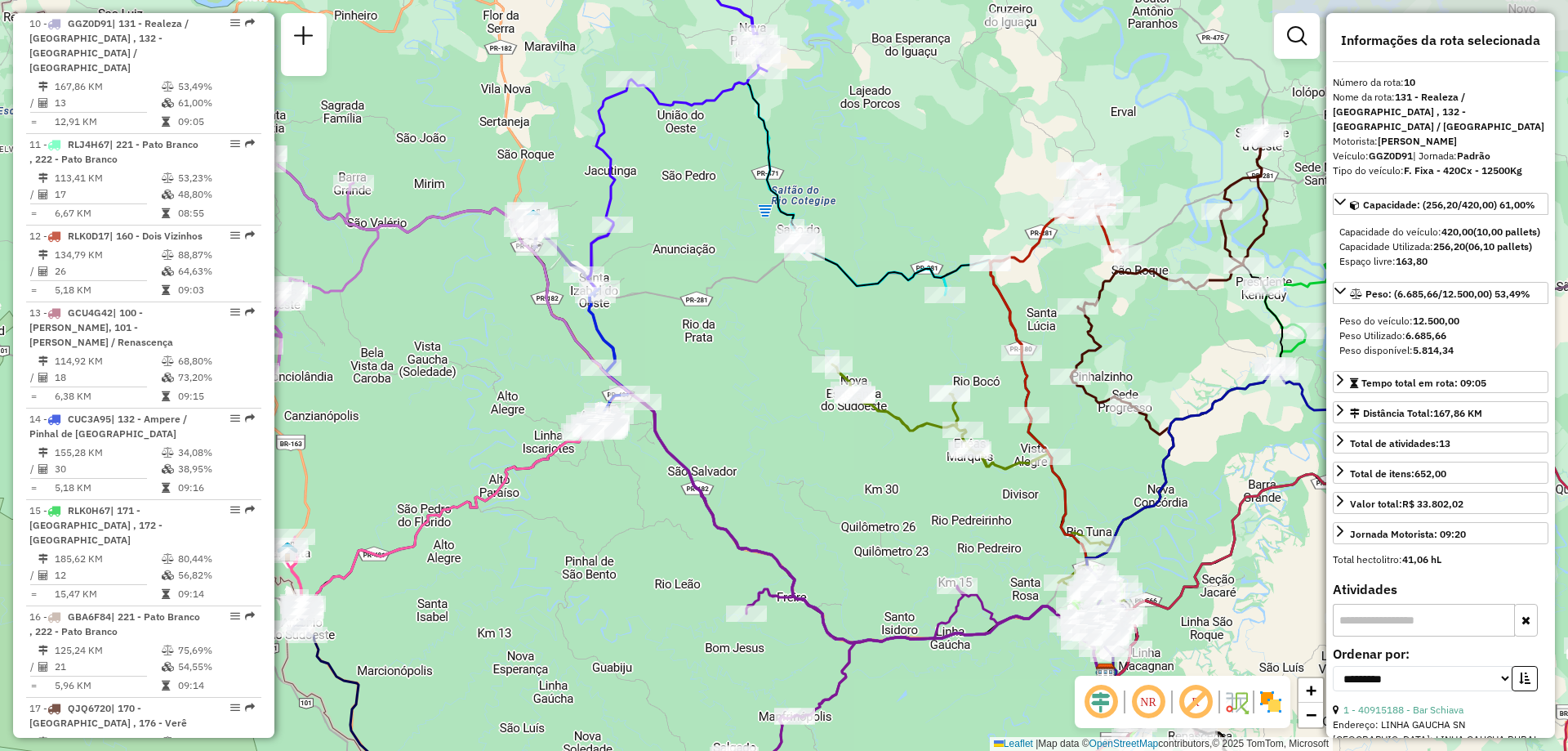
drag, startPoint x: 678, startPoint y: 248, endPoint x: 703, endPoint y: 344, distance: 99.2
click at [703, 343] on div "Janela de atendimento Grade de atendimento Capacidade Transportadoras Veículos …" at bounding box center [784, 376] width 1568 height 751
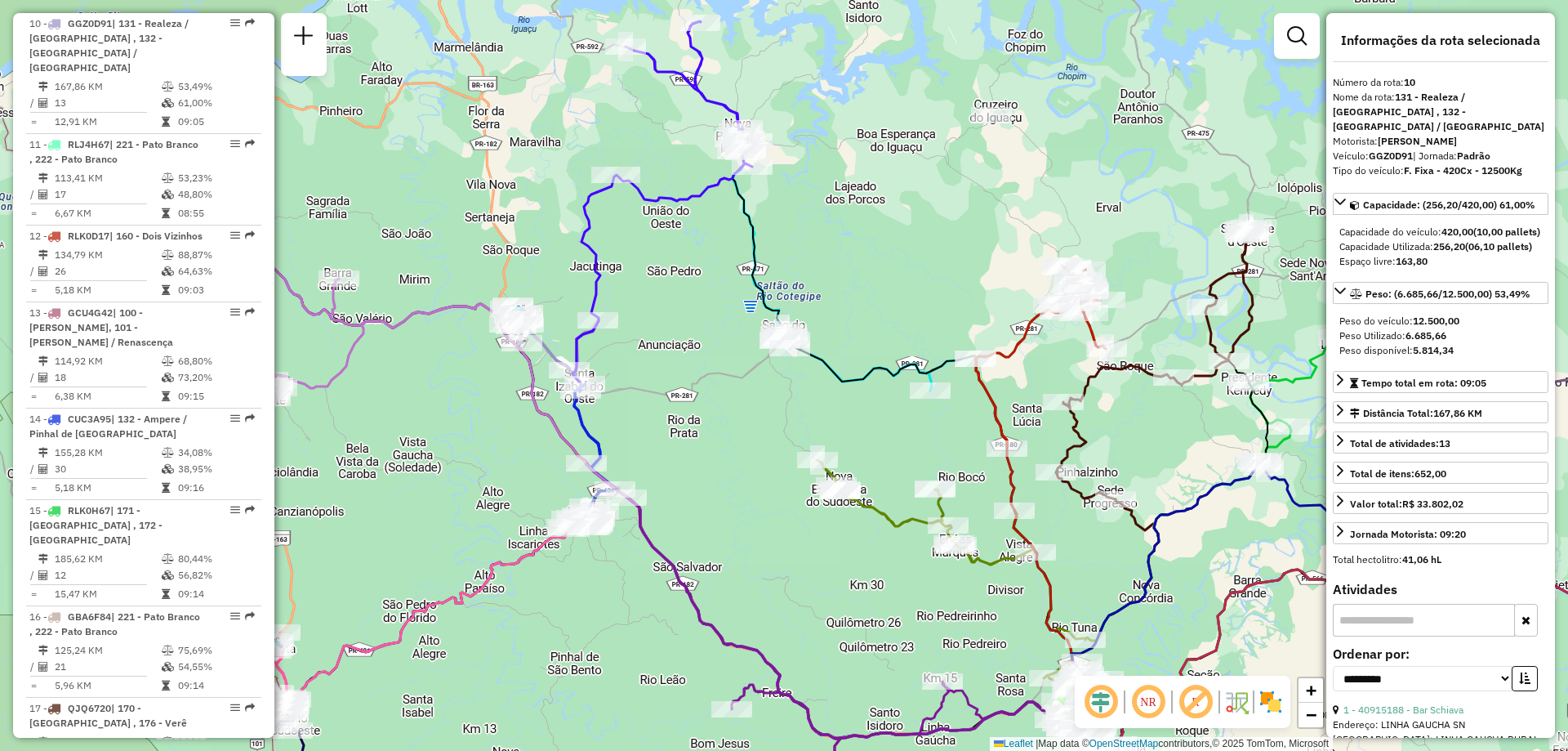
drag, startPoint x: 740, startPoint y: 240, endPoint x: 729, endPoint y: 274, distance: 35.7
click at [731, 274] on div "Janela de atendimento Grade de atendimento Capacidade Transportadoras Veículos …" at bounding box center [784, 376] width 1568 height 751
click at [695, 194] on icon at bounding box center [683, 111] width 137 height 179
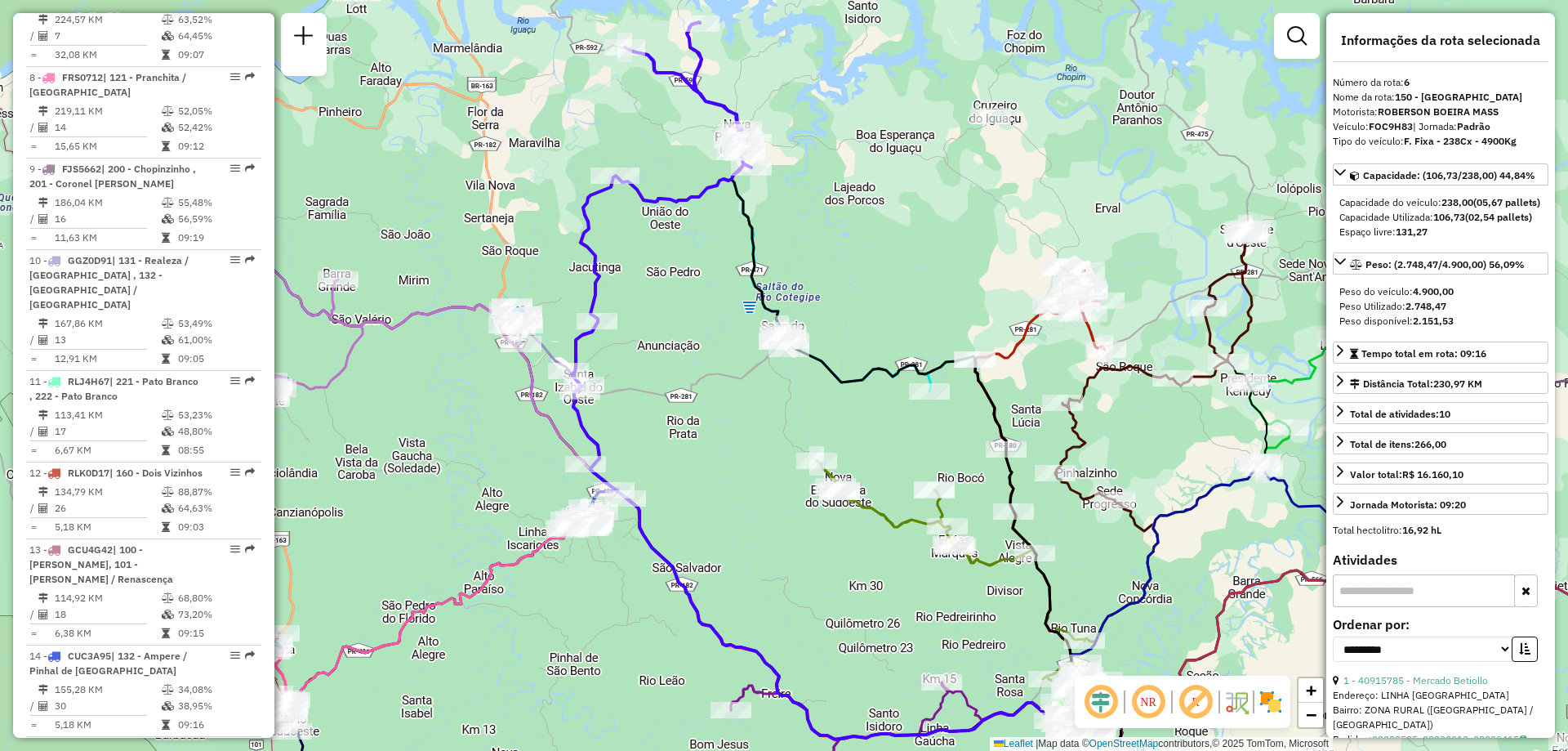
scroll to position [1122, 0]
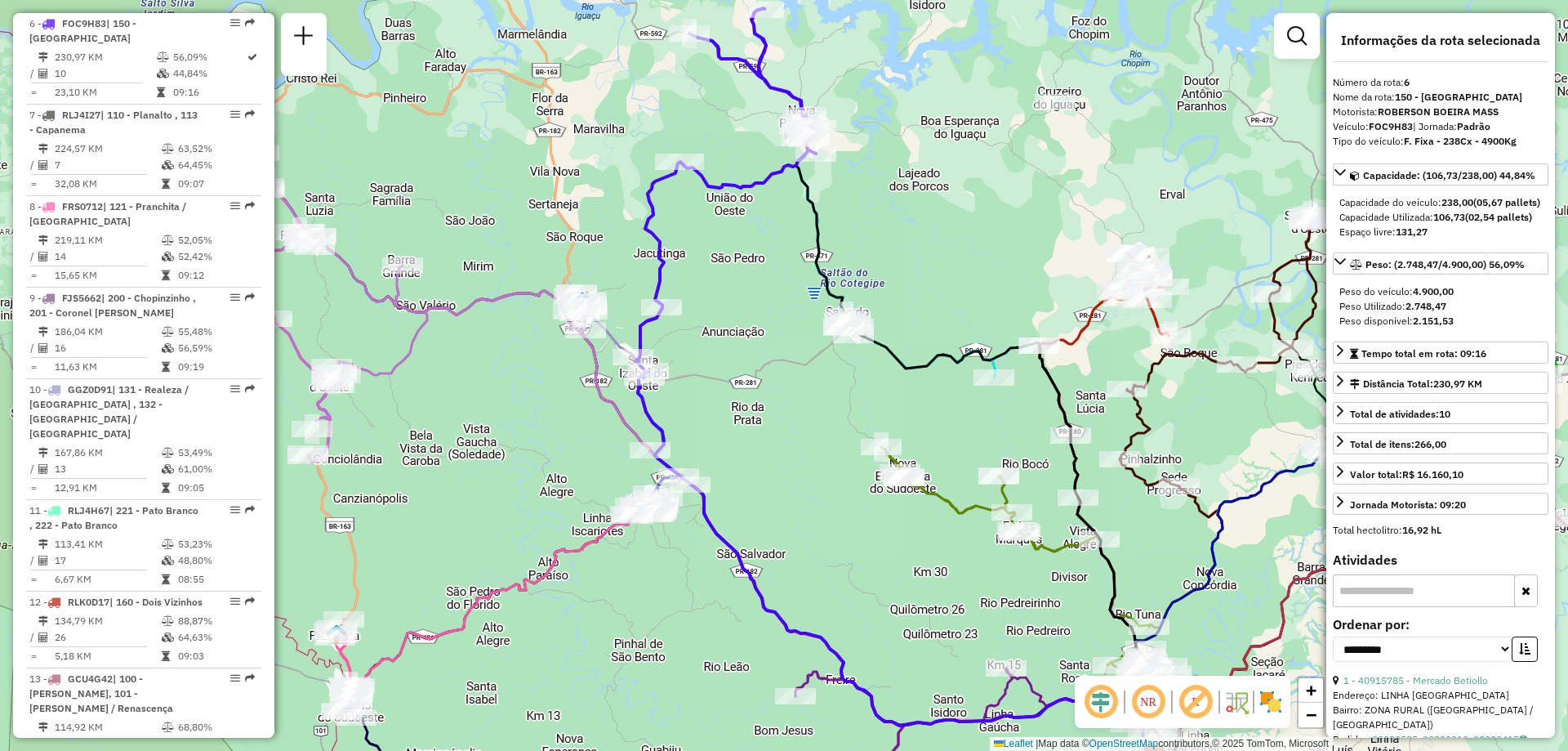
drag, startPoint x: 688, startPoint y: 328, endPoint x: 760, endPoint y: 314, distance: 73.3
click at [760, 314] on div "Janela de atendimento Grade de atendimento Capacidade Transportadoras Veículos …" at bounding box center [784, 376] width 1568 height 751
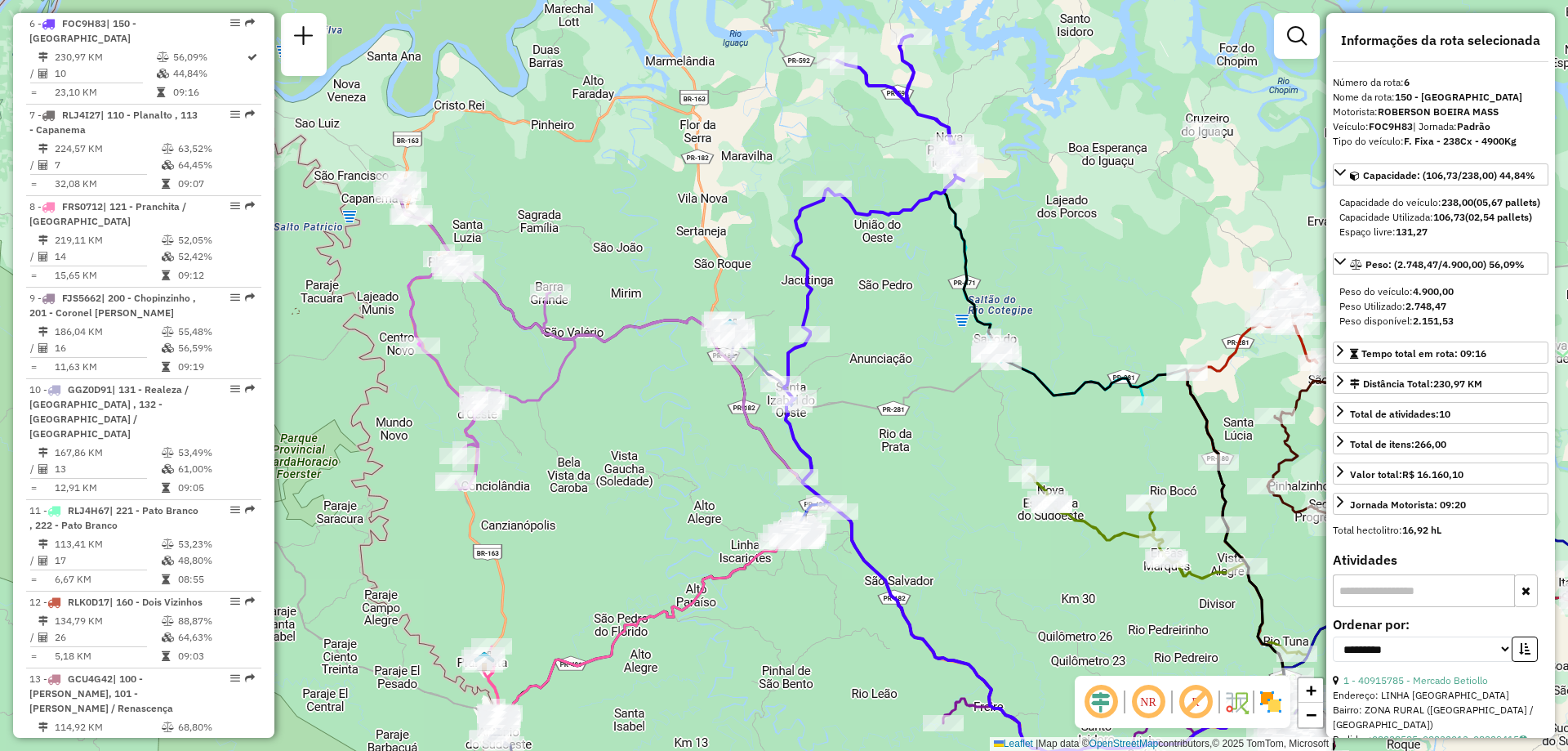
drag, startPoint x: 445, startPoint y: 370, endPoint x: 579, endPoint y: 391, distance: 135.6
click at [579, 391] on div "Janela de atendimento Grade de atendimento Capacidade Transportadoras Veículos …" at bounding box center [784, 376] width 1568 height 751
click at [635, 530] on div "Janela de atendimento Grade de atendimento Capacidade Transportadoras Veículos …" at bounding box center [784, 376] width 1568 height 751
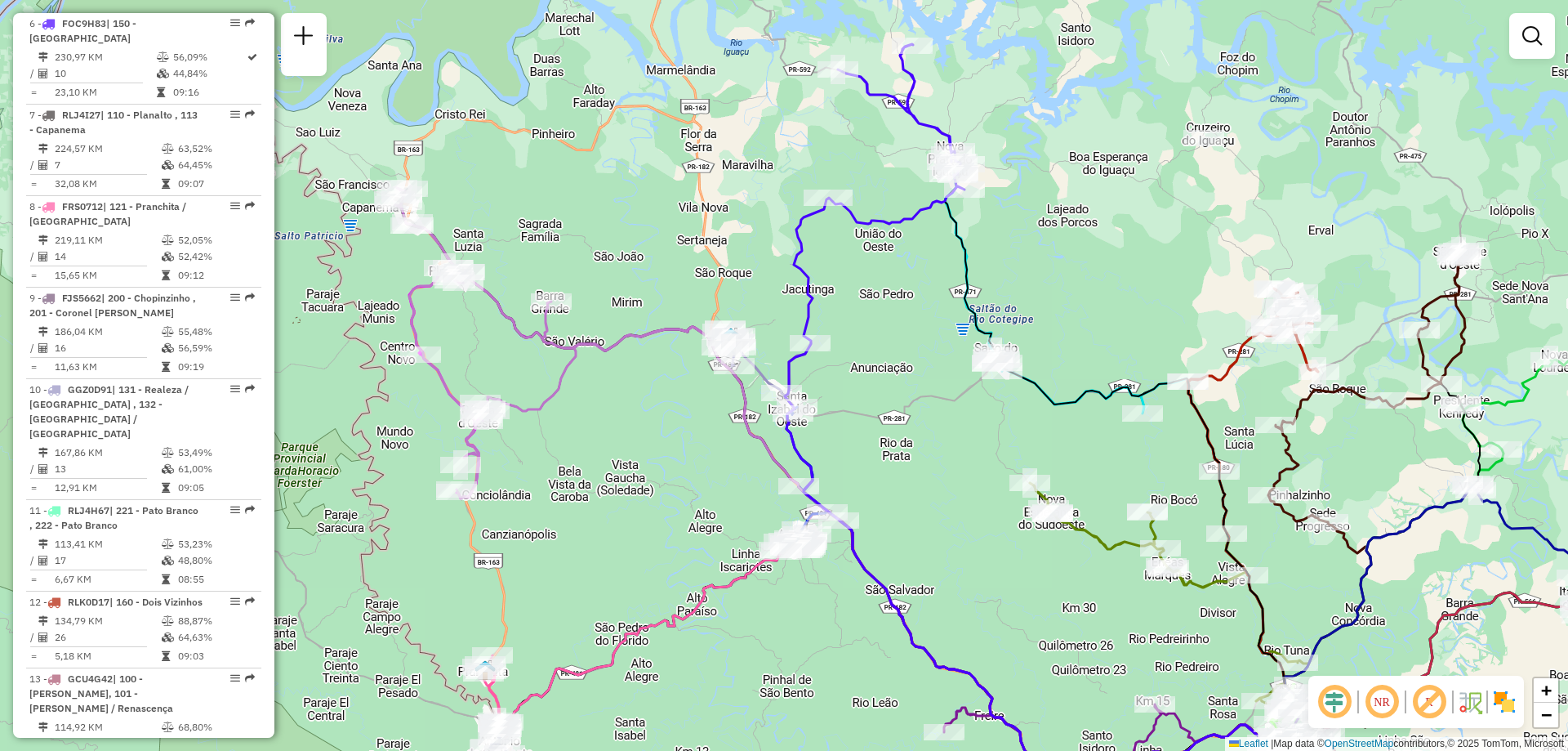
drag, startPoint x: 873, startPoint y: 408, endPoint x: 857, endPoint y: 411, distance: 16.3
click at [859, 411] on div "Janela de atendimento Grade de atendimento Capacidade Transportadoras Veículos …" at bounding box center [784, 376] width 1568 height 751
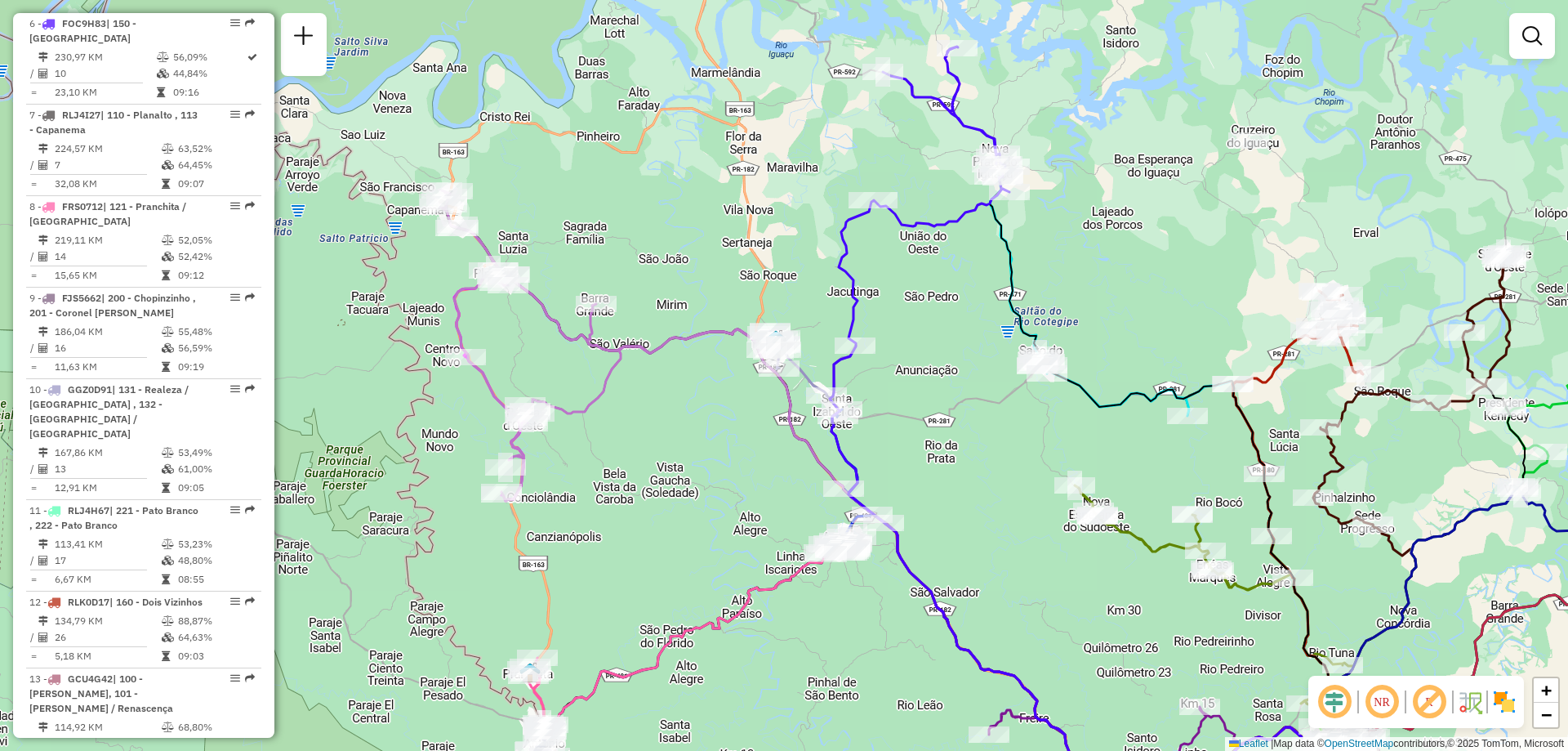
drag, startPoint x: 903, startPoint y: 345, endPoint x: 617, endPoint y: 313, distance: 287.8
click at [960, 346] on div "Janela de atendimento Grade de atendimento Capacidade Transportadoras Veículos …" at bounding box center [784, 376] width 1568 height 751
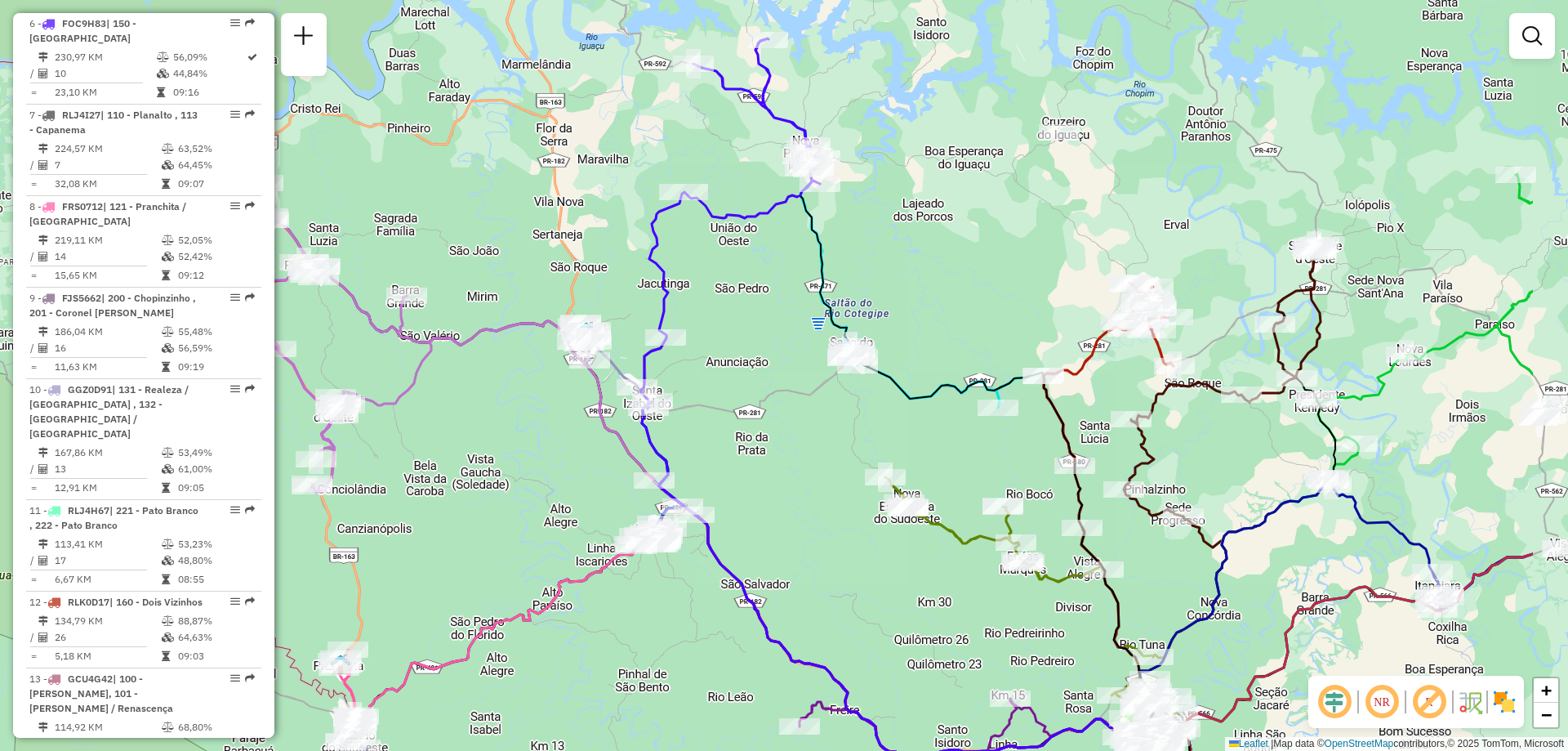
drag, startPoint x: 739, startPoint y: 501, endPoint x: 543, endPoint y: 477, distance: 197.5
click at [545, 480] on div "Janela de atendimento Grade de atendimento Capacidade Transportadoras Veículos …" at bounding box center [784, 376] width 1568 height 751
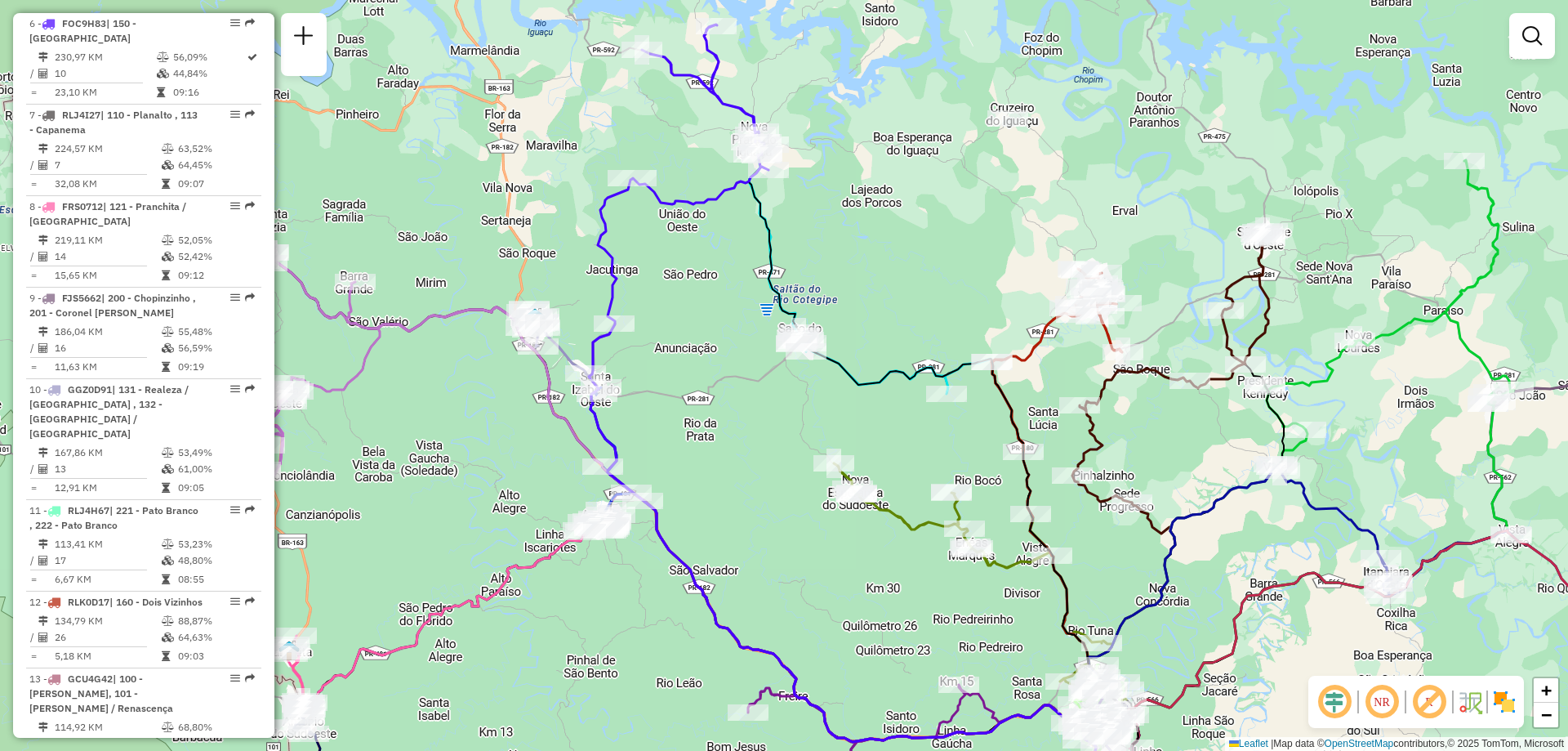
drag, startPoint x: 774, startPoint y: 447, endPoint x: 771, endPoint y: 436, distance: 11.4
click at [767, 441] on div "Janela de atendimento Grade de atendimento Capacidade Transportadoras Veículos …" at bounding box center [784, 376] width 1568 height 751
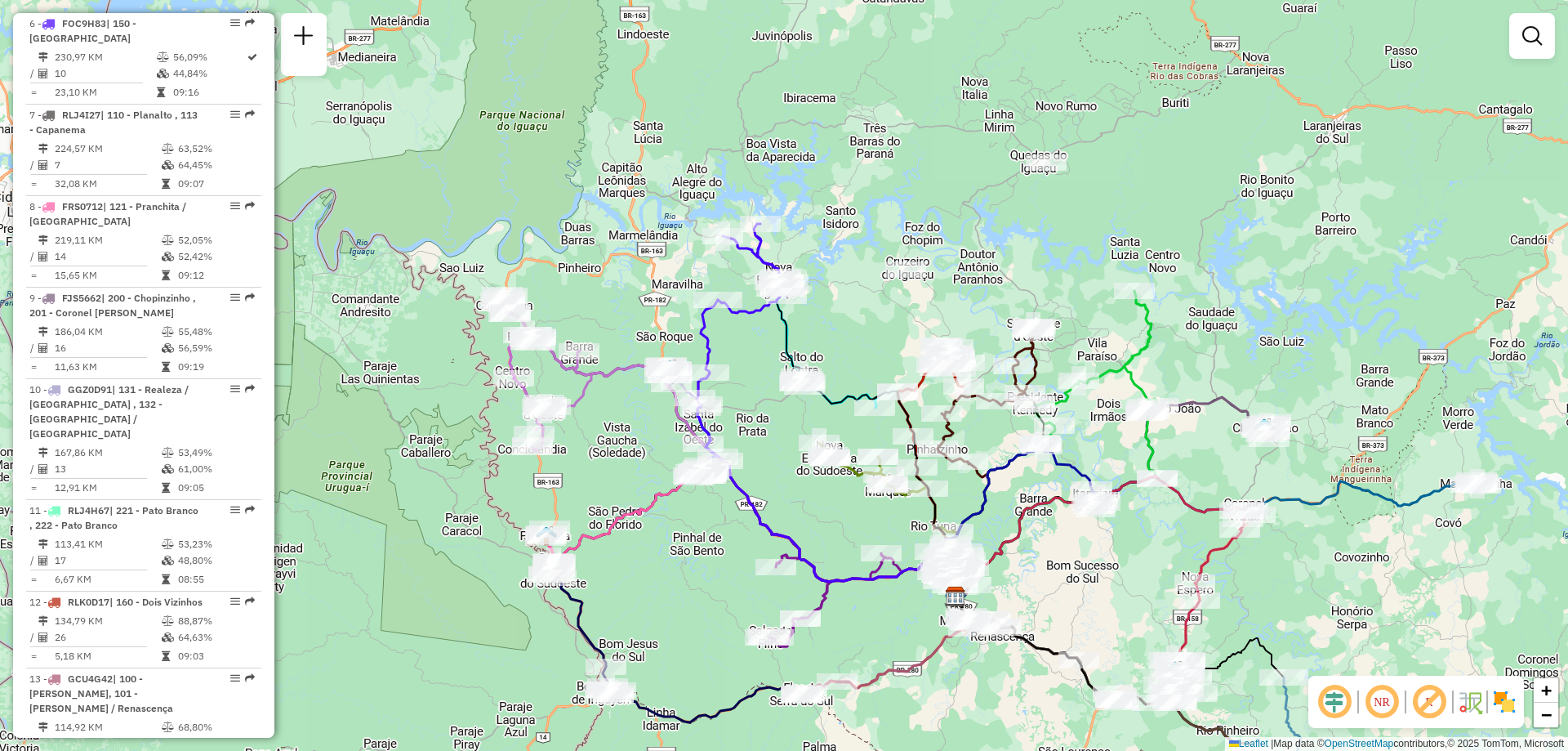
click at [803, 462] on div "Janela de atendimento Grade de atendimento Capacidade Transportadoras Veículos …" at bounding box center [784, 376] width 1568 height 751
drag, startPoint x: 635, startPoint y: 445, endPoint x: 660, endPoint y: 448, distance: 25.2
click at [660, 448] on div "Janela de atendimento Grade de atendimento Capacidade Transportadoras Veículos …" at bounding box center [784, 376] width 1568 height 751
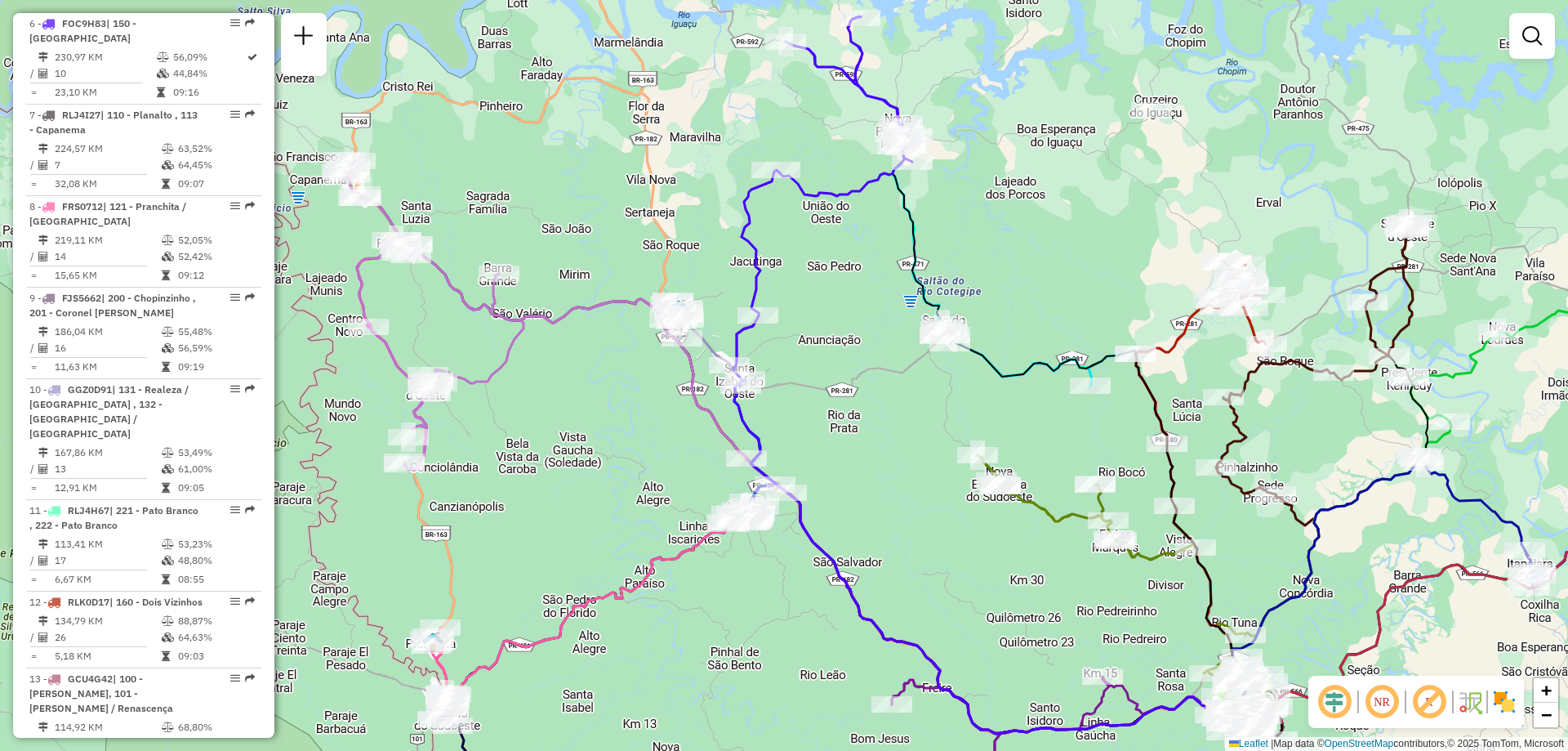
drag, startPoint x: 870, startPoint y: 334, endPoint x: 771, endPoint y: 367, distance: 104.4
click at [775, 366] on div "Janela de atendimento Grade de atendimento Capacidade Transportadoras Veículos …" at bounding box center [784, 376] width 1568 height 751
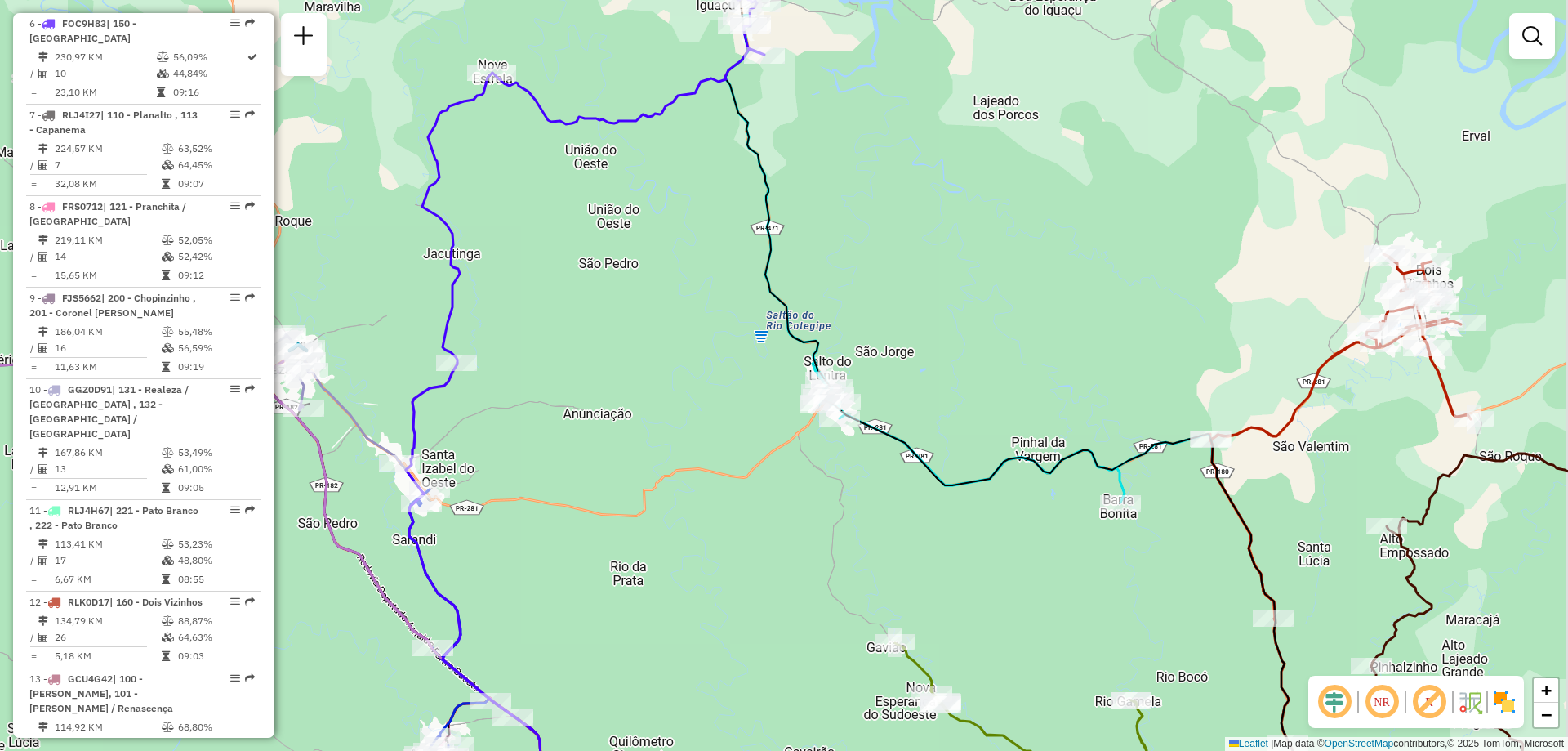
drag, startPoint x: 769, startPoint y: 395, endPoint x: 600, endPoint y: 405, distance: 169.3
click at [600, 405] on div "Janela de atendimento Grade de atendimento Capacidade Transportadoras Veículos …" at bounding box center [784, 376] width 1568 height 751
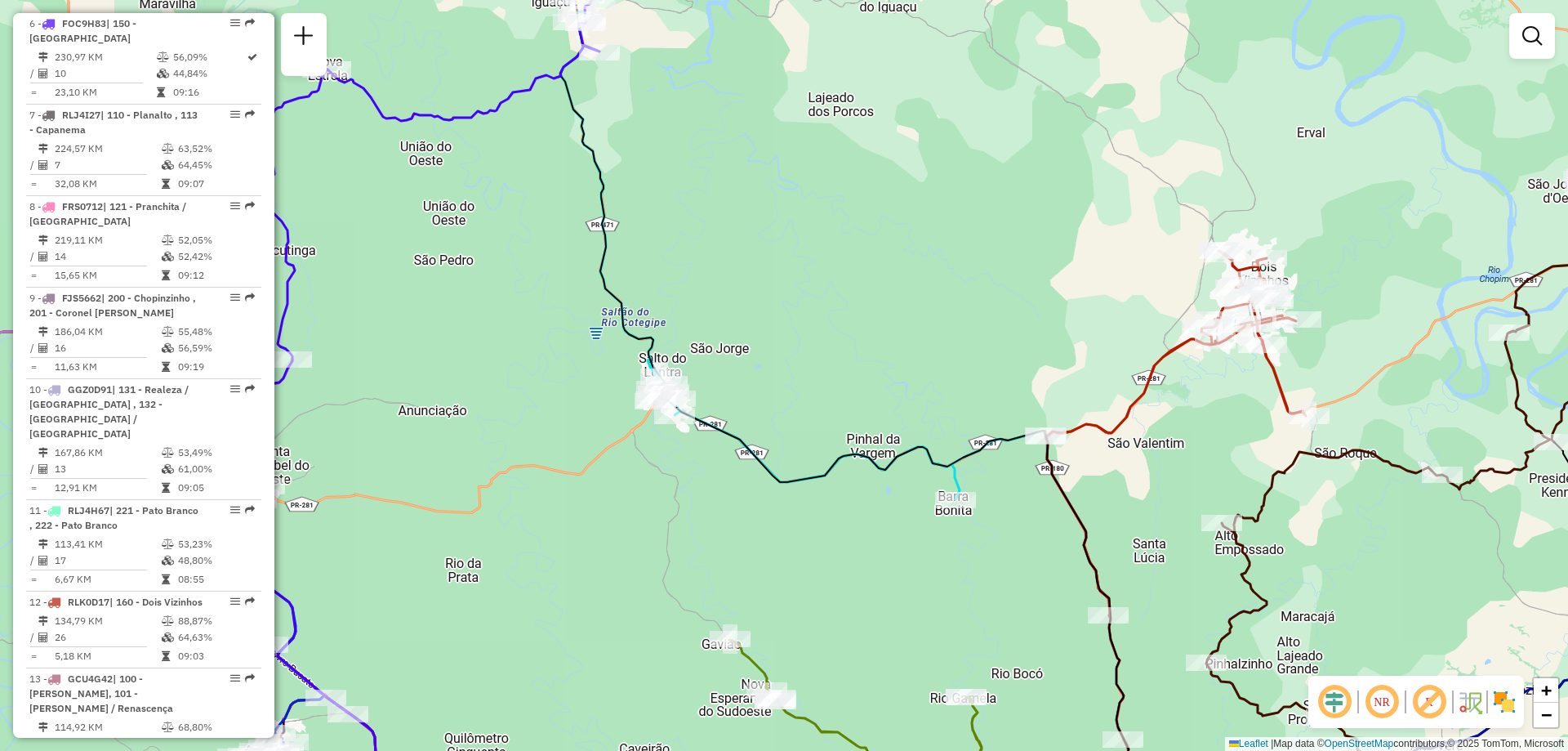
drag, startPoint x: 912, startPoint y: 367, endPoint x: 801, endPoint y: 361, distance: 111.2
click at [801, 361] on div "Janela de atendimento Grade de atendimento Capacidade Transportadoras Veículos …" at bounding box center [784, 376] width 1568 height 751
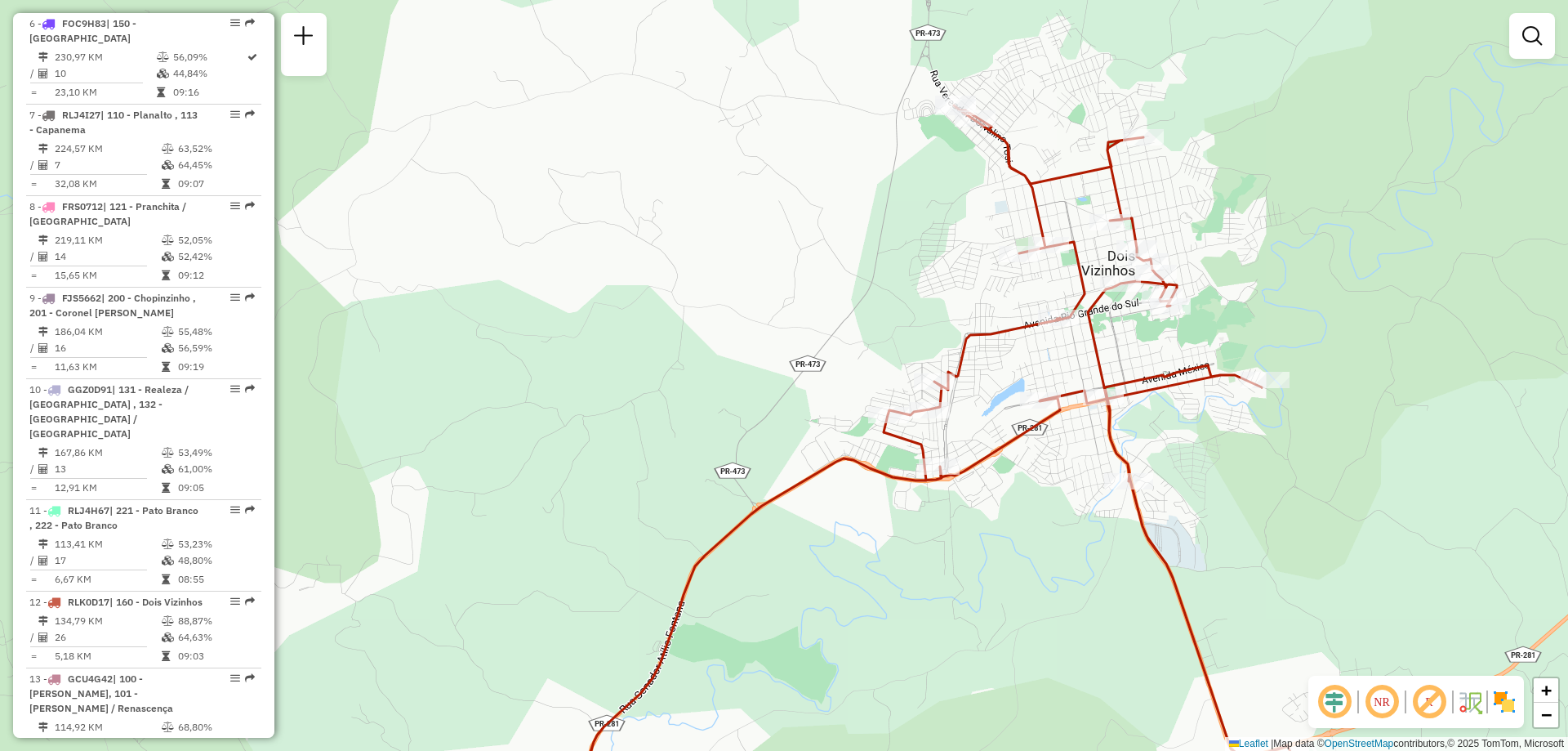
drag, startPoint x: 1311, startPoint y: 276, endPoint x: 1217, endPoint y: 276, distance: 94.0
click at [1227, 276] on div "Janela de atendimento Grade de atendimento Capacidade Transportadoras Veículos …" at bounding box center [784, 376] width 1568 height 751
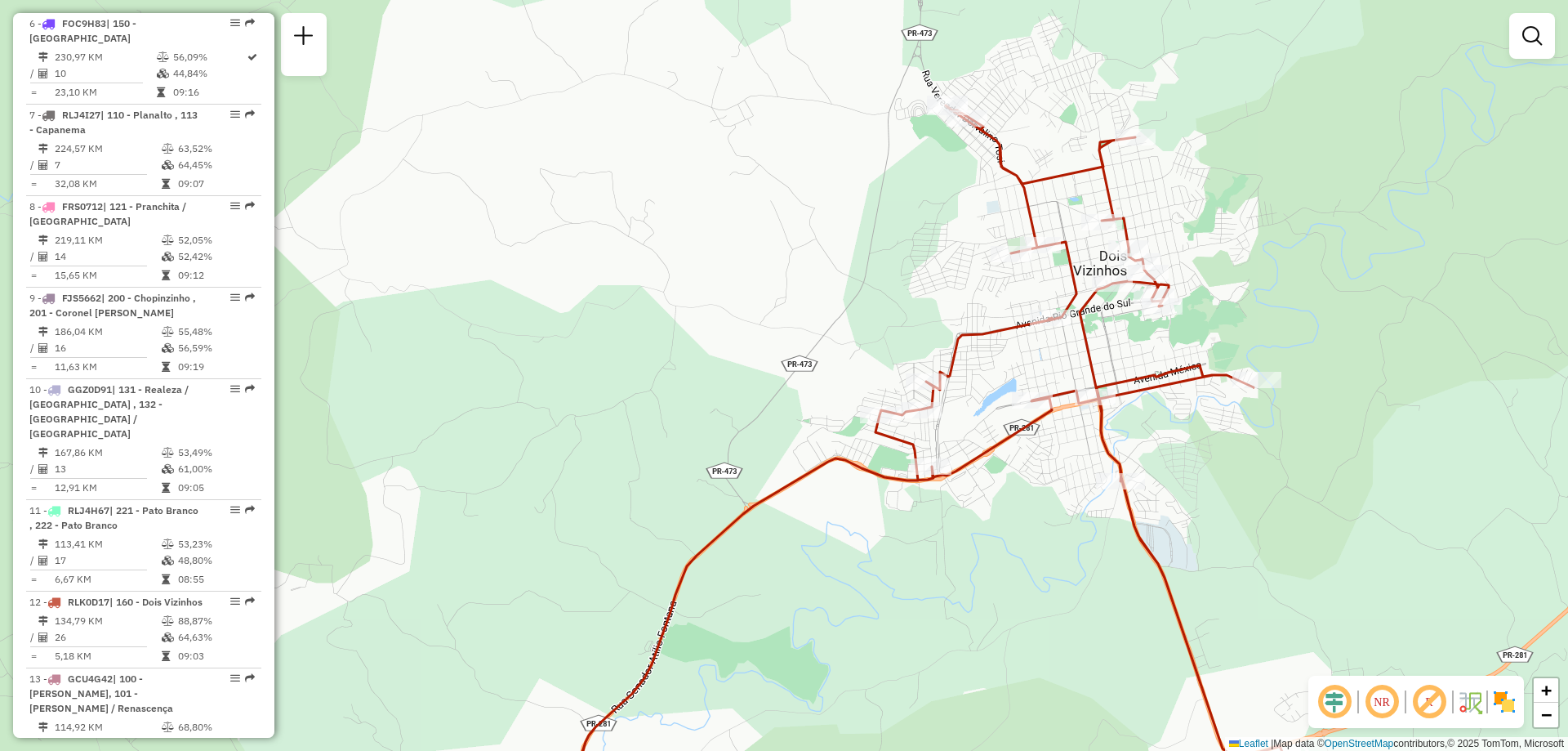
click at [1091, 356] on icon at bounding box center [774, 465] width 1042 height 720
select select "**********"
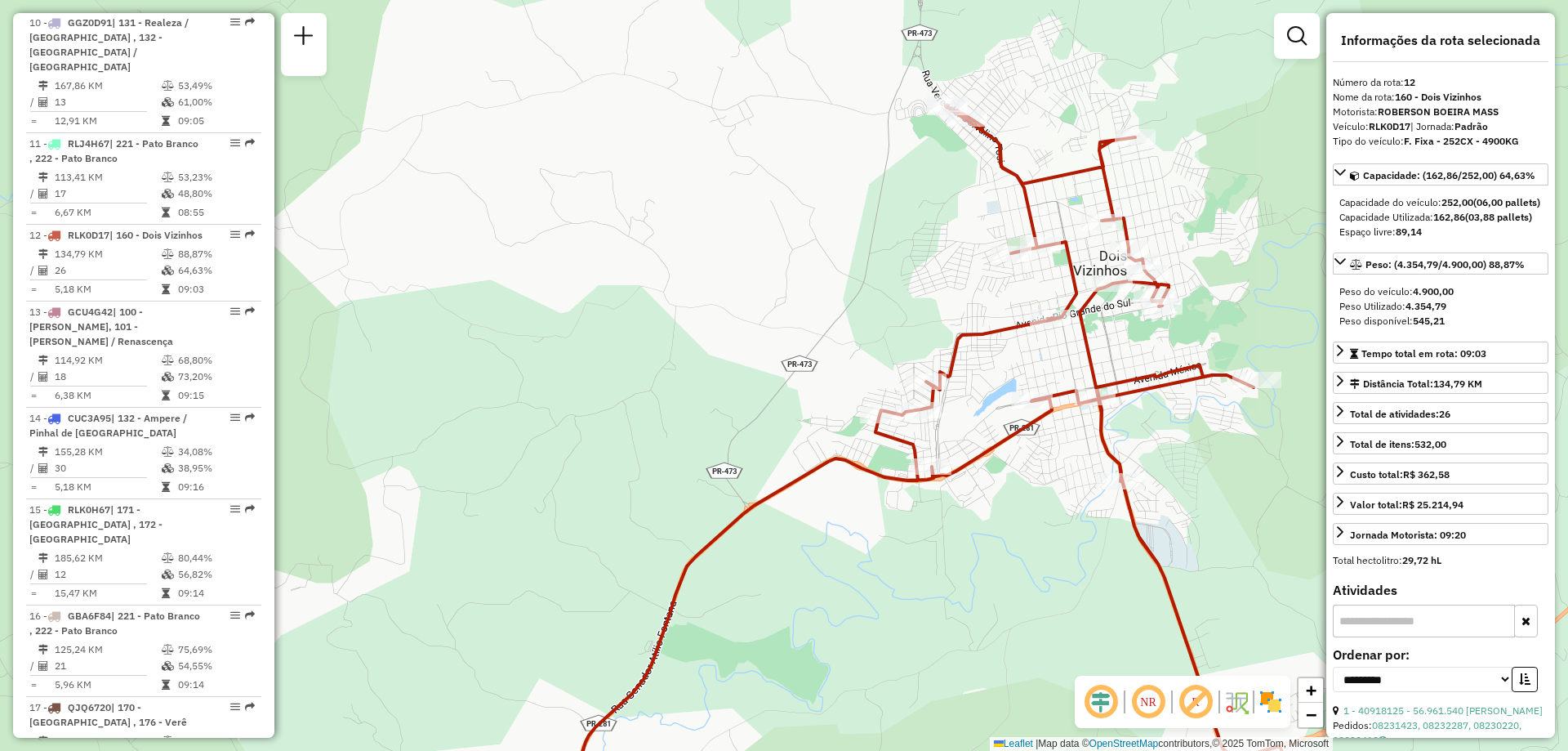
scroll to position [1685, 0]
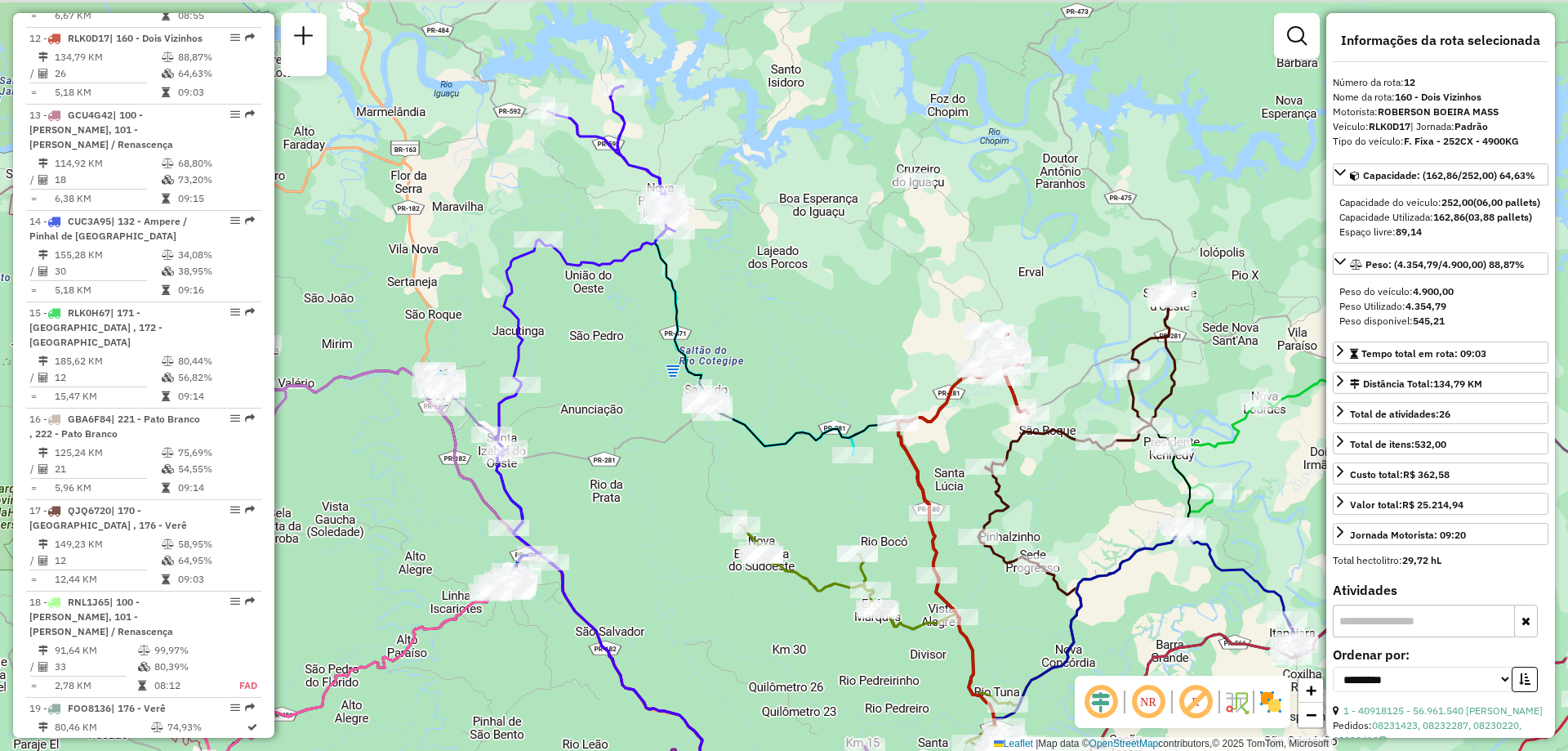
drag, startPoint x: 1212, startPoint y: 307, endPoint x: 1115, endPoint y: 334, distance: 100.7
click at [1124, 314] on div "Janela de atendimento Grade de atendimento Capacidade Transportadoras Veículos …" at bounding box center [784, 376] width 1568 height 751
click at [1168, 330] on icon at bounding box center [1074, 429] width 197 height 271
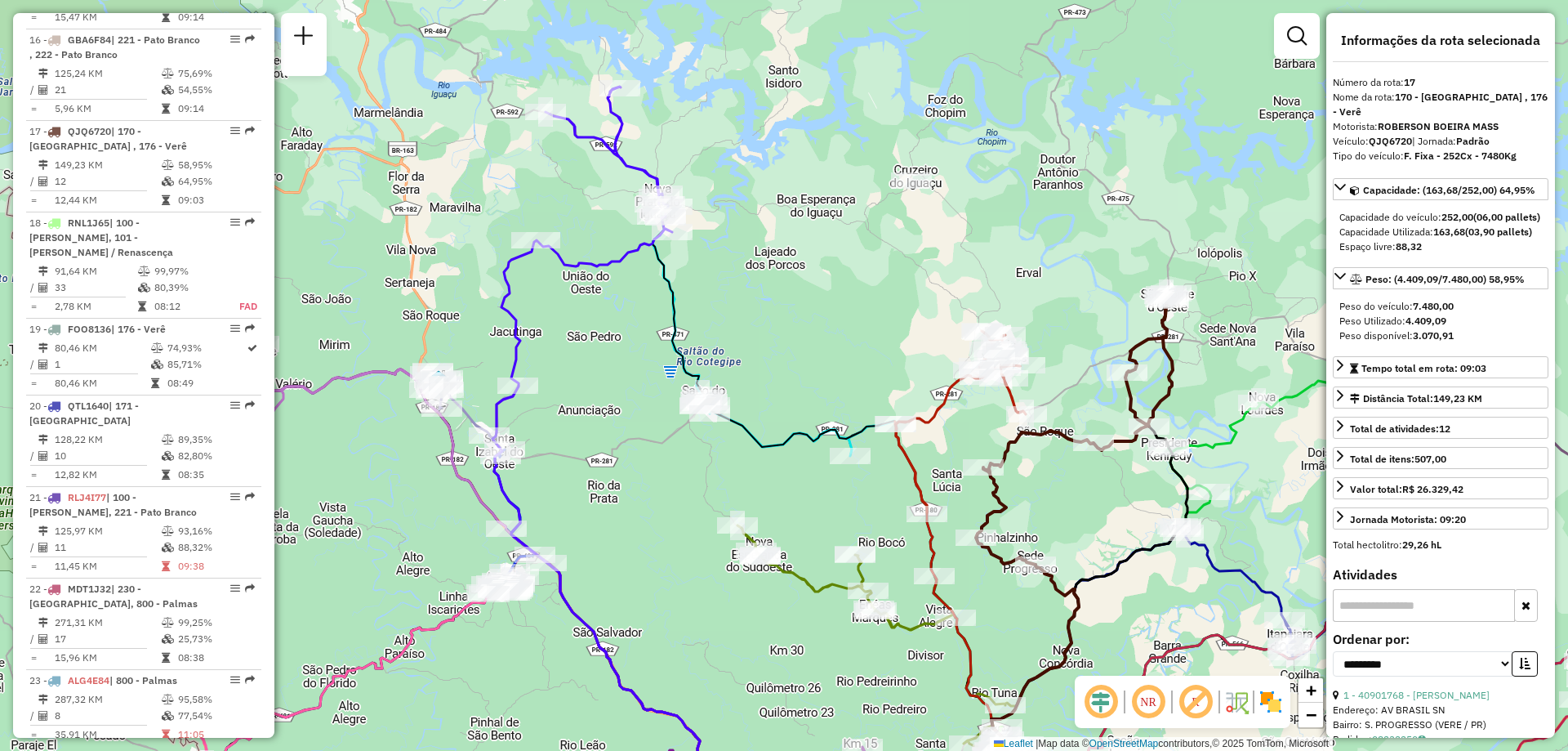
scroll to position [2158, 0]
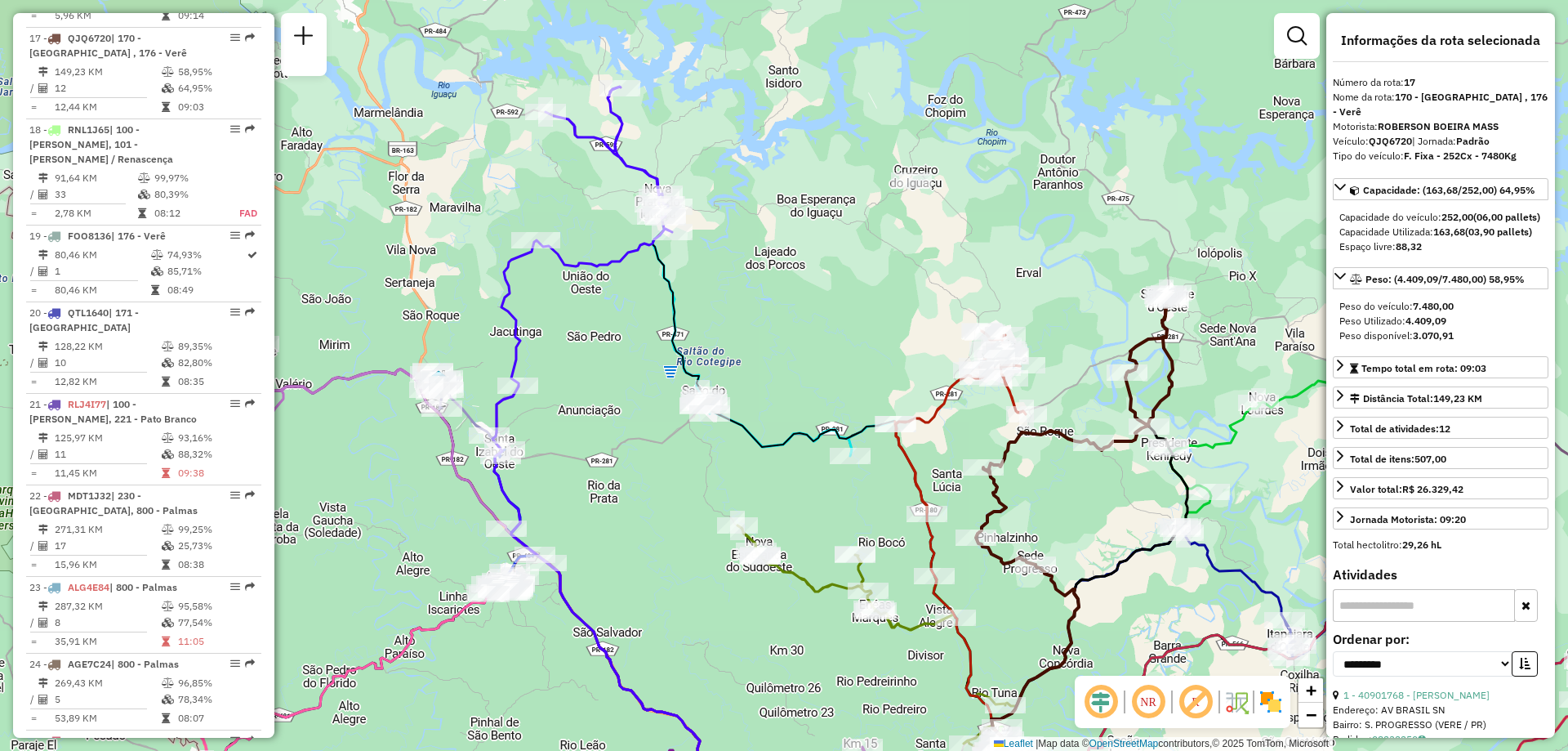
click at [667, 340] on icon at bounding box center [847, 515] width 389 height 622
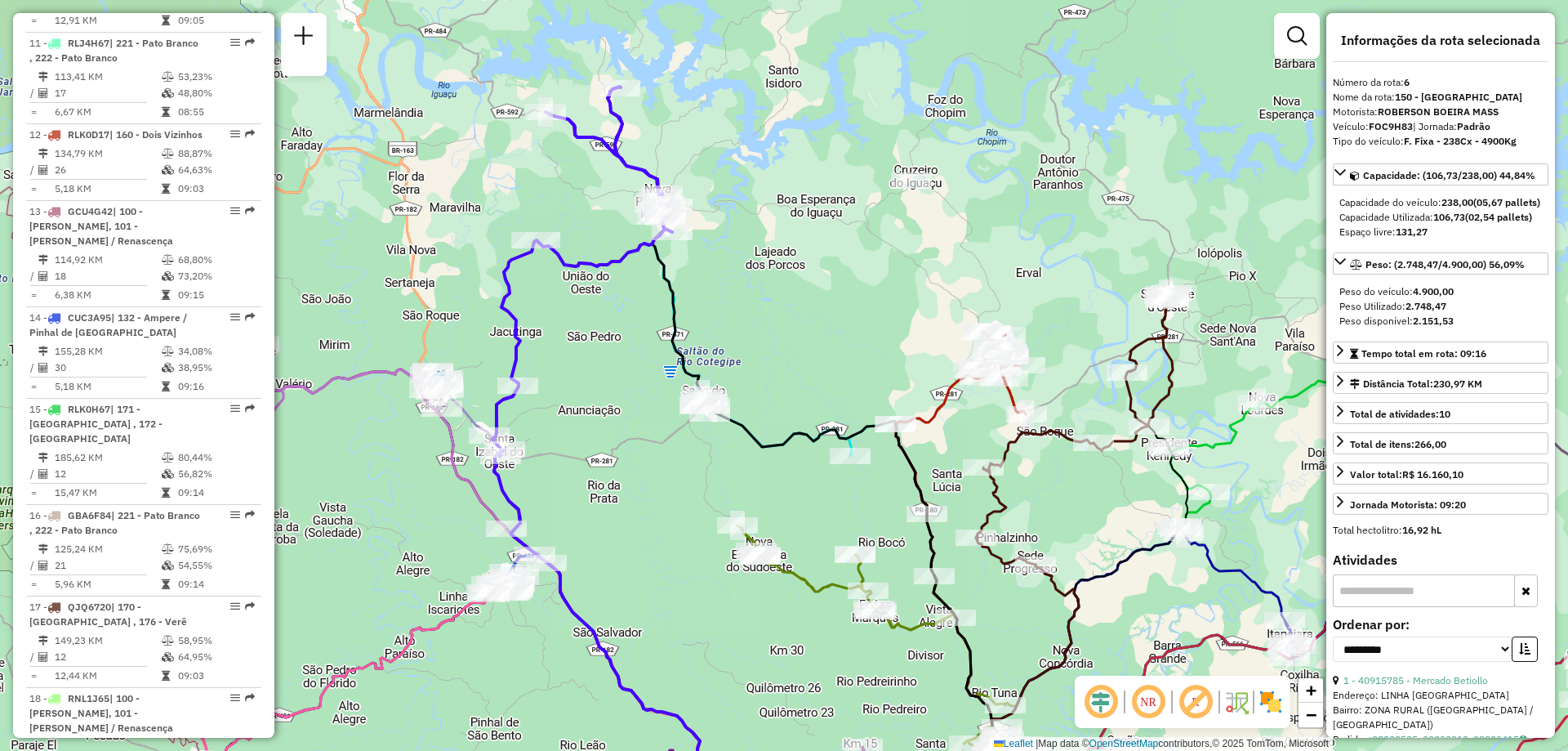
scroll to position [1122, 0]
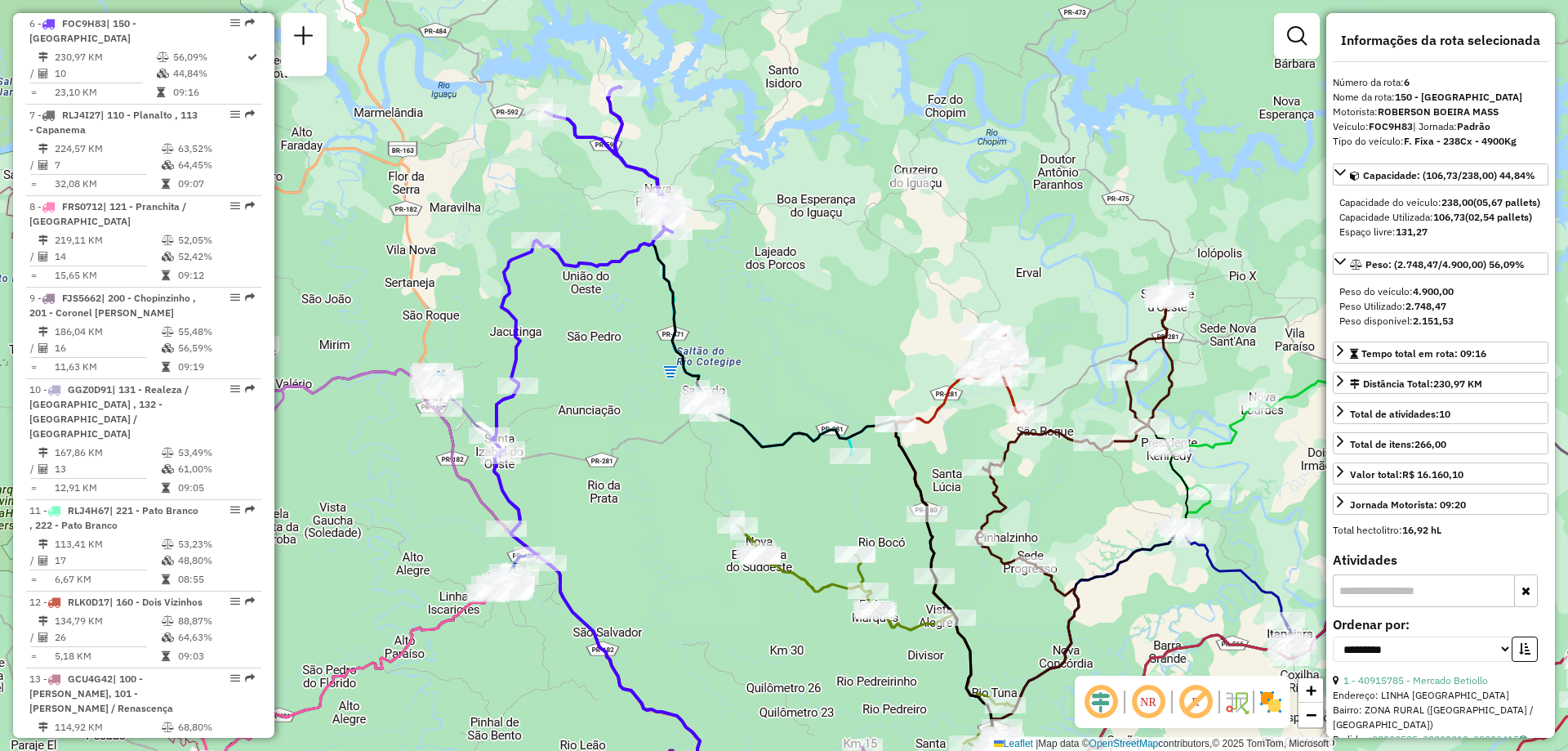
click at [849, 442] on icon at bounding box center [847, 515] width 389 height 622
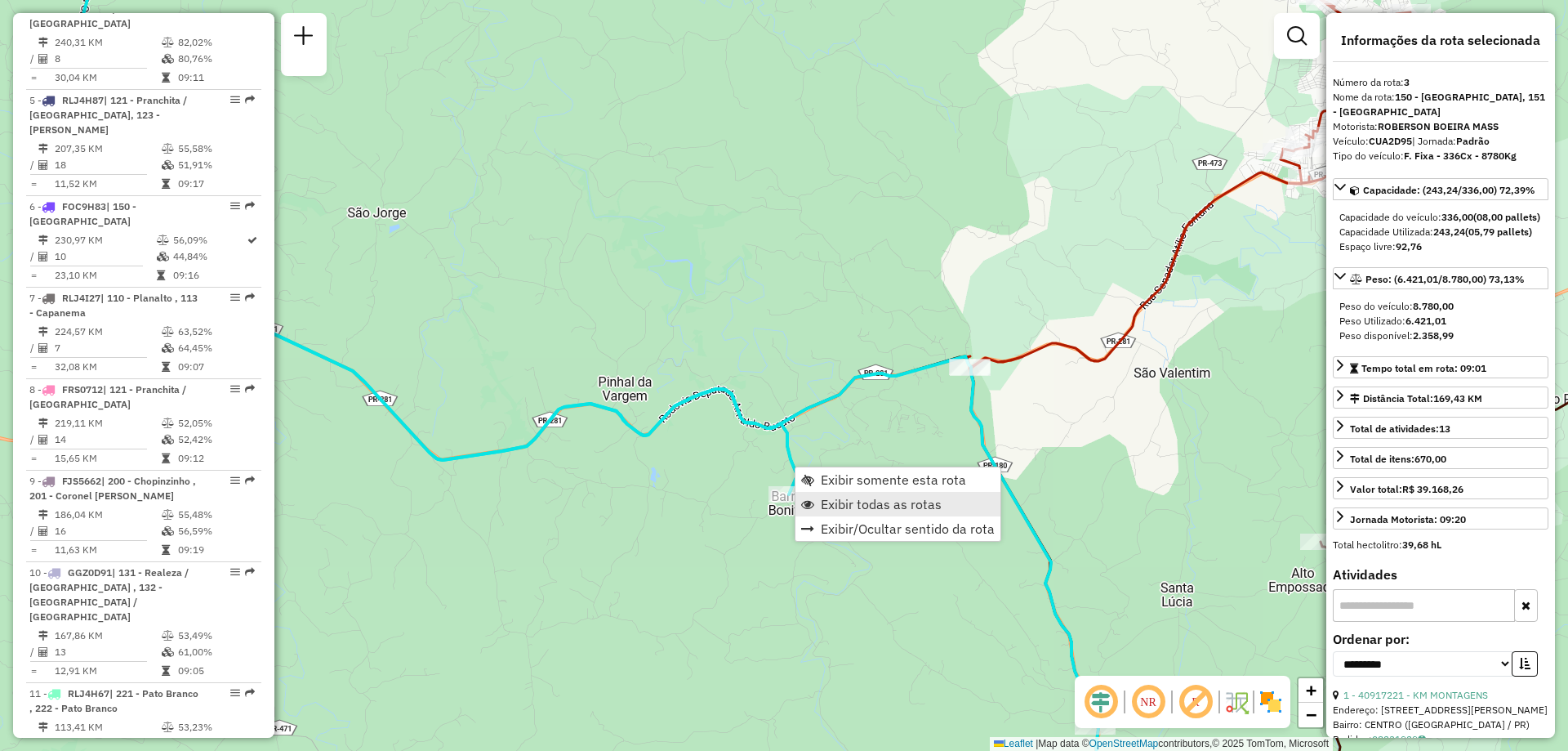
scroll to position [817, 0]
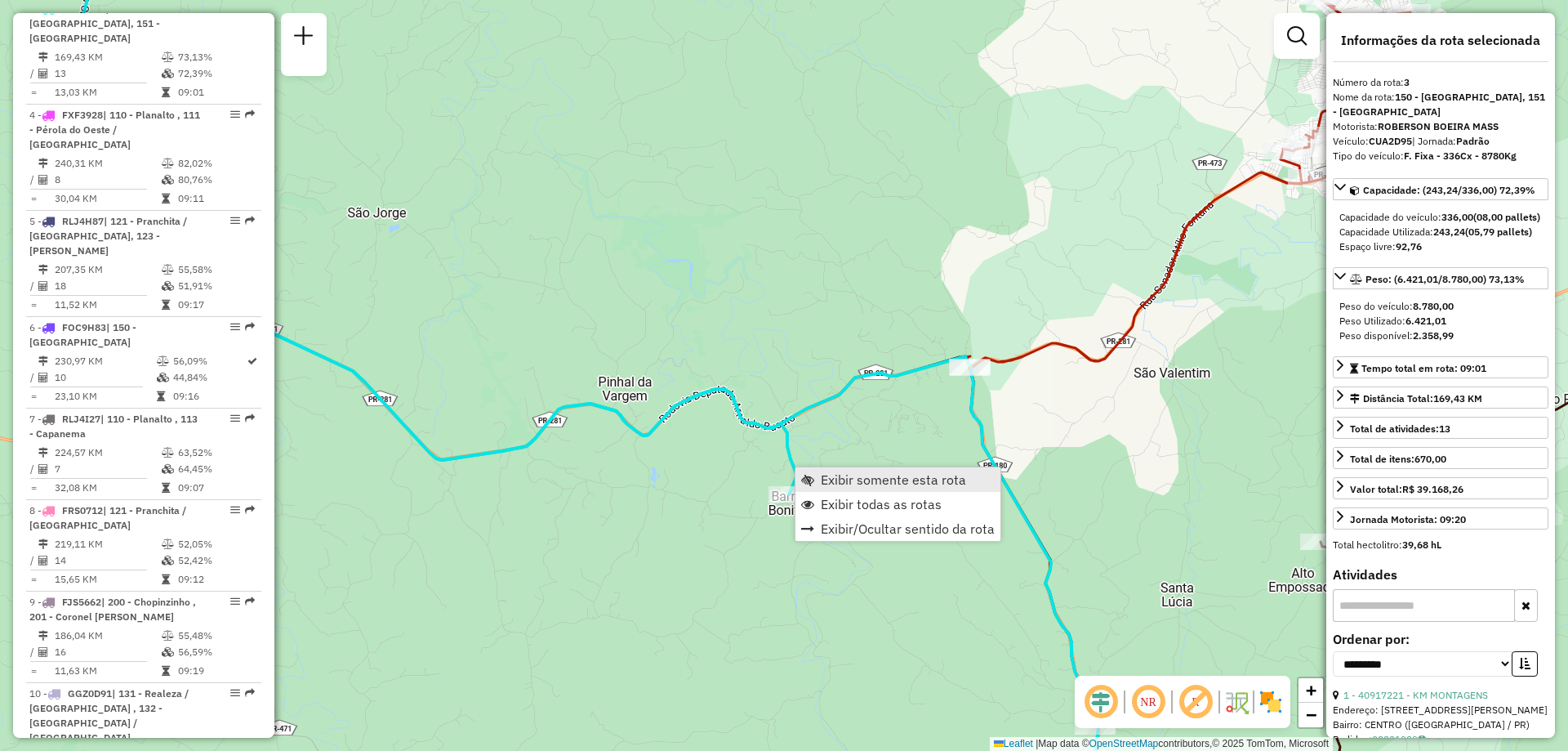
click at [861, 478] on span "Exibir somente esta rota" at bounding box center [893, 479] width 146 height 13
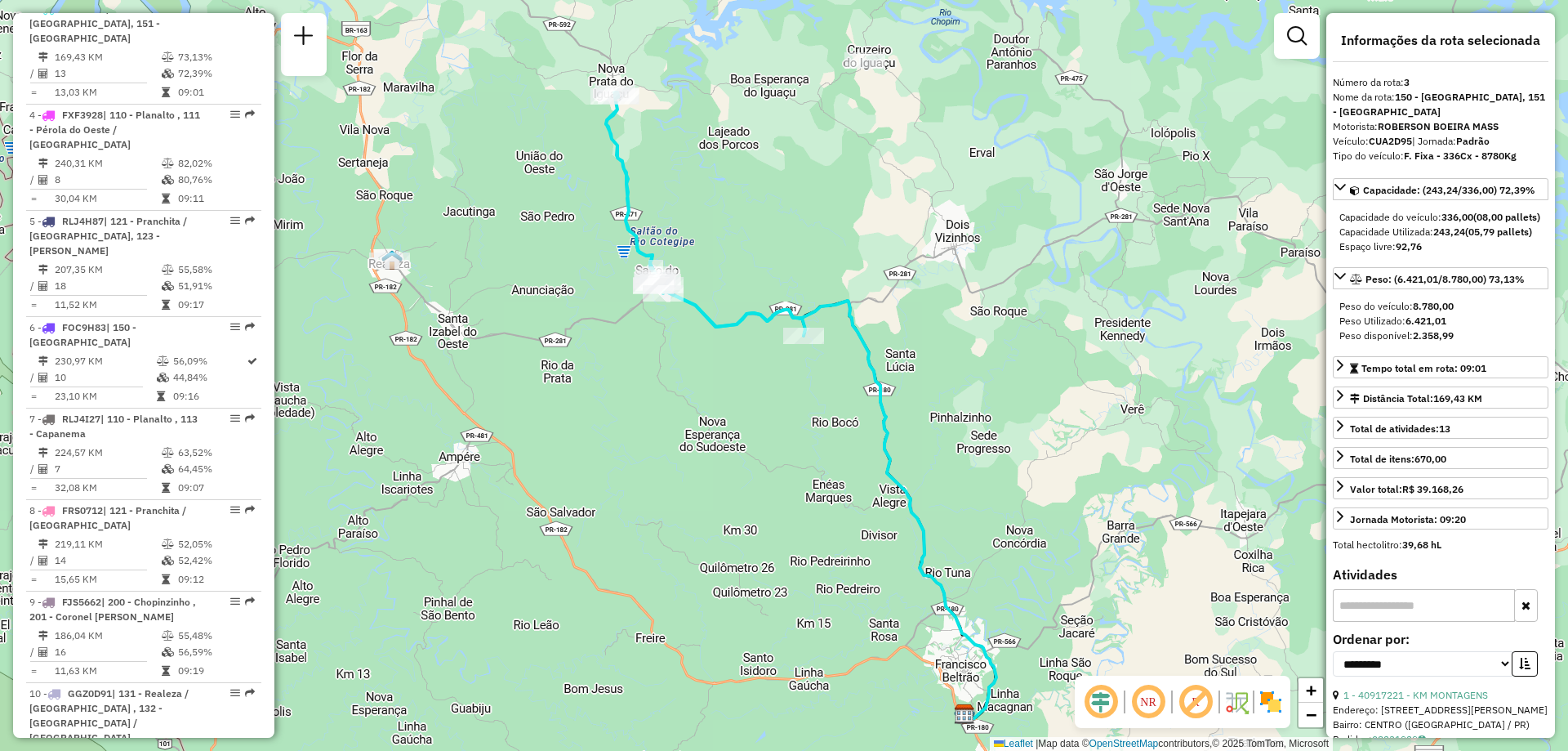
drag, startPoint x: 792, startPoint y: 403, endPoint x: 808, endPoint y: 431, distance: 32.2
click at [808, 431] on div "Janela de atendimento Grade de atendimento Capacidade Transportadoras Veículos …" at bounding box center [784, 376] width 1568 height 751
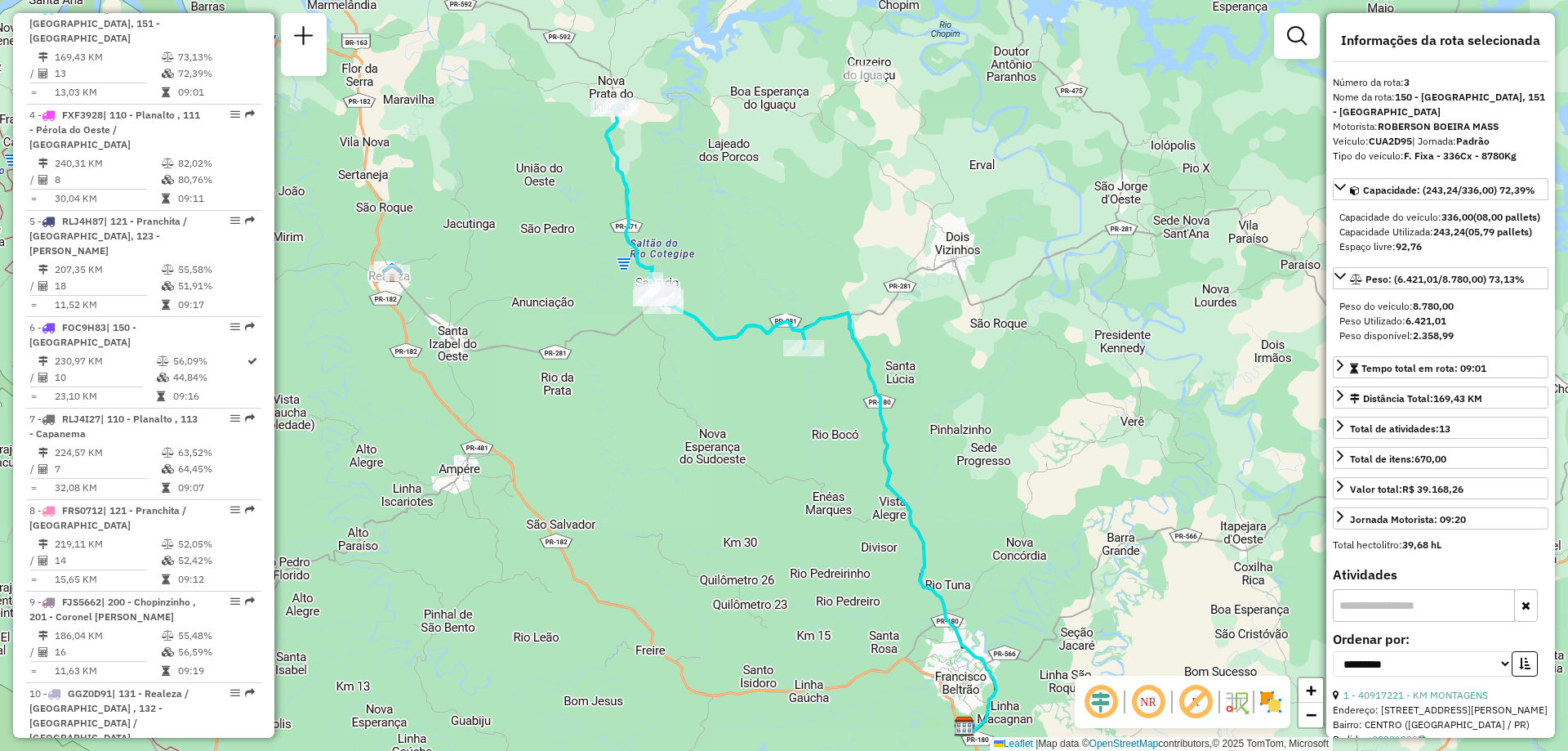
drag, startPoint x: 863, startPoint y: 357, endPoint x: 822, endPoint y: 389, distance: 52.0
click at [829, 389] on icon at bounding box center [826, 513] width 343 height 436
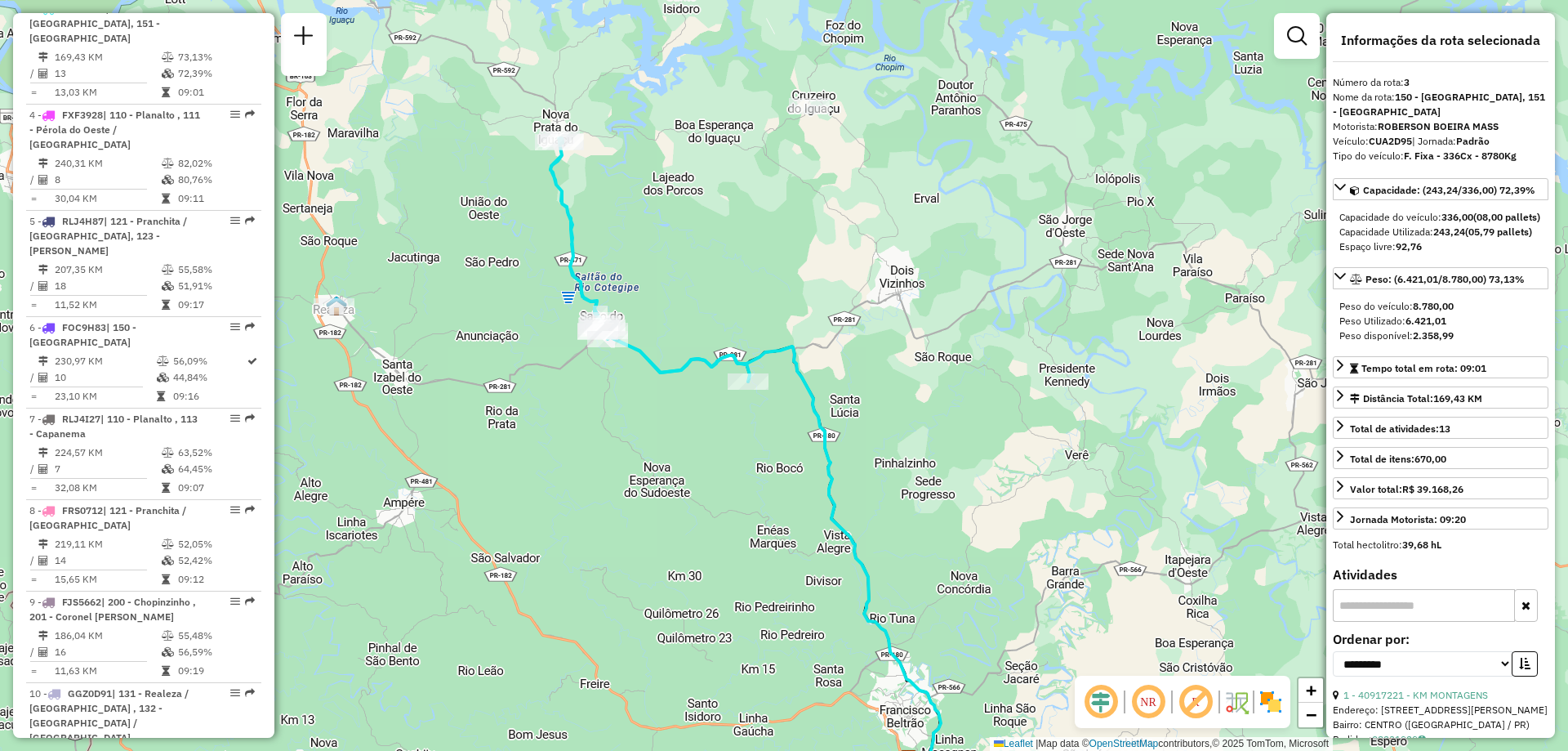
drag, startPoint x: 888, startPoint y: 397, endPoint x: 850, endPoint y: 399, distance: 38.1
click at [850, 399] on div "Janela de atendimento Grade de atendimento Capacidade Transportadoras Veículos …" at bounding box center [784, 376] width 1568 height 751
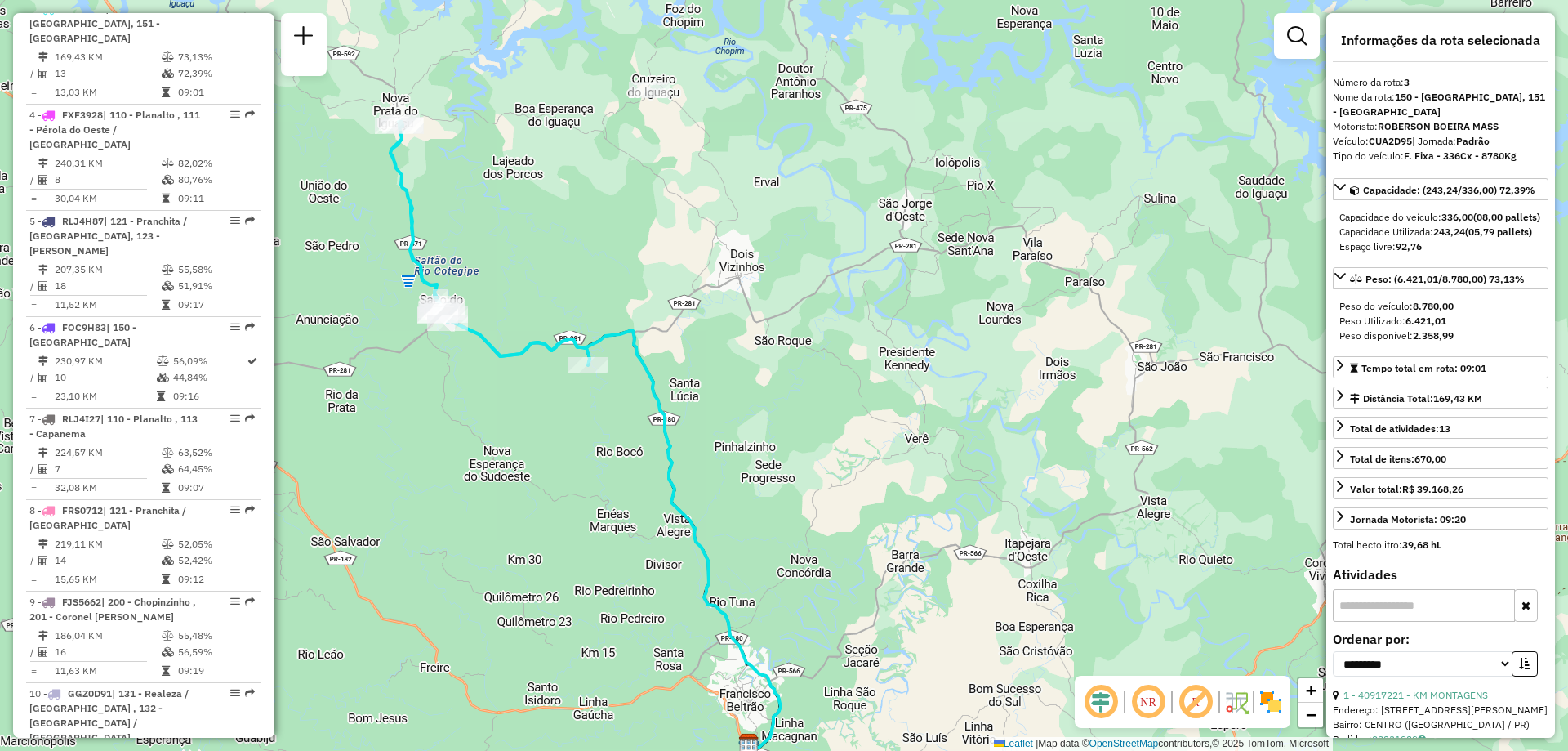
drag, startPoint x: 501, startPoint y: 249, endPoint x: 512, endPoint y: 268, distance: 22.0
click at [512, 268] on div "Janela de atendimento Grade de atendimento Capacidade Transportadoras Veículos …" at bounding box center [784, 376] width 1568 height 751
click at [418, 218] on icon at bounding box center [489, 244] width 199 height 244
